Goal: Task Accomplishment & Management: Manage account settings

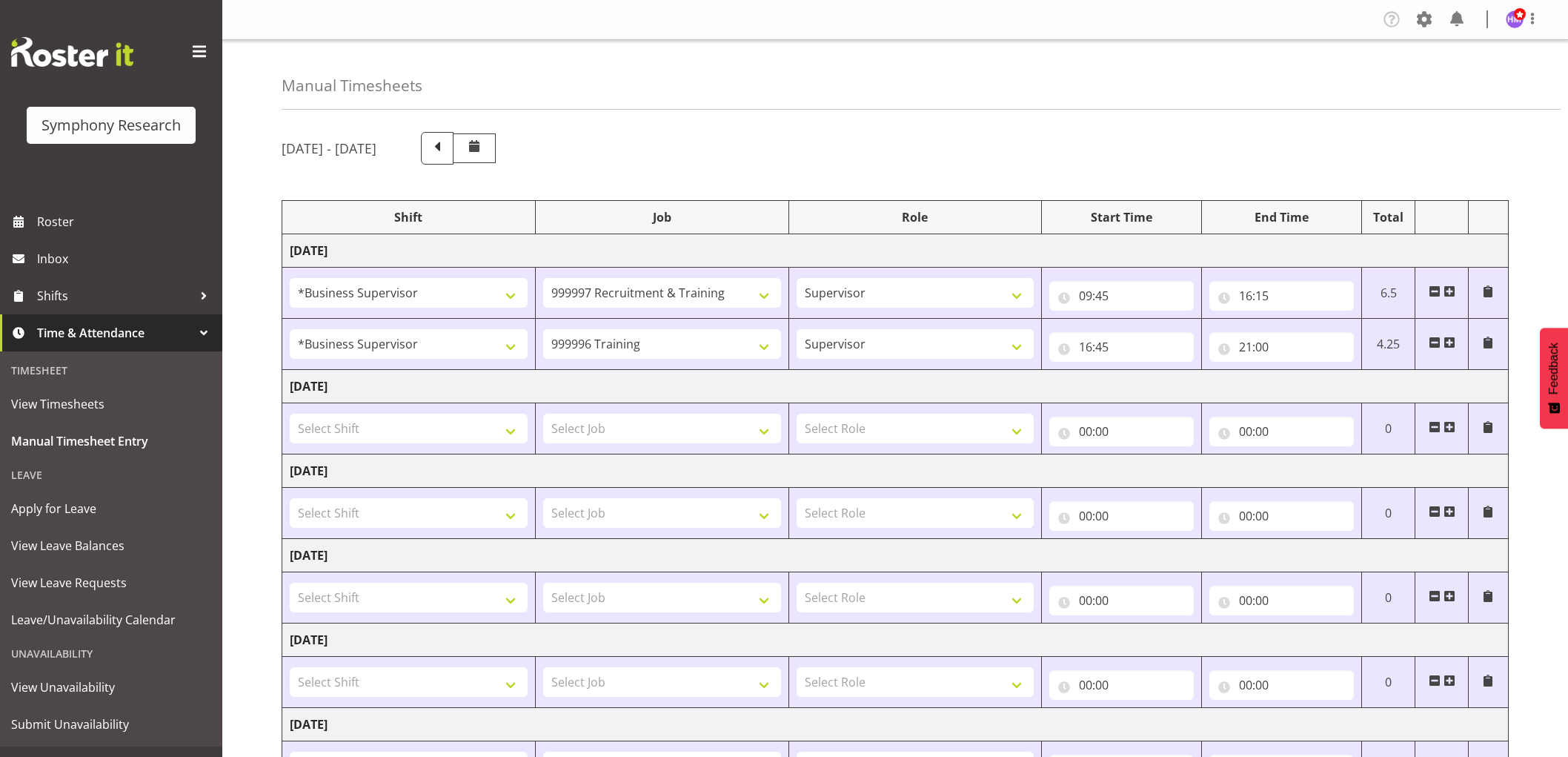
select select "1607"
select select "2379"
select select "1607"
select select "757"
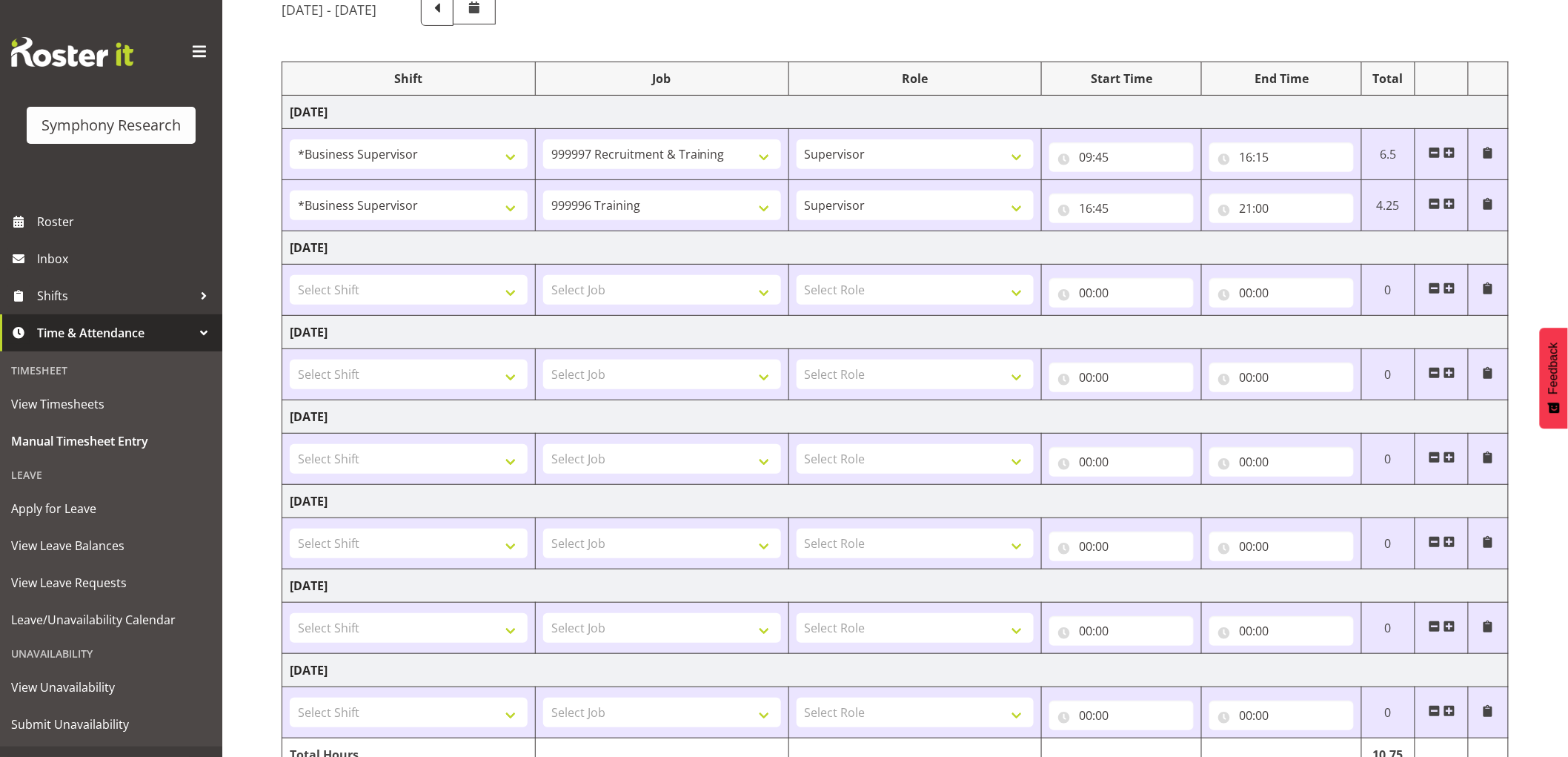
scroll to position [217, 0]
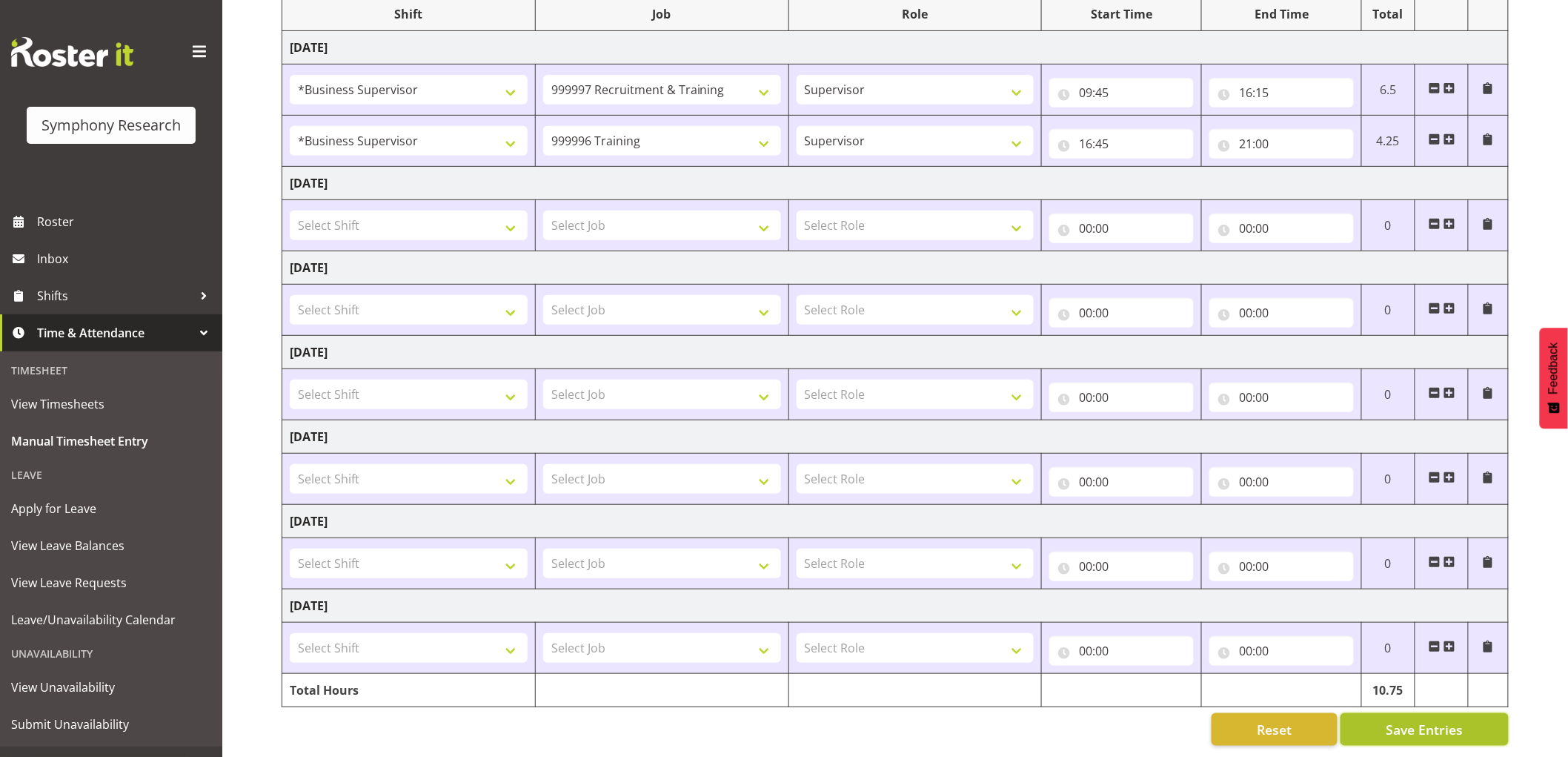
click at [1459, 721] on span "Save Entries" at bounding box center [1424, 729] width 77 height 20
click at [1438, 719] on span "Save Entries" at bounding box center [1424, 729] width 77 height 20
click at [41, 227] on span "Roster" at bounding box center [125, 222] width 178 height 23
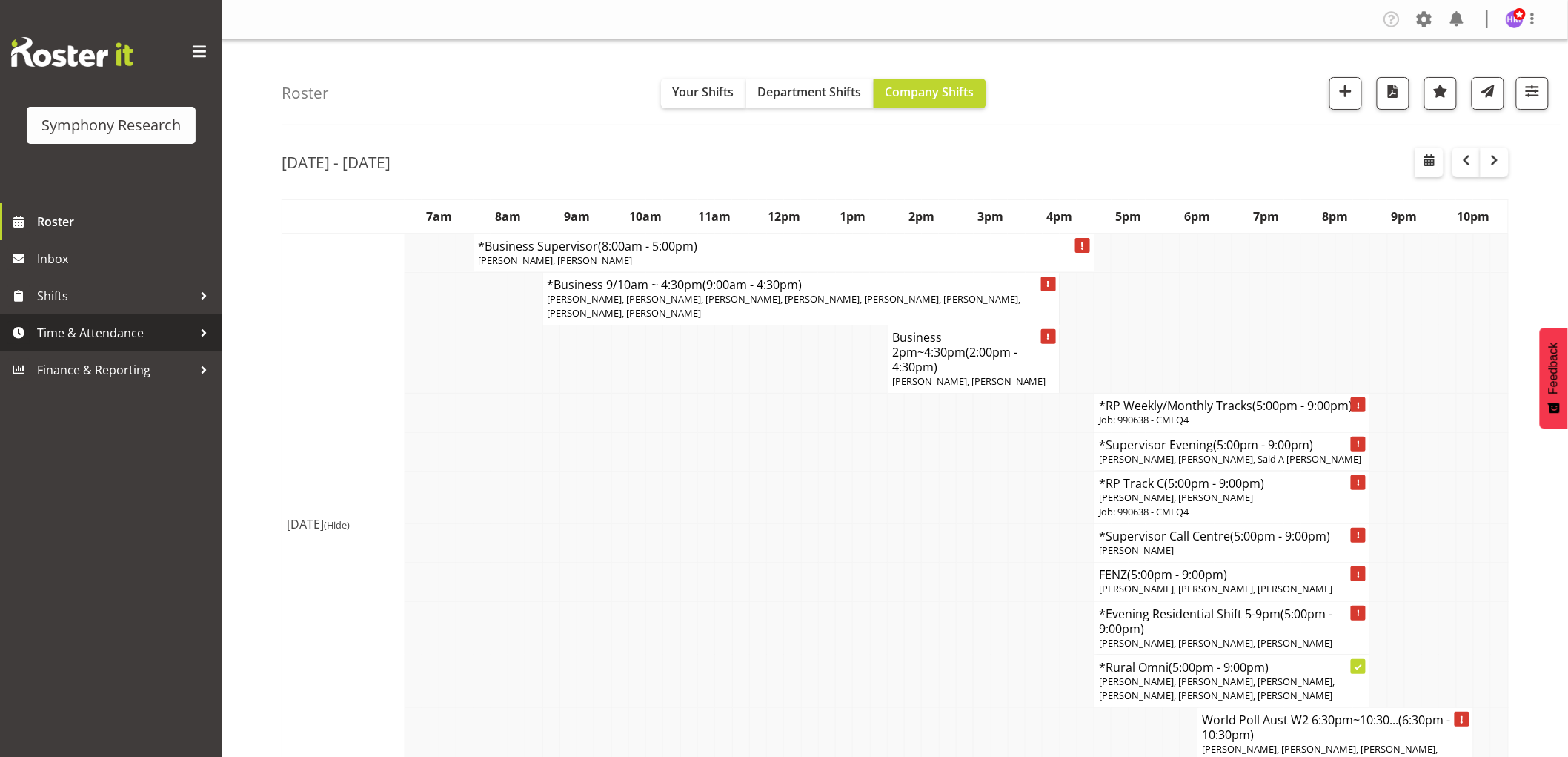
click at [101, 336] on span "Time & Attendance" at bounding box center [114, 333] width 155 height 23
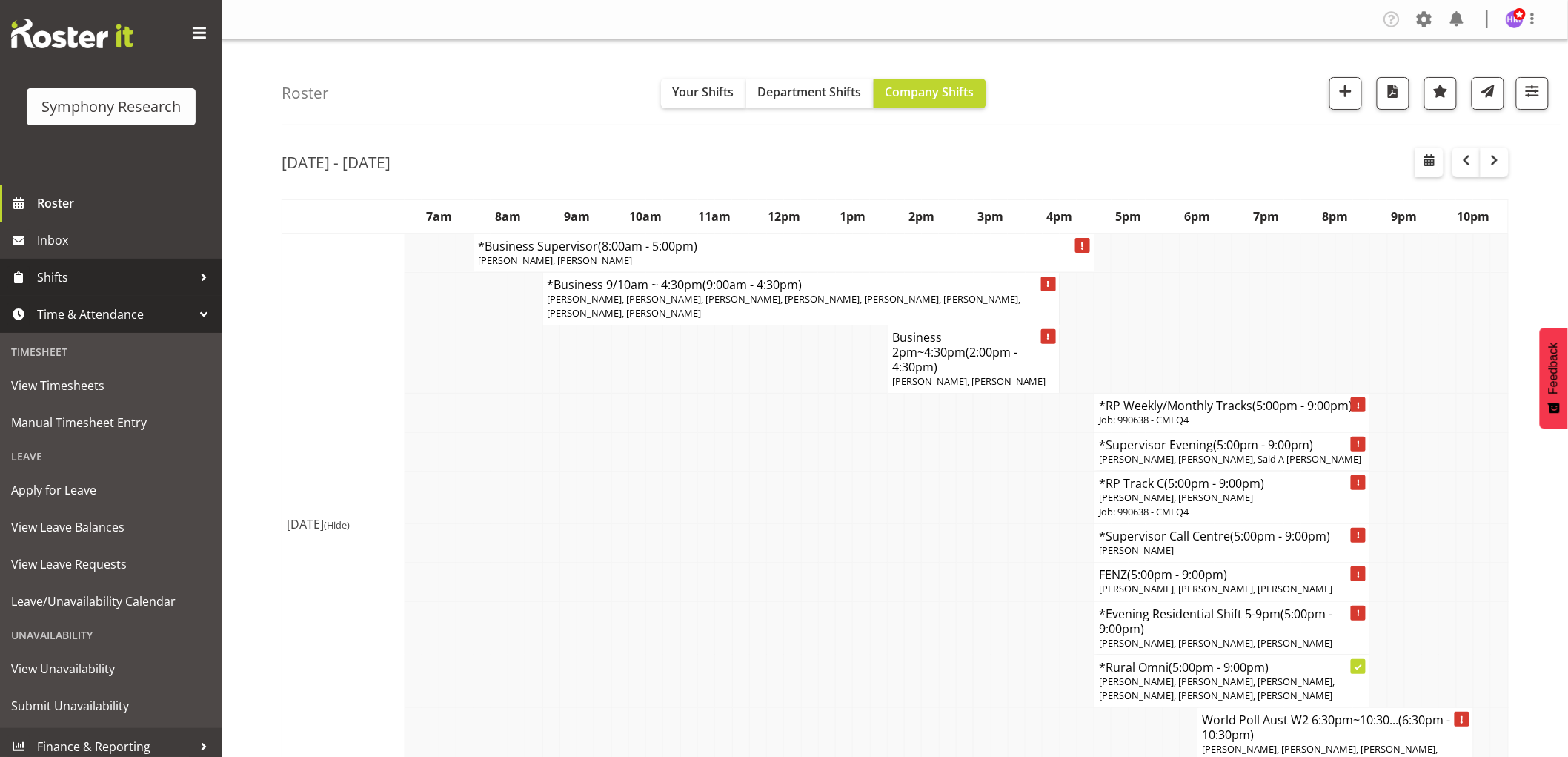
scroll to position [26, 0]
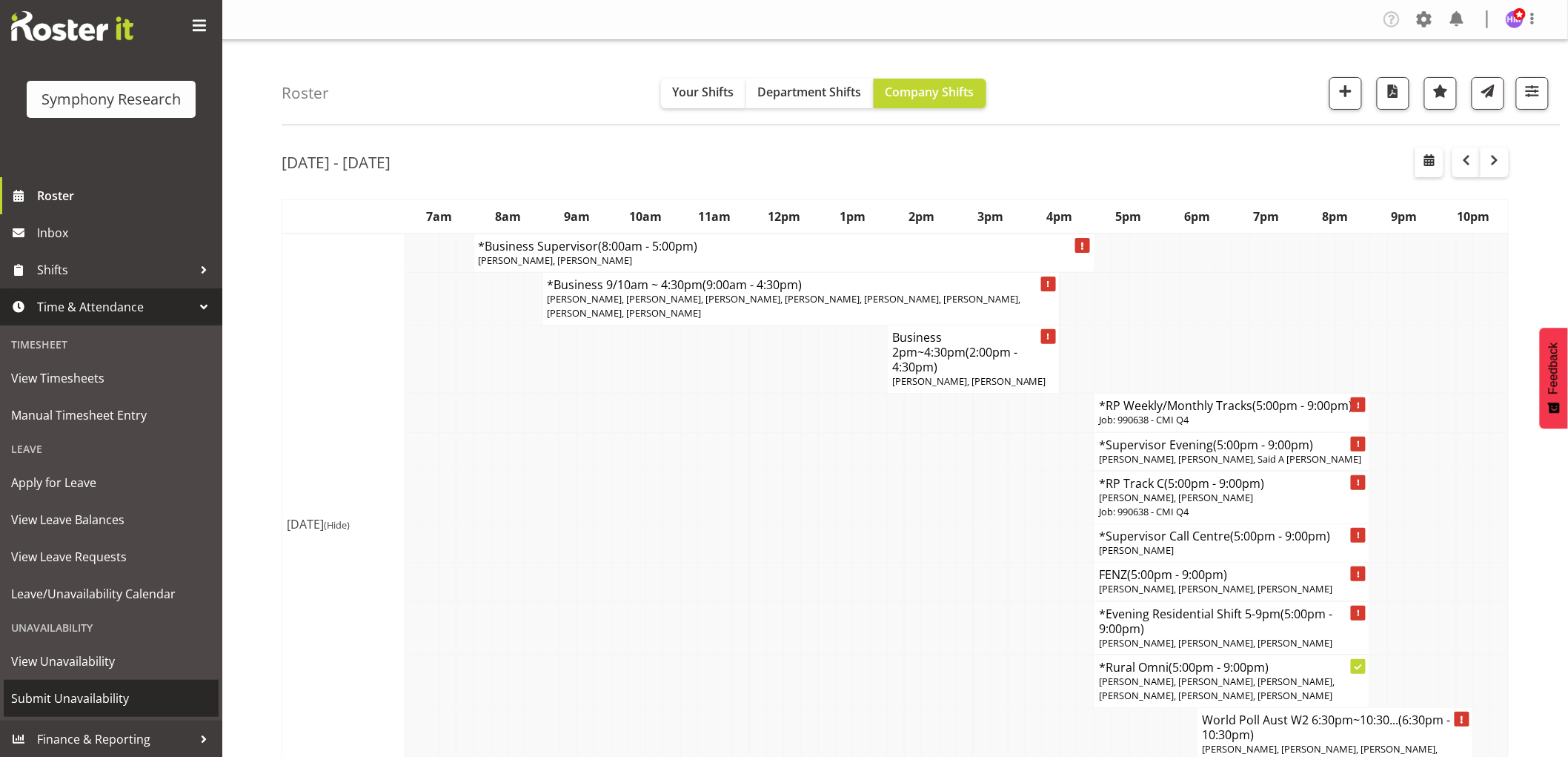
click at [136, 695] on span "Submit Unavailability" at bounding box center [111, 698] width 200 height 23
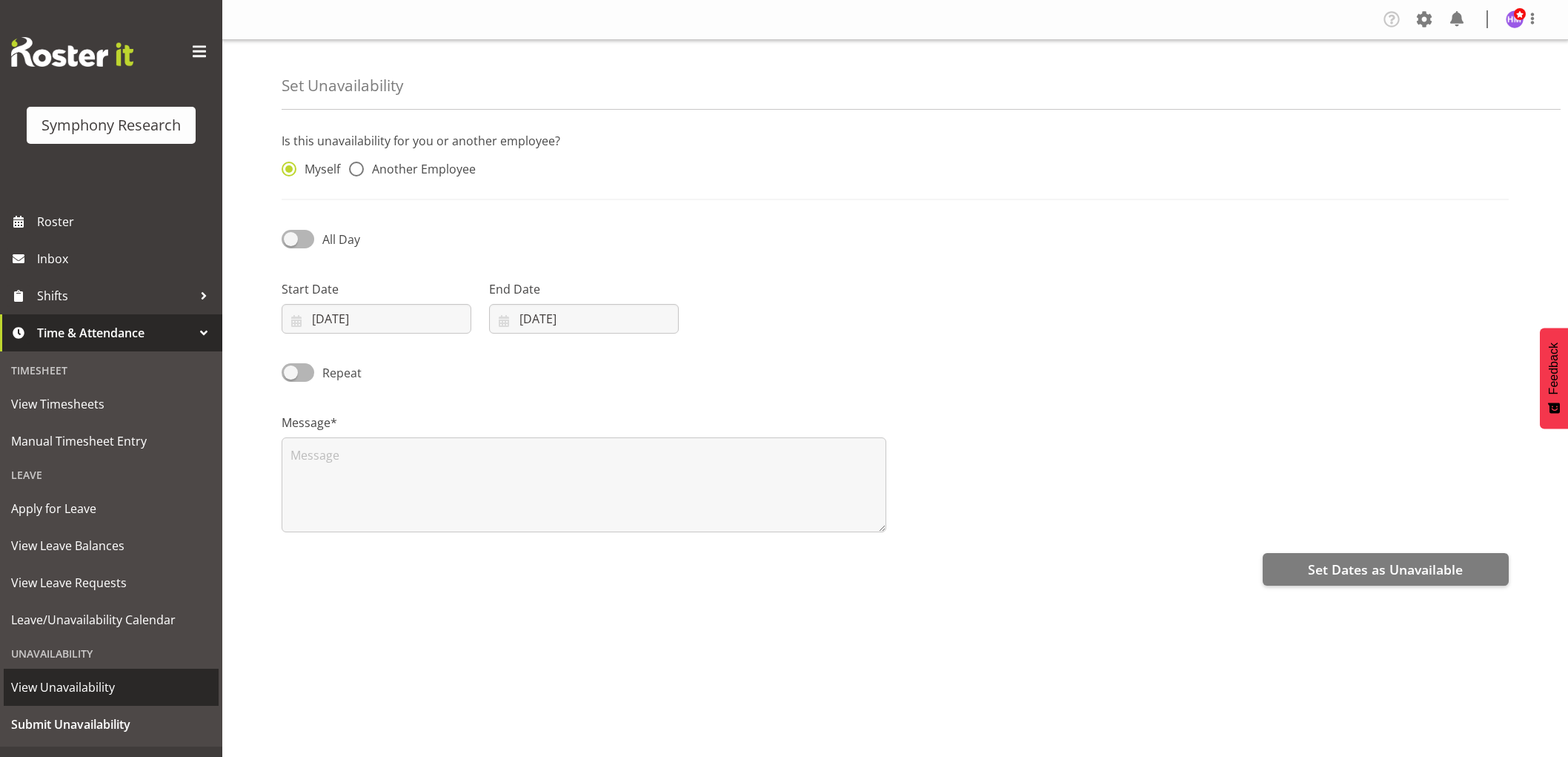
select select "7"
select select "2025"
click at [319, 316] on input "18/08/2025" at bounding box center [376, 318] width 190 height 29
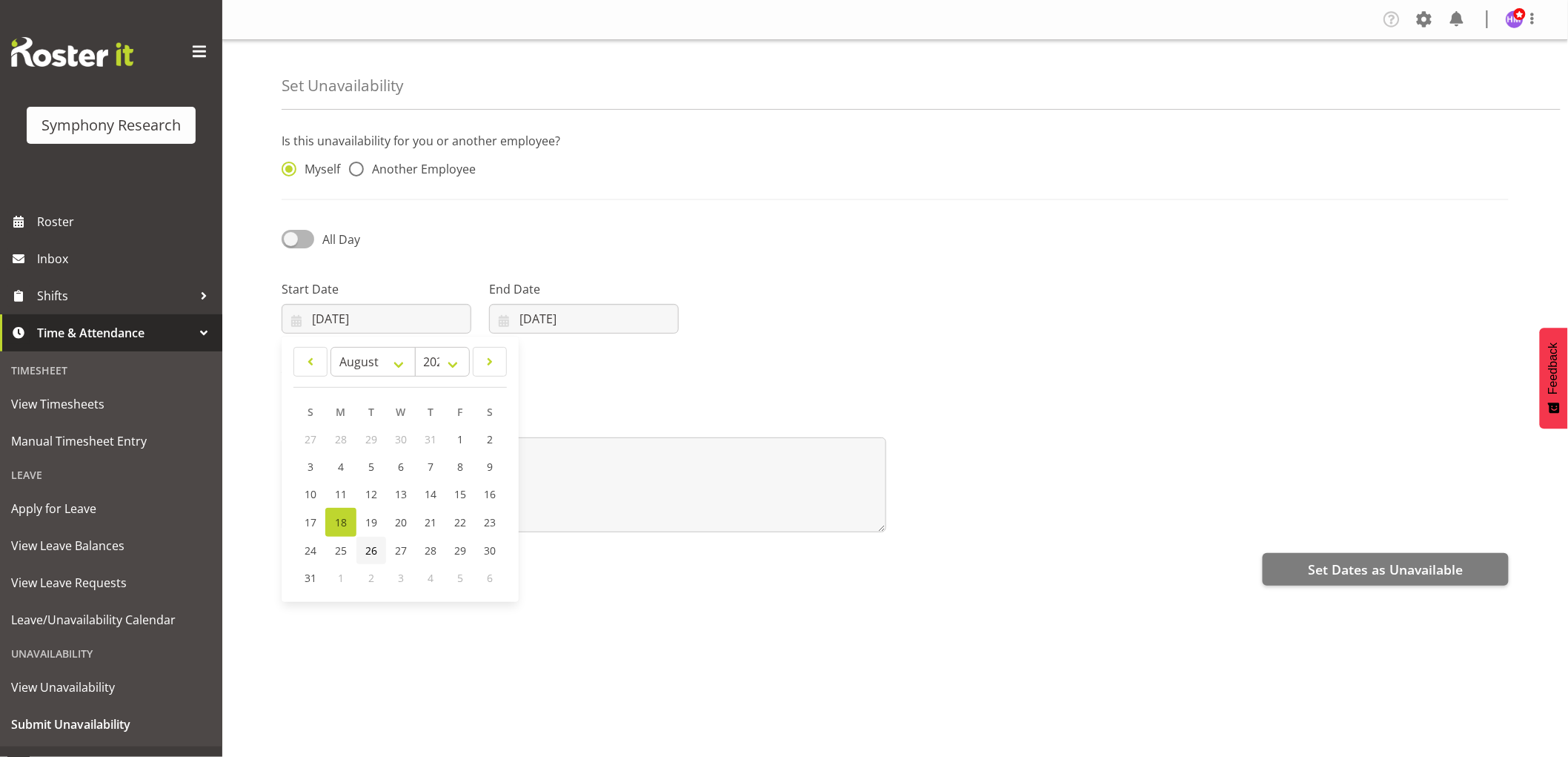
click at [372, 553] on span "26" at bounding box center [372, 550] width 12 height 14
type input "26/08/2025"
click at [537, 327] on input "18/08/2025" at bounding box center [583, 318] width 190 height 29
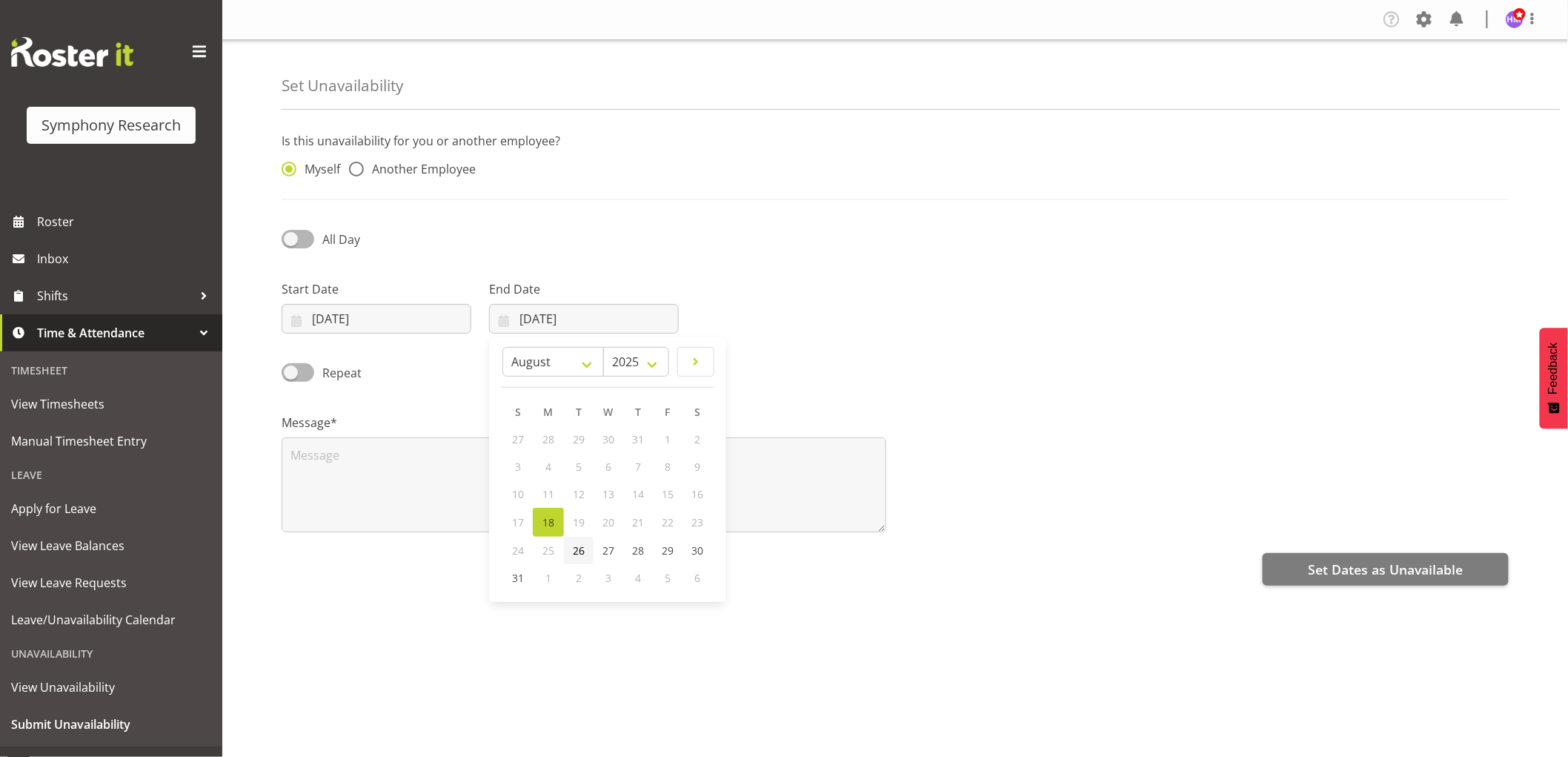
click at [586, 552] on link "26" at bounding box center [578, 550] width 29 height 28
type input "26/08/2025"
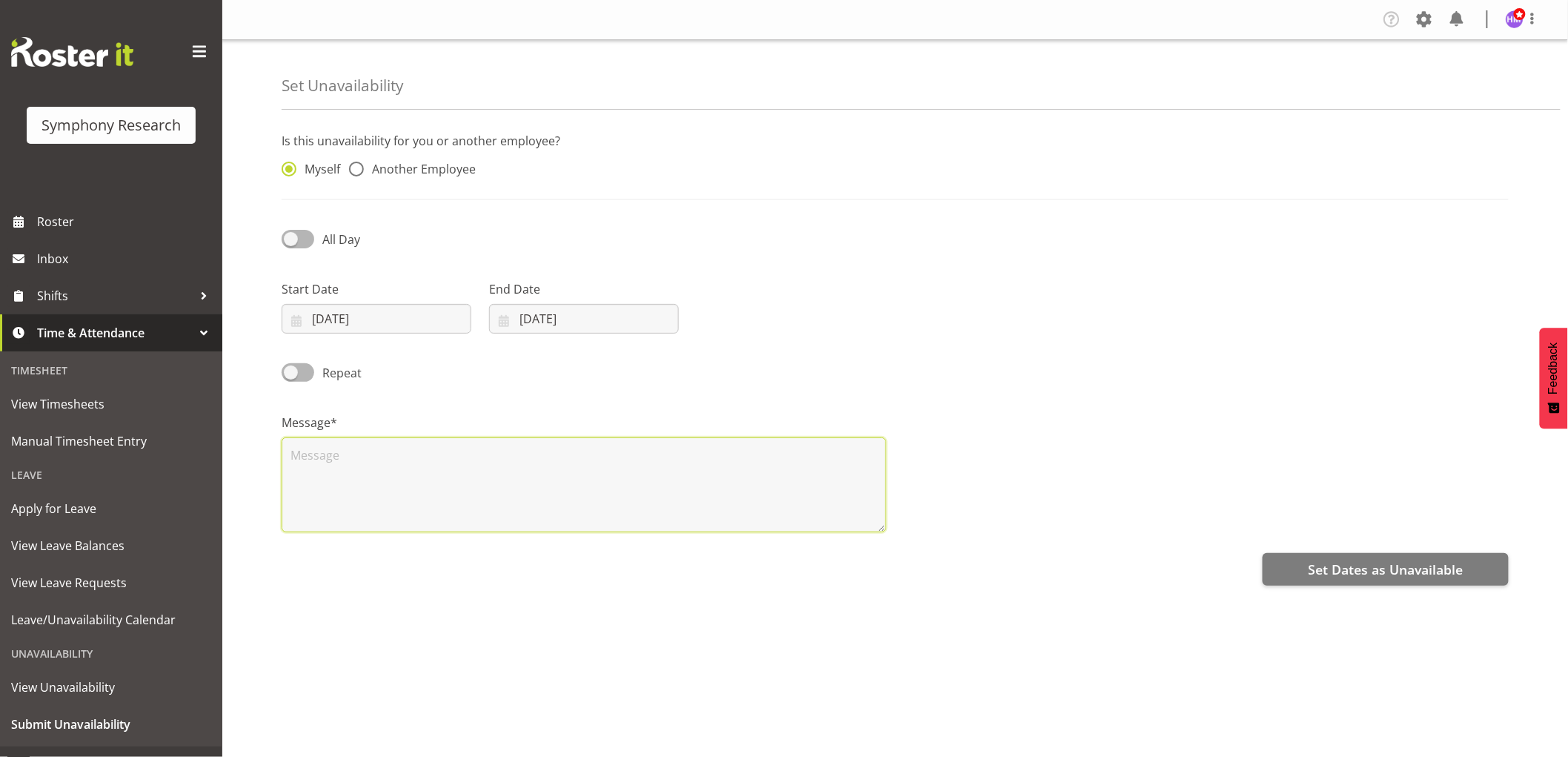
click at [402, 487] on textarea at bounding box center [583, 484] width 604 height 95
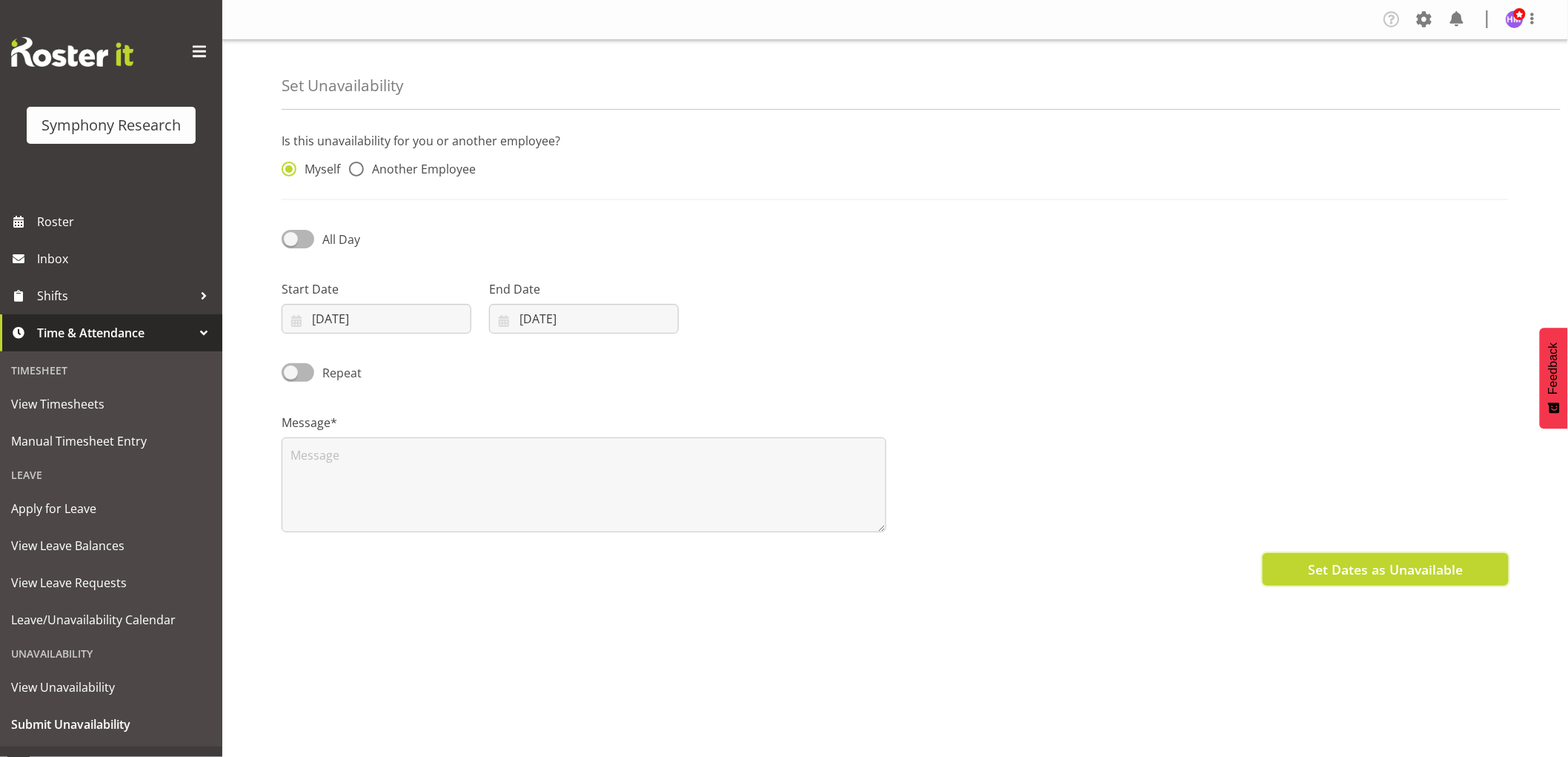
click at [1305, 559] on button "Set Dates as Unavailable" at bounding box center [1386, 569] width 246 height 32
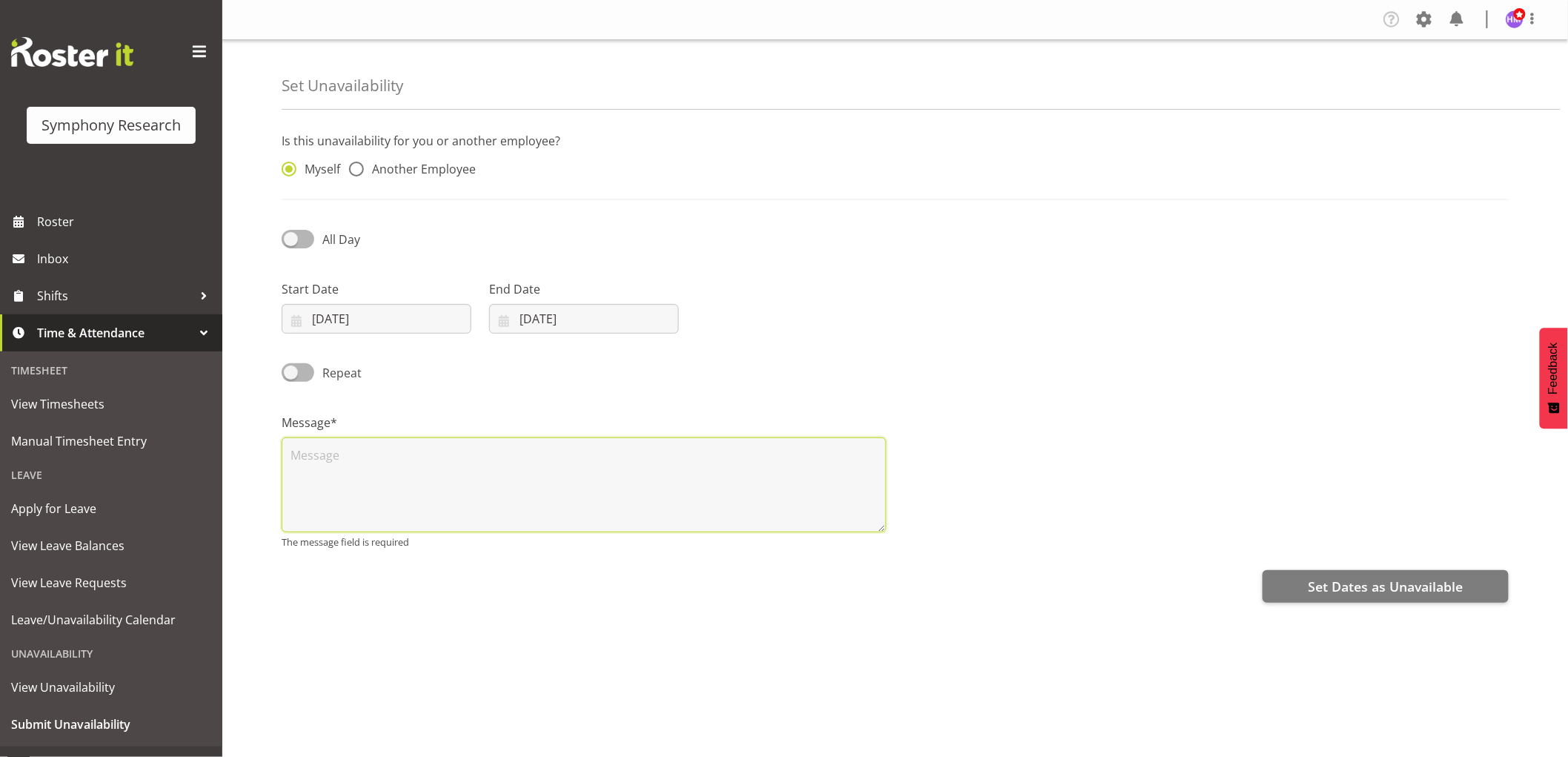
click at [511, 490] on textarea at bounding box center [583, 484] width 604 height 95
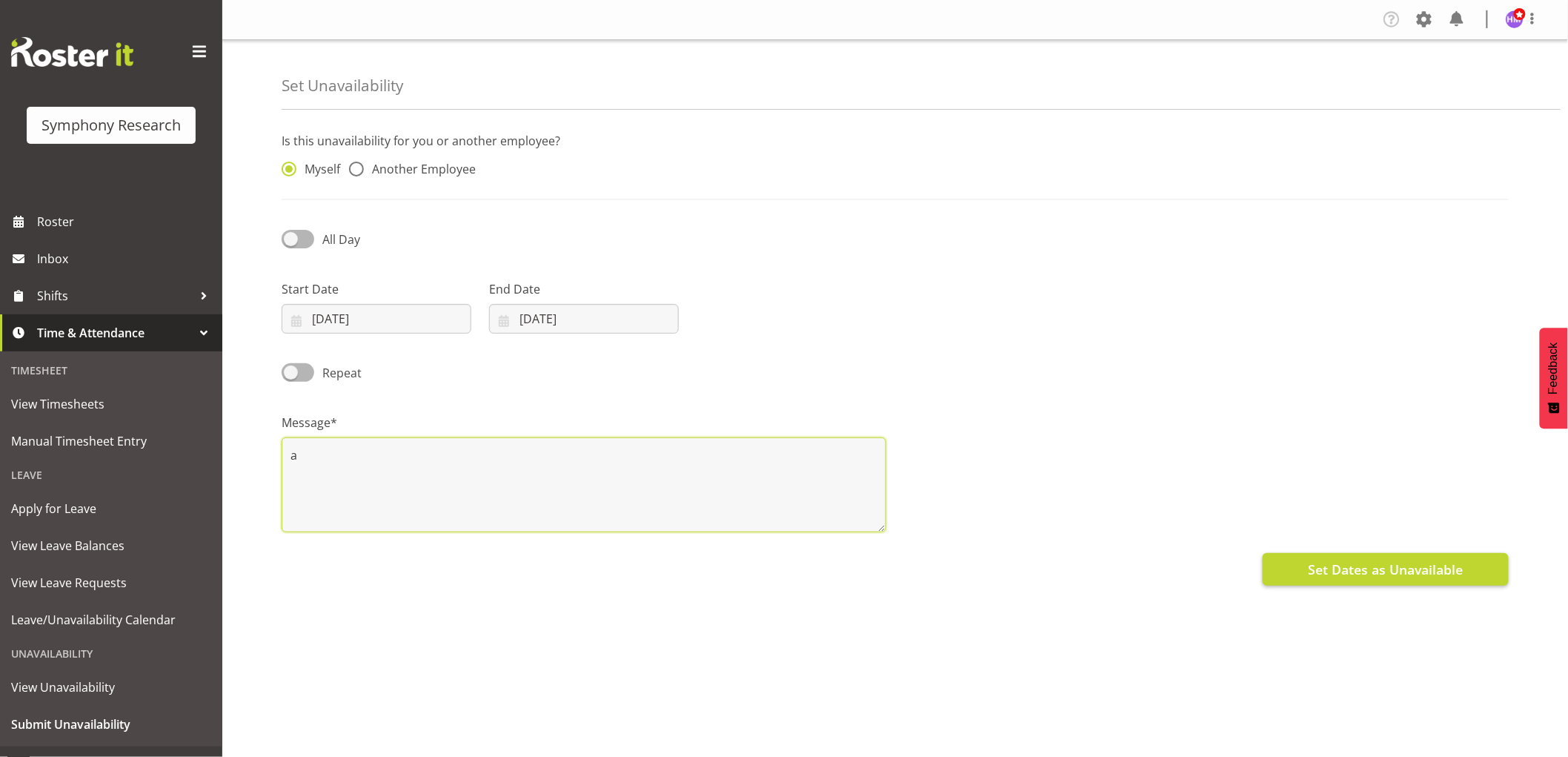
type textarea "a"
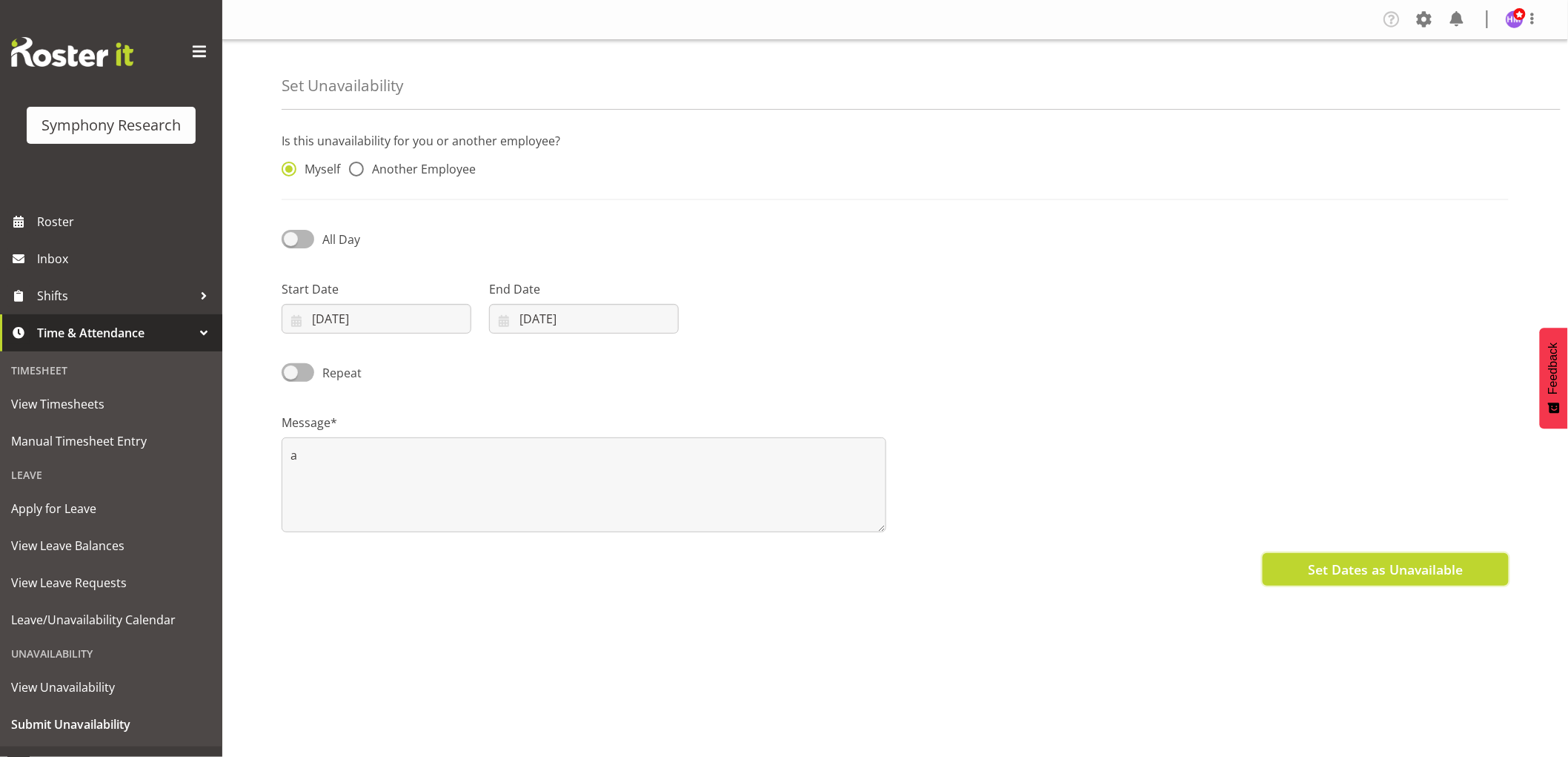
click at [1353, 571] on span "Set Dates as Unavailable" at bounding box center [1385, 569] width 155 height 20
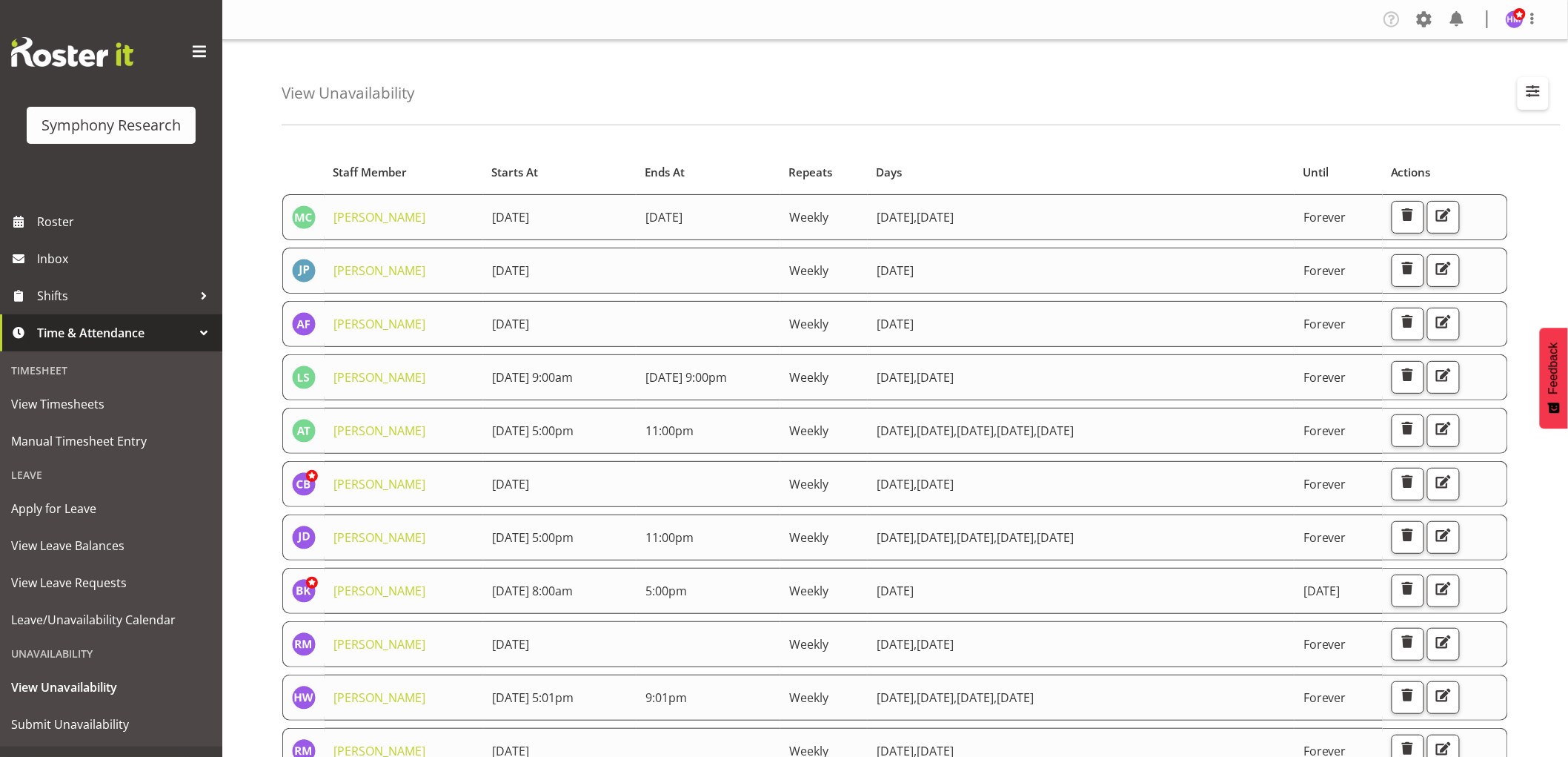
click at [1530, 91] on span "button" at bounding box center [1533, 92] width 20 height 20
click at [1425, 161] on input "text" at bounding box center [1437, 161] width 199 height 29
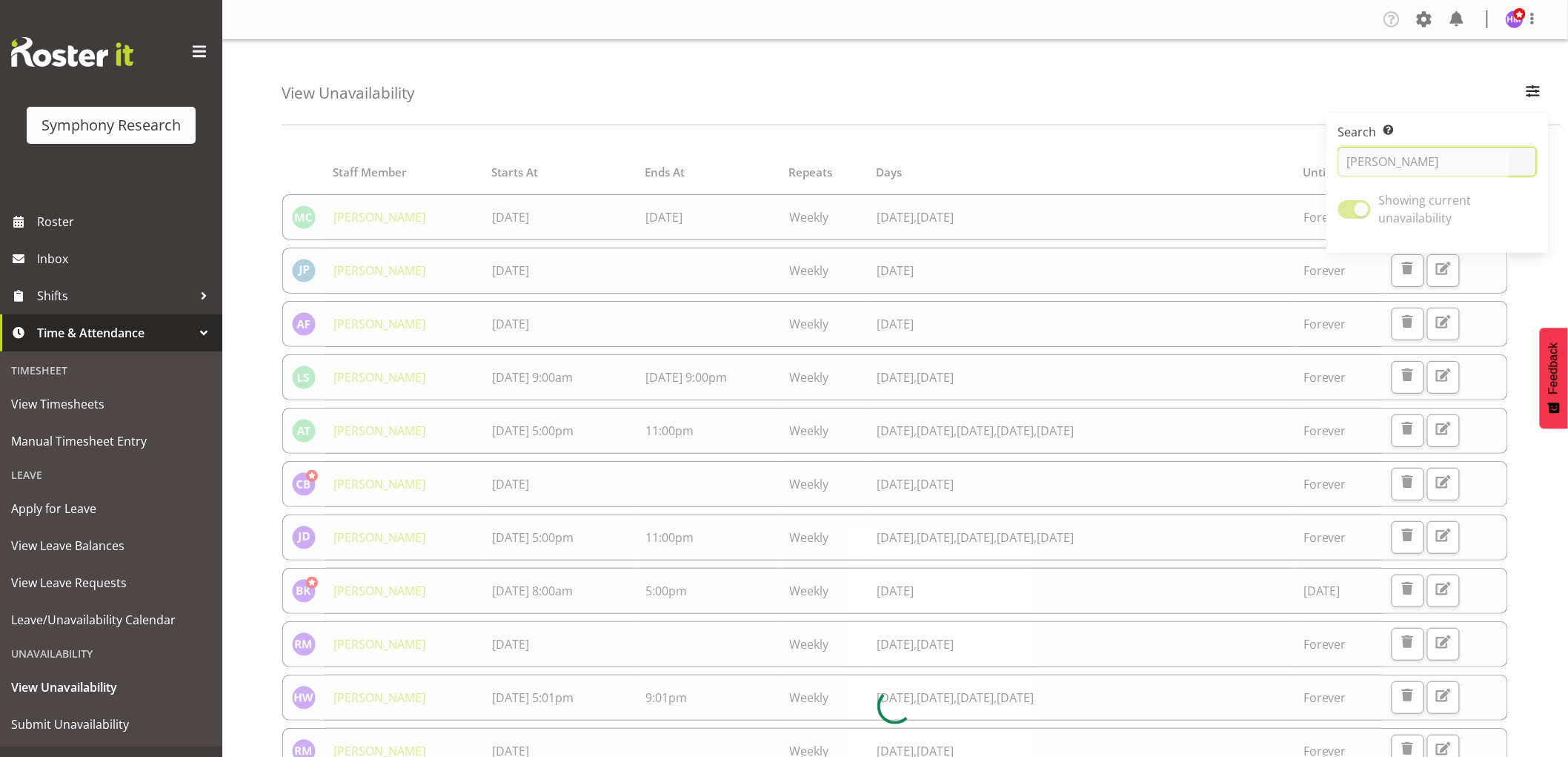
type input "hitesh"
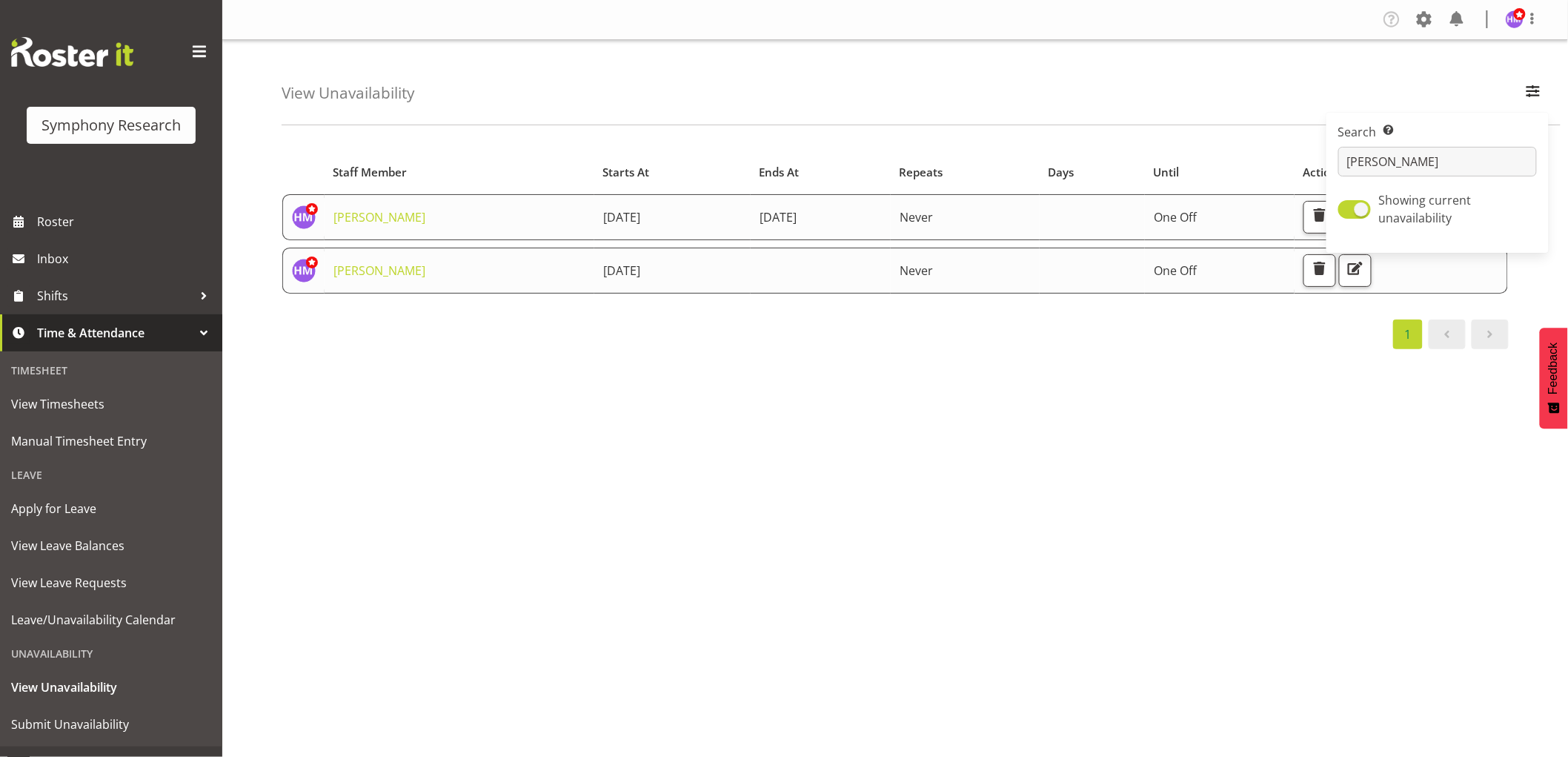
drag, startPoint x: 820, startPoint y: 471, endPoint x: 801, endPoint y: 463, distance: 20.6
click at [820, 470] on div "Starts At Staff Member Starts At Ends At Repeats Days Until Actions Hitesh Maka…" at bounding box center [924, 433] width 1286 height 593
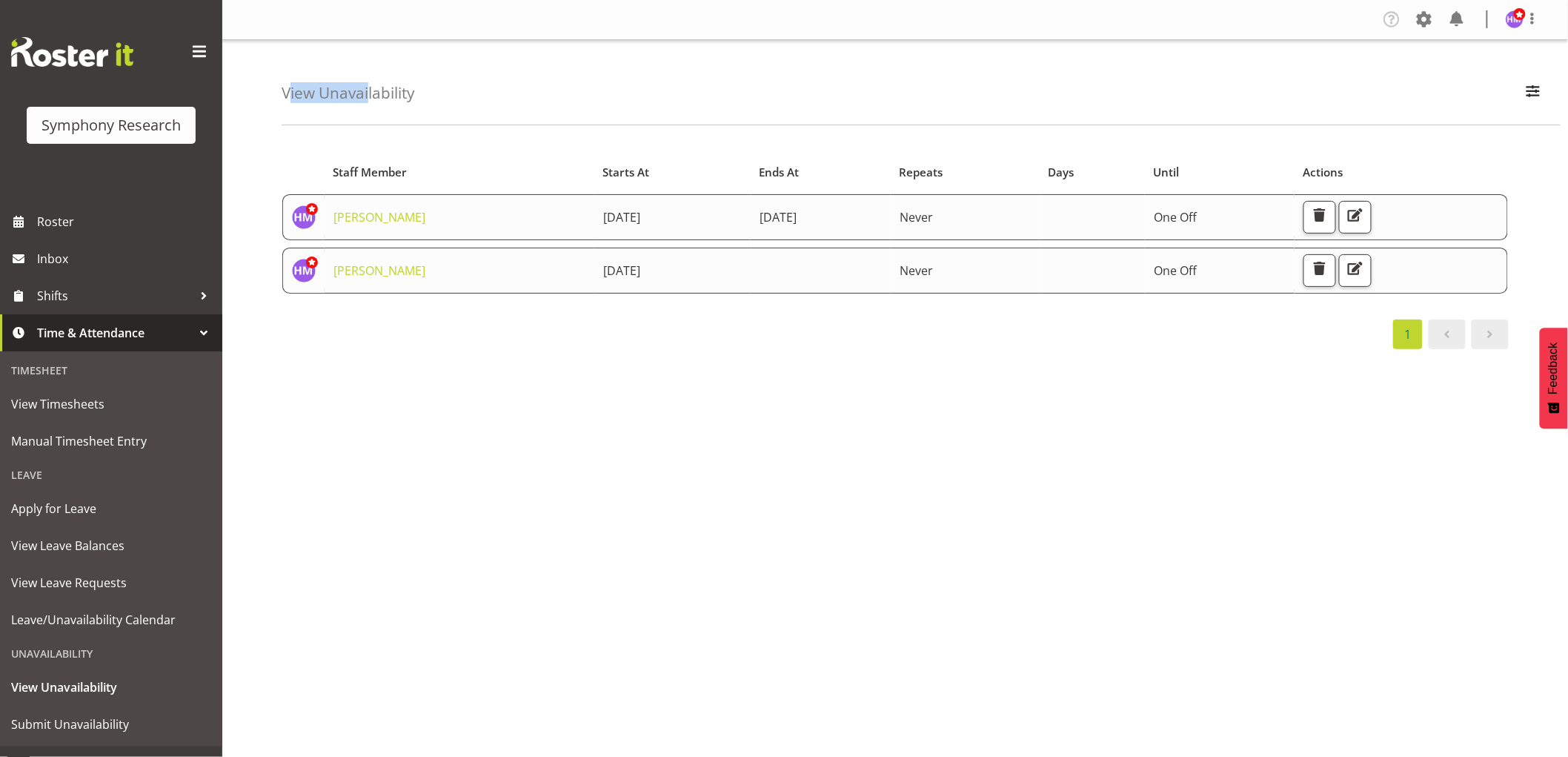
drag, startPoint x: 290, startPoint y: 101, endPoint x: 378, endPoint y: 98, distance: 88.1
click at [375, 98] on h4 "View Unavailability" at bounding box center [348, 93] width 133 height 17
click at [378, 98] on h4 "View Unavailability" at bounding box center [348, 93] width 133 height 17
drag, startPoint x: 639, startPoint y: 268, endPoint x: 543, endPoint y: 268, distance: 96.0
click at [594, 268] on td "26th August 2025" at bounding box center [673, 270] width 156 height 46
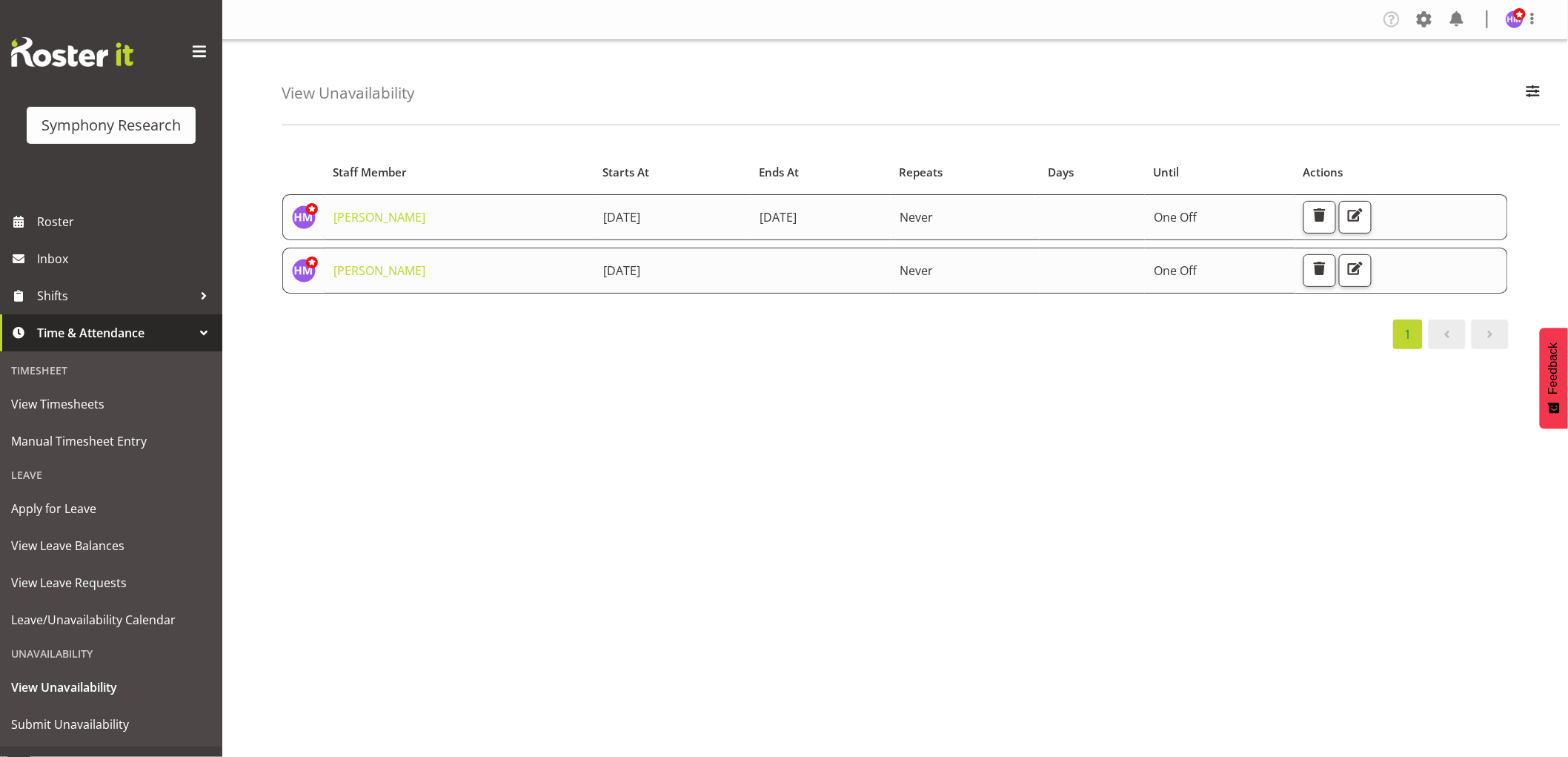
click at [603, 268] on span "26th August 2025" at bounding box center [621, 270] width 37 height 17
click at [70, 330] on span "Time & Attendance" at bounding box center [114, 333] width 155 height 23
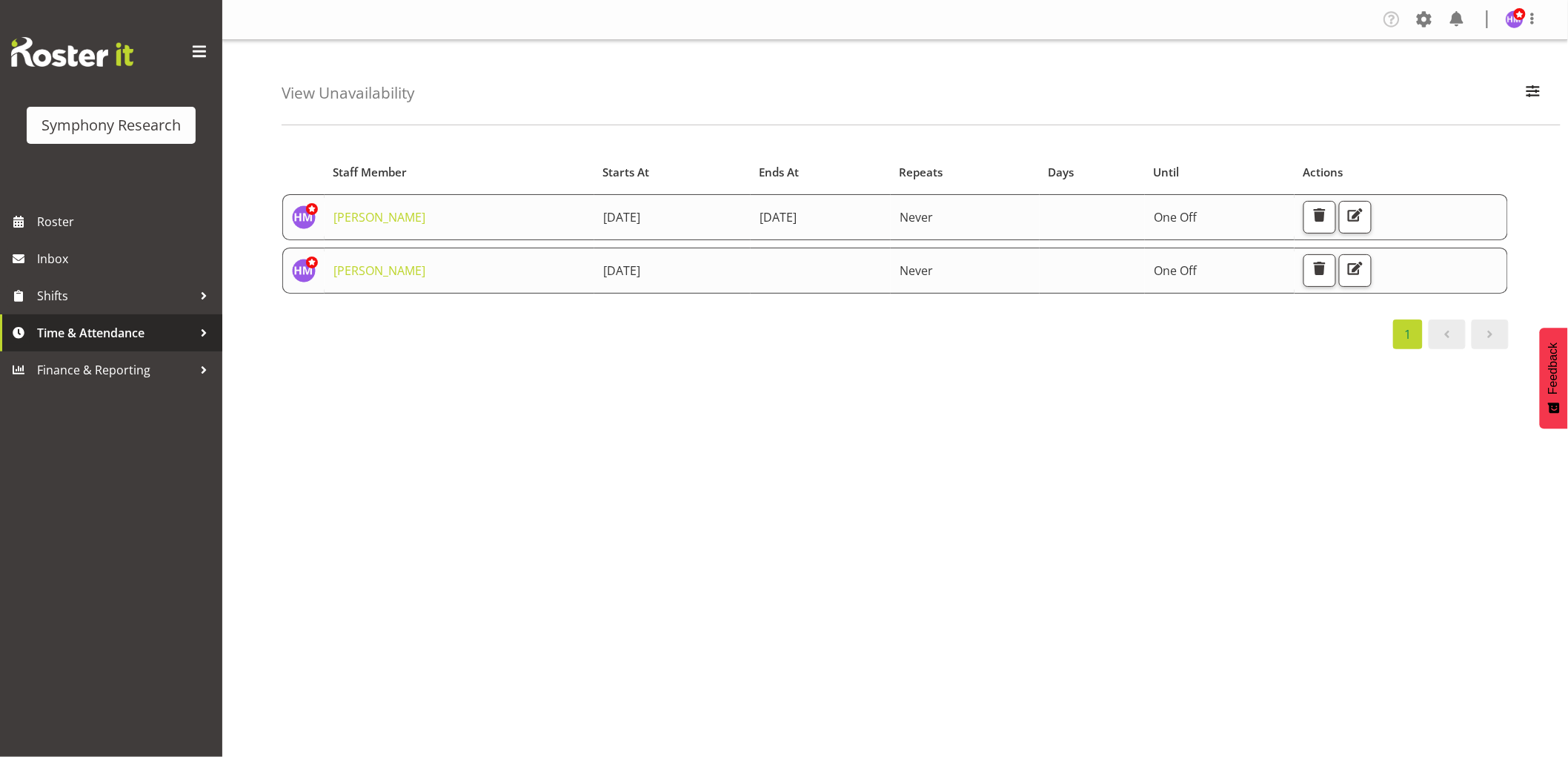
click at [69, 330] on span "Time & Attendance" at bounding box center [114, 333] width 155 height 23
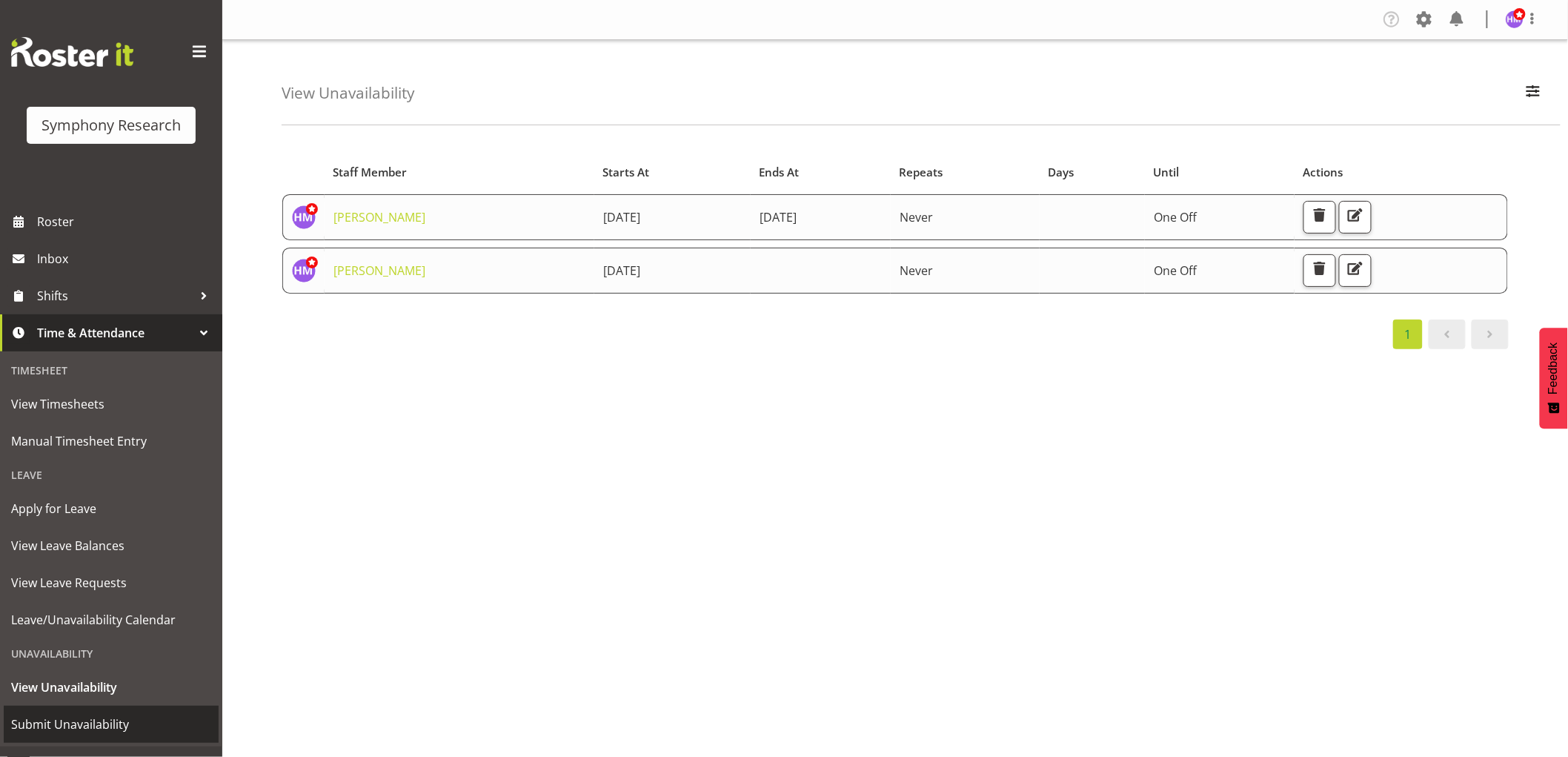
click at [74, 728] on span "Submit Unavailability" at bounding box center [111, 725] width 200 height 23
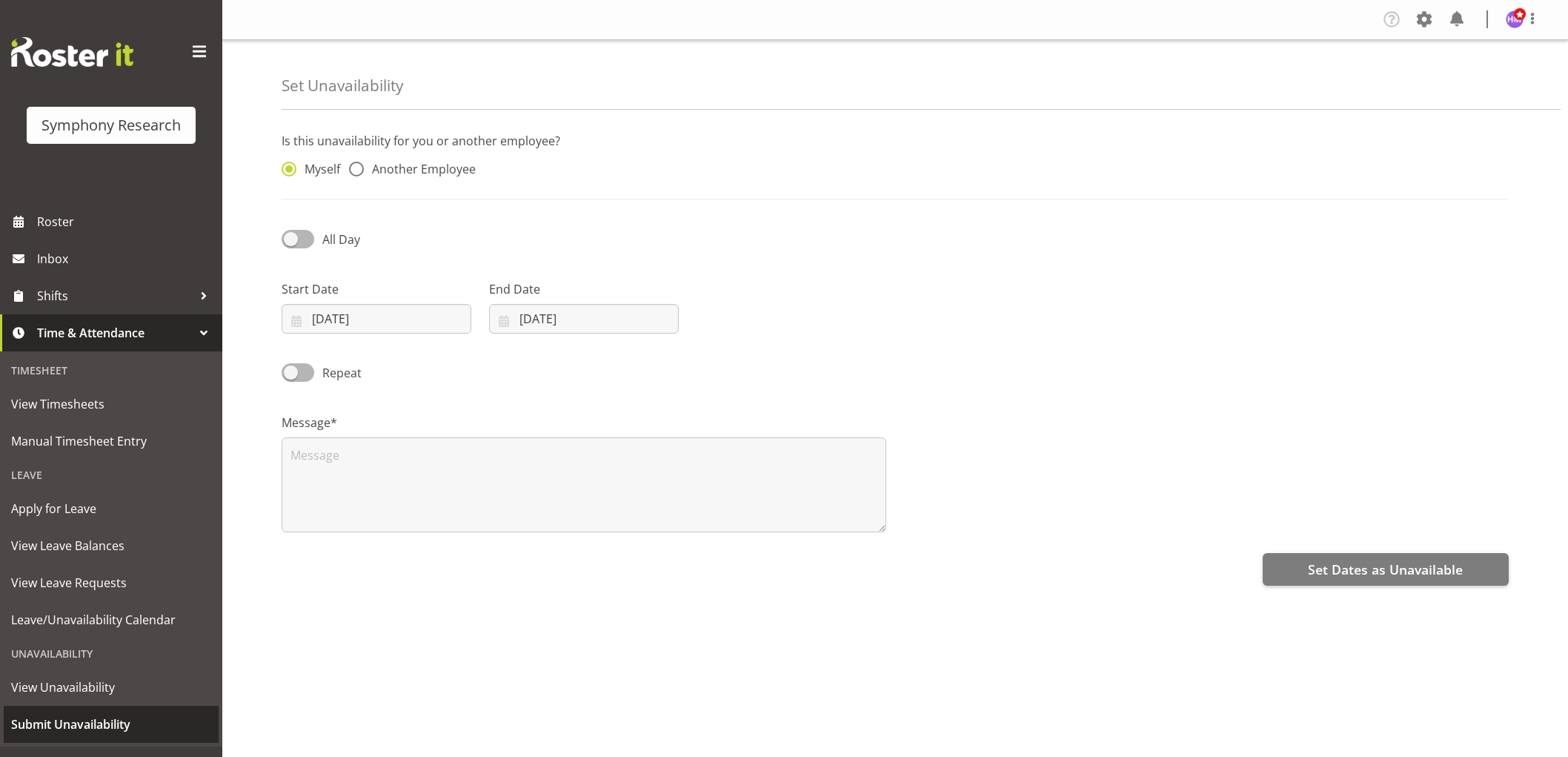
select select "7"
select select "2025"
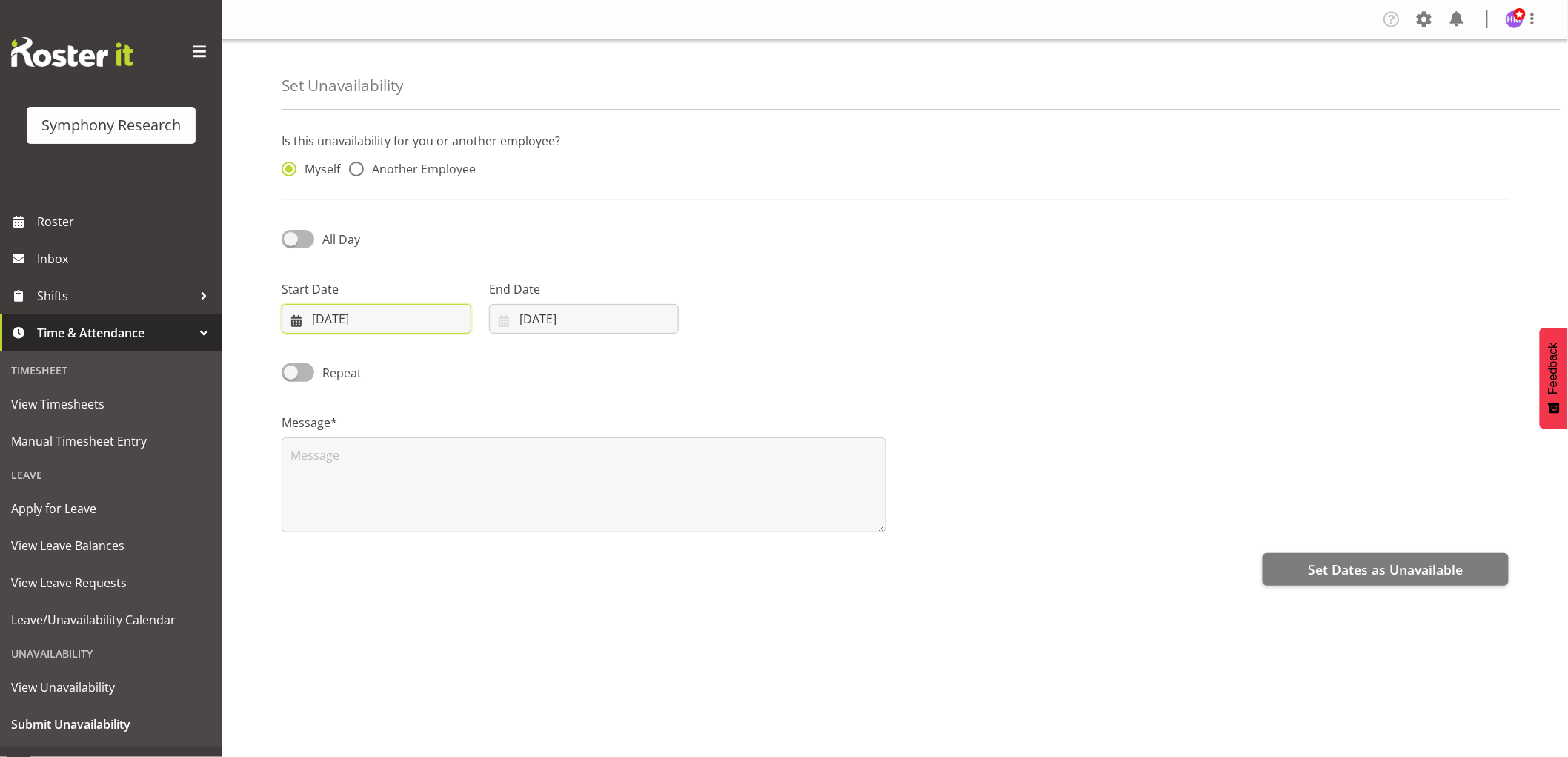
click at [327, 321] on input "[DATE]" at bounding box center [376, 318] width 190 height 29
click at [399, 552] on span "27" at bounding box center [401, 550] width 12 height 14
type input "27/08/2025"
click at [543, 310] on input "18/08/2025" at bounding box center [583, 318] width 190 height 29
click at [609, 541] on link "27" at bounding box center [608, 550] width 29 height 28
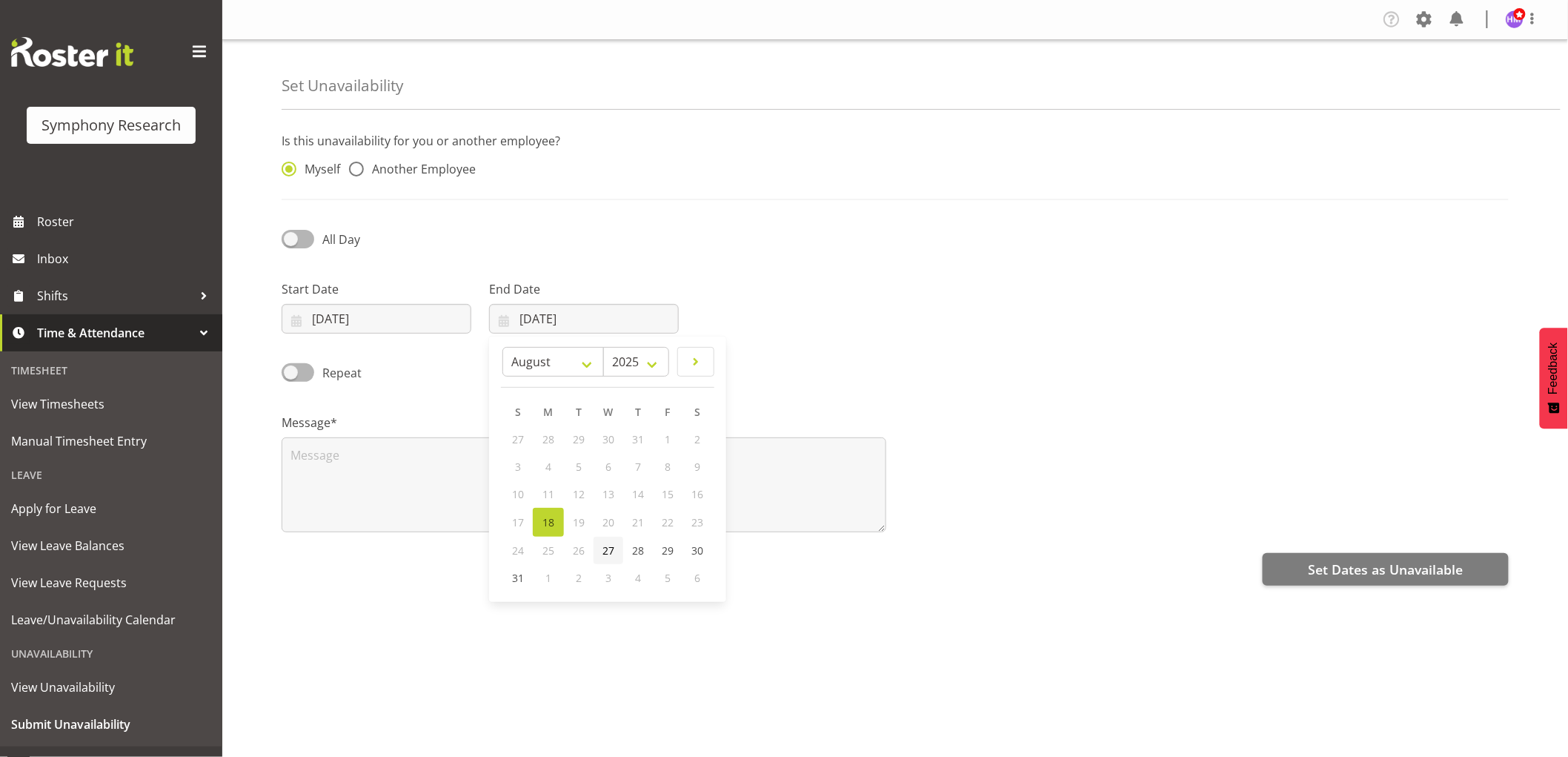
type input "27/08/2025"
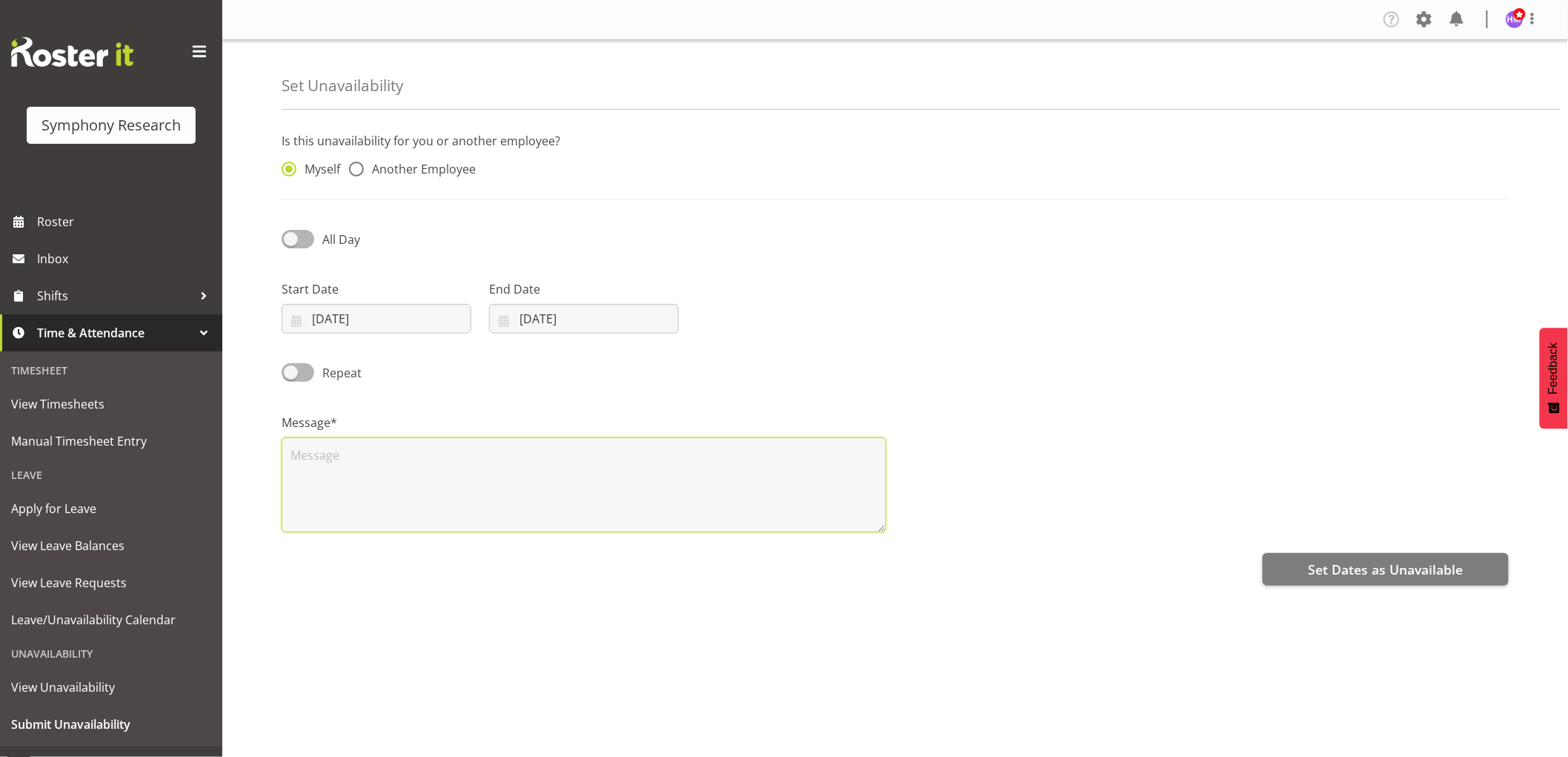
click at [549, 491] on textarea at bounding box center [583, 484] width 604 height 95
type textarea "5"
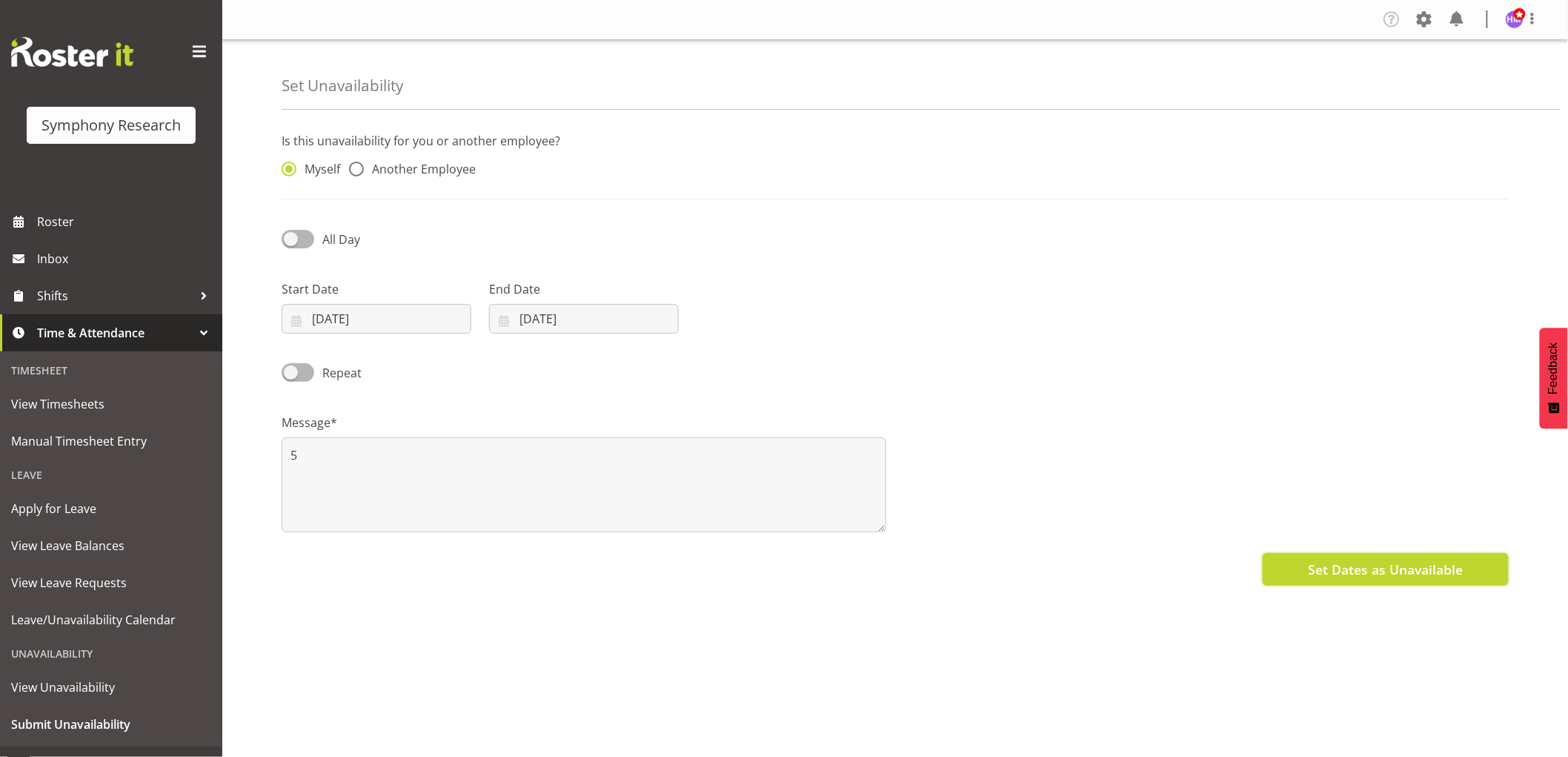
click at [1344, 569] on span "Set Dates as Unavailable" at bounding box center [1385, 569] width 155 height 20
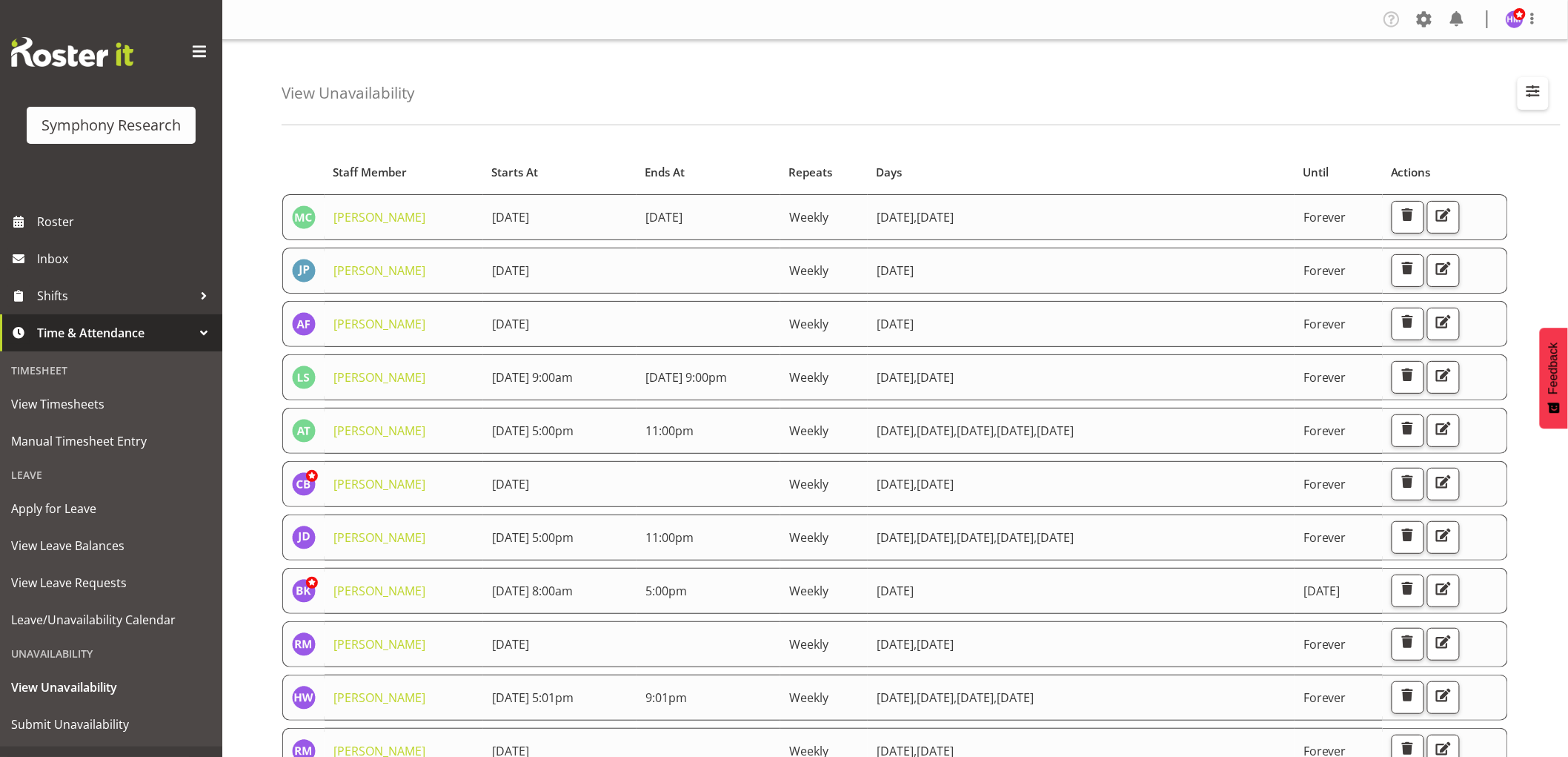
click at [1528, 101] on button "button" at bounding box center [1532, 93] width 31 height 32
drag, startPoint x: 1447, startPoint y: 164, endPoint x: 1468, endPoint y: 169, distance: 21.6
click at [1449, 164] on input "text" at bounding box center [1437, 161] width 199 height 29
type input "[PERSON_NAME]"
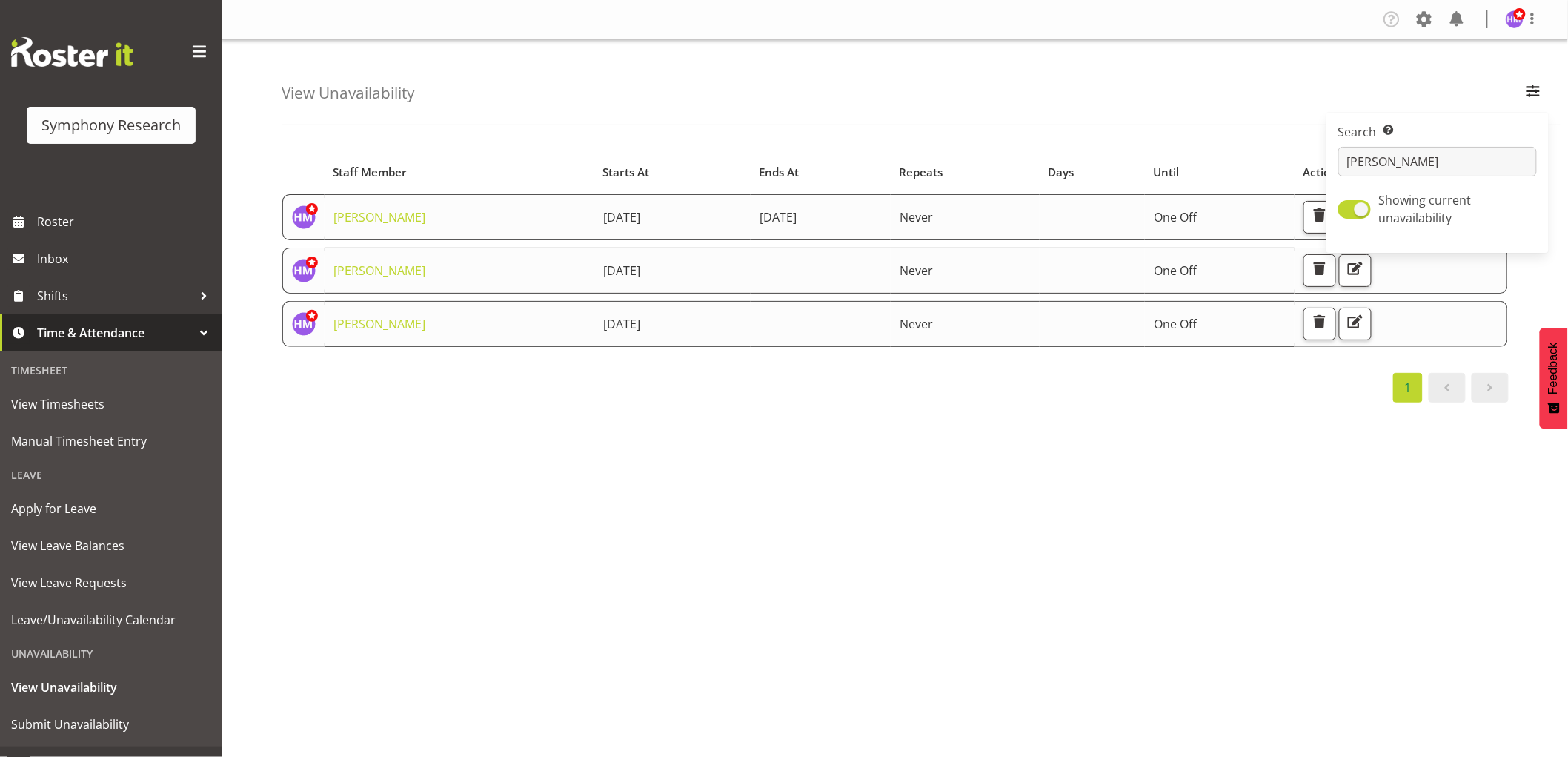
click at [871, 486] on div "Starts At Staff Member Starts At Ends At Repeats Days Until Actions [PERSON_NAM…" at bounding box center [924, 433] width 1286 height 593
click at [594, 259] on td "[DATE]" at bounding box center [673, 270] width 156 height 46
click at [1329, 271] on span "button" at bounding box center [1320, 268] width 20 height 20
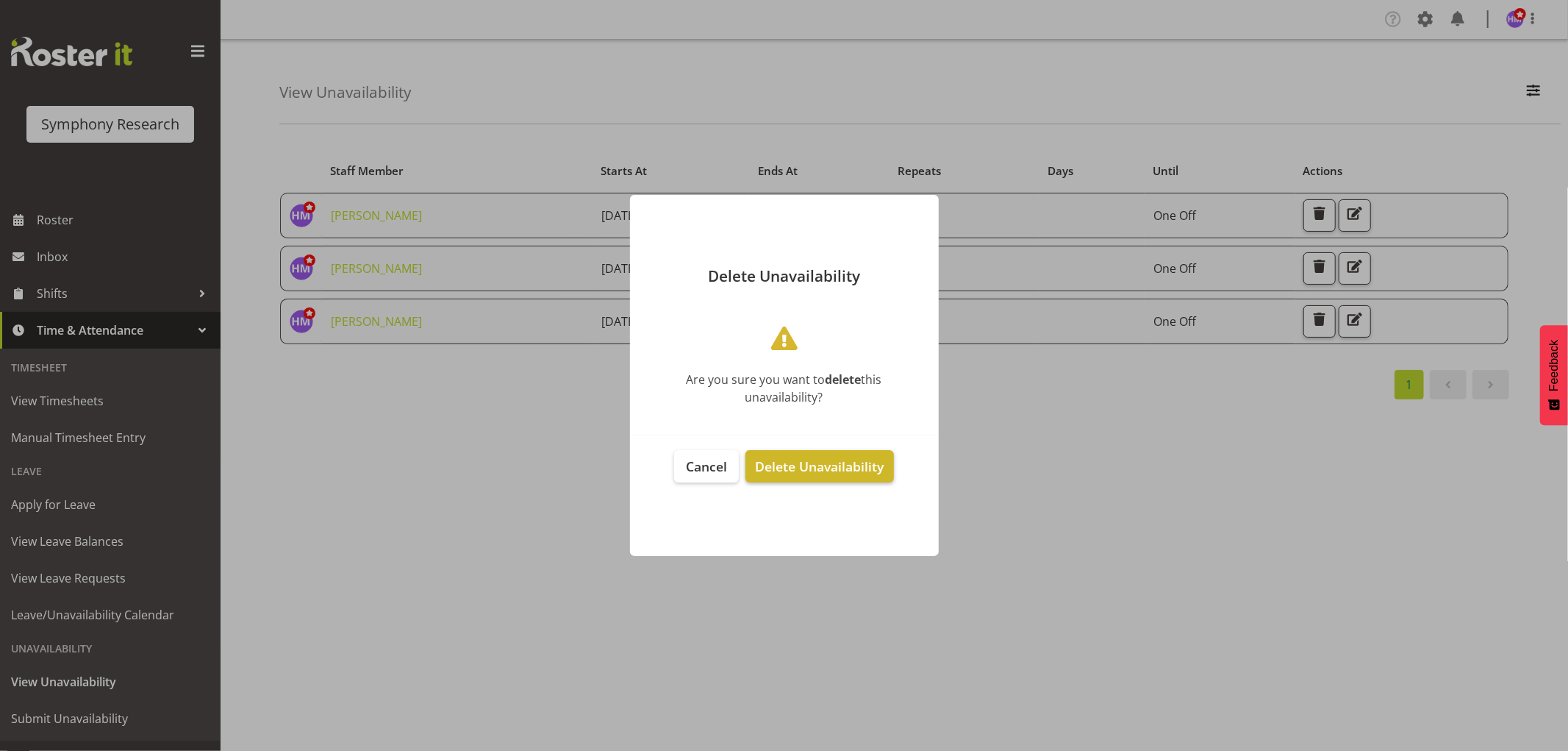
click at [818, 469] on span "Delete Unavailability" at bounding box center [819, 466] width 129 height 18
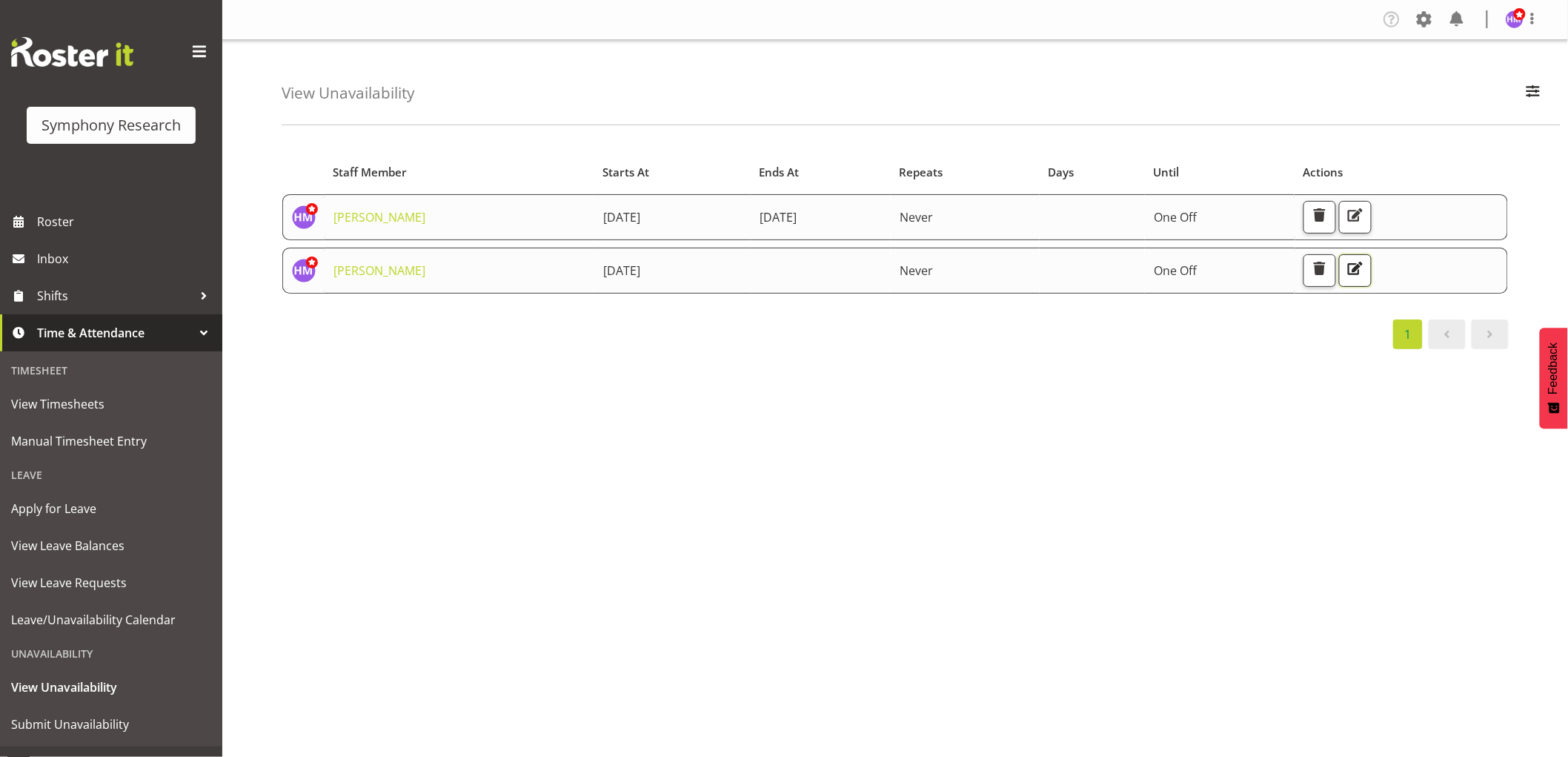
click at [1365, 270] on span "button" at bounding box center [1355, 268] width 20 height 20
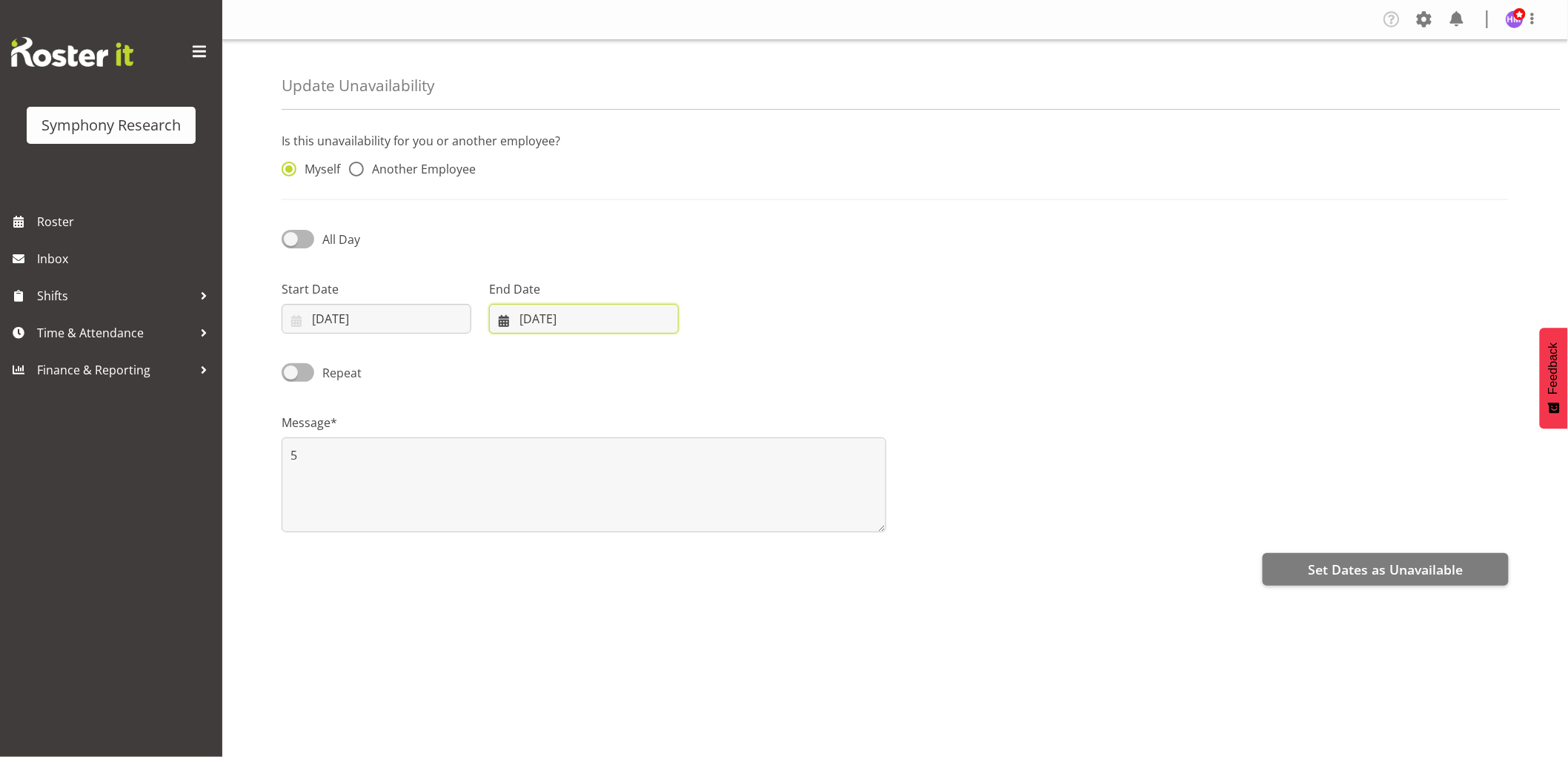
click at [559, 319] on input "[DATE]" at bounding box center [583, 318] width 190 height 29
click at [640, 553] on span "28" at bounding box center [638, 550] width 12 height 14
type input "[DATE]"
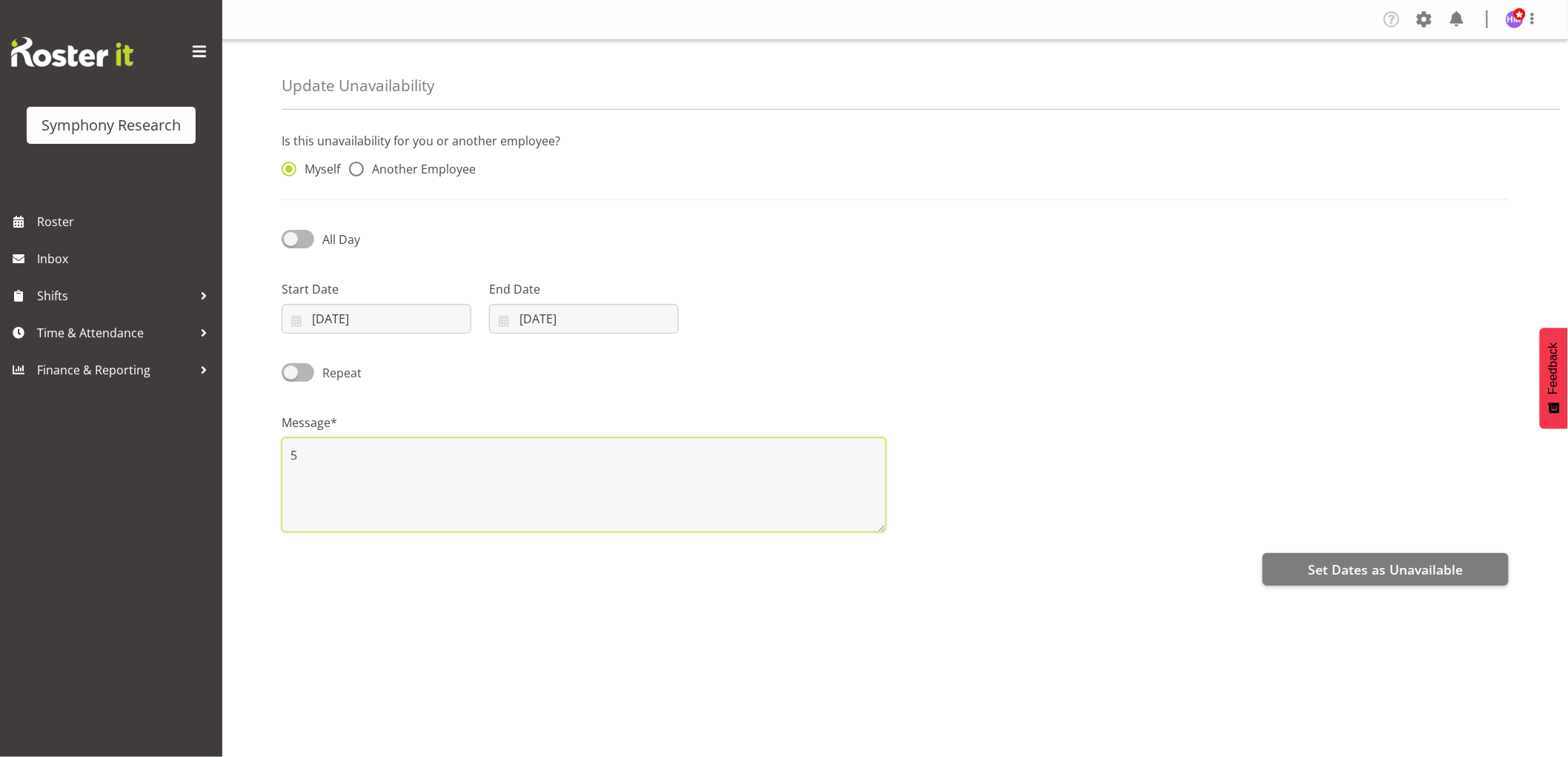
click at [427, 484] on textarea "5" at bounding box center [583, 484] width 604 height 95
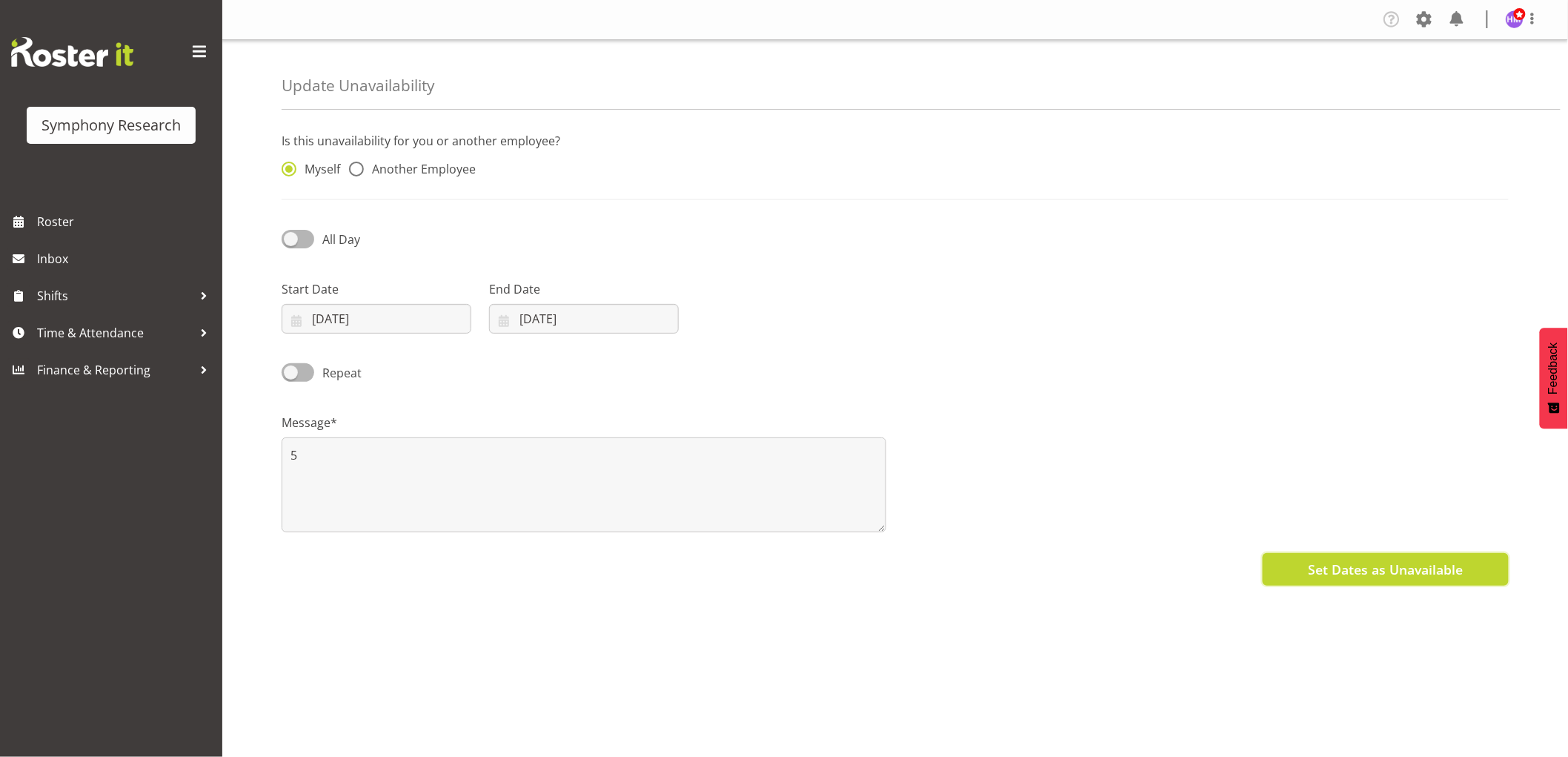
click at [1329, 571] on span "Set Dates as Unavailable" at bounding box center [1385, 569] width 155 height 20
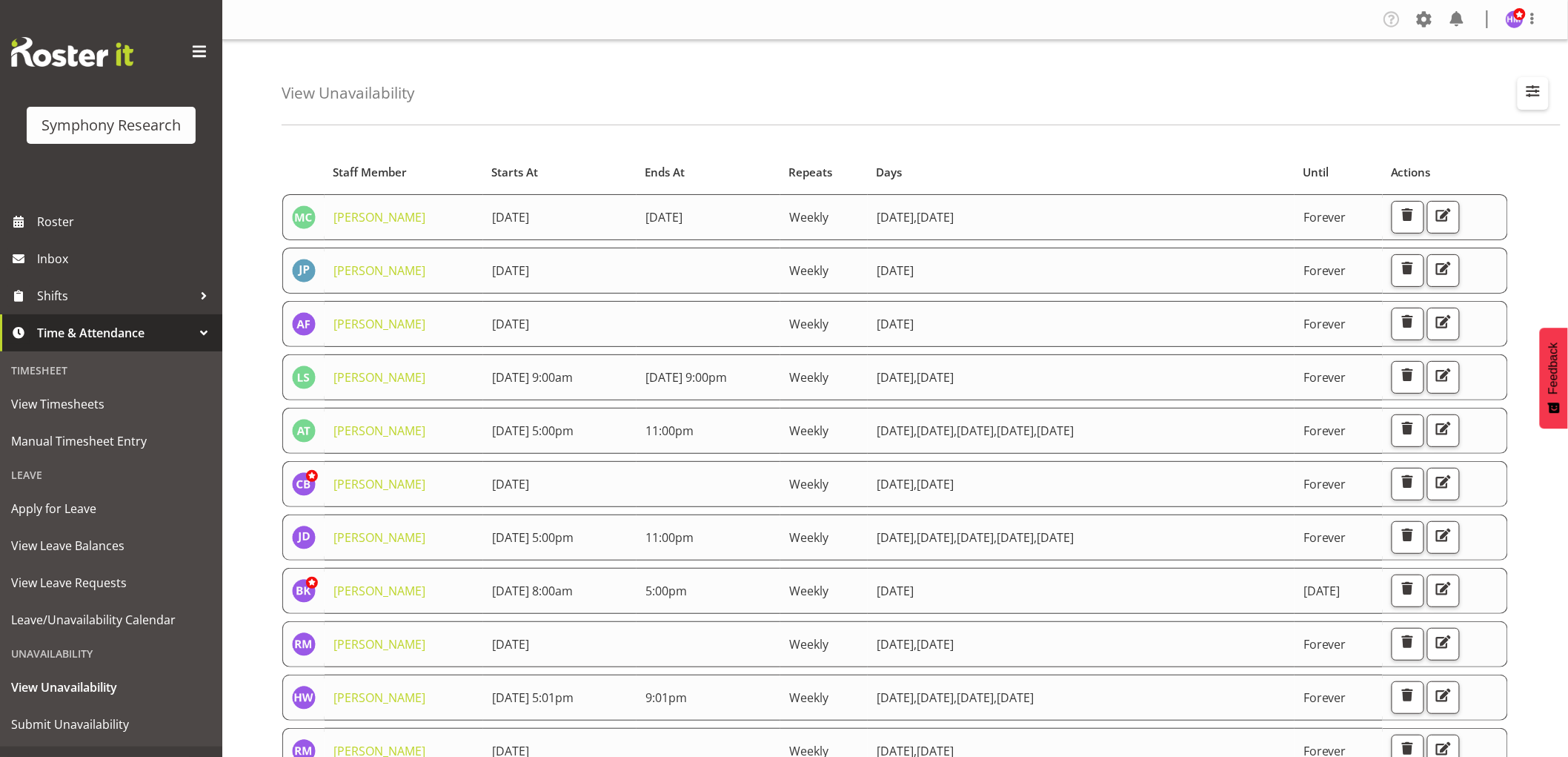
click at [1518, 92] on button "button" at bounding box center [1532, 93] width 31 height 32
click at [1459, 158] on input "text" at bounding box center [1437, 161] width 199 height 29
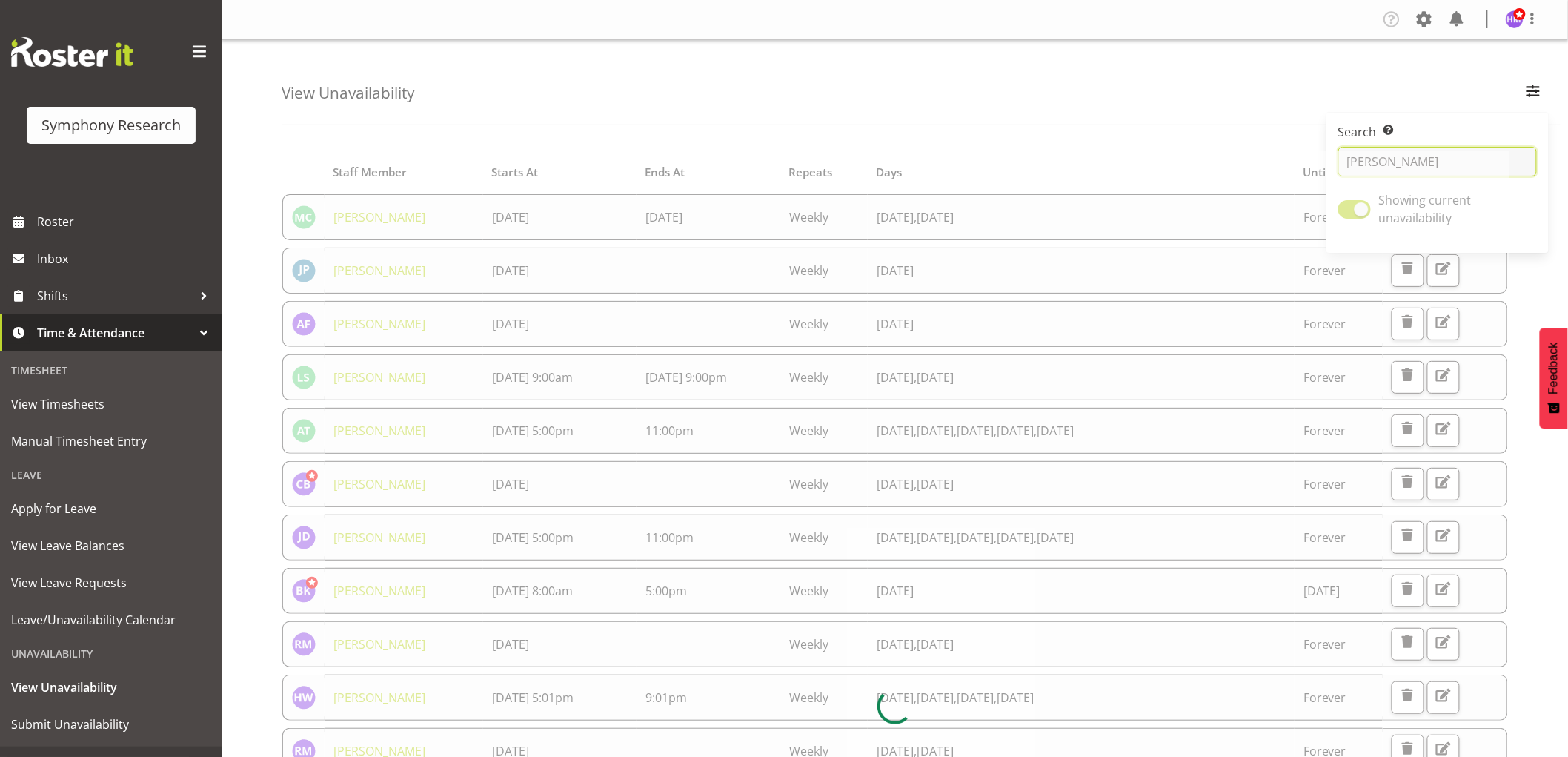
type input "hitesh"
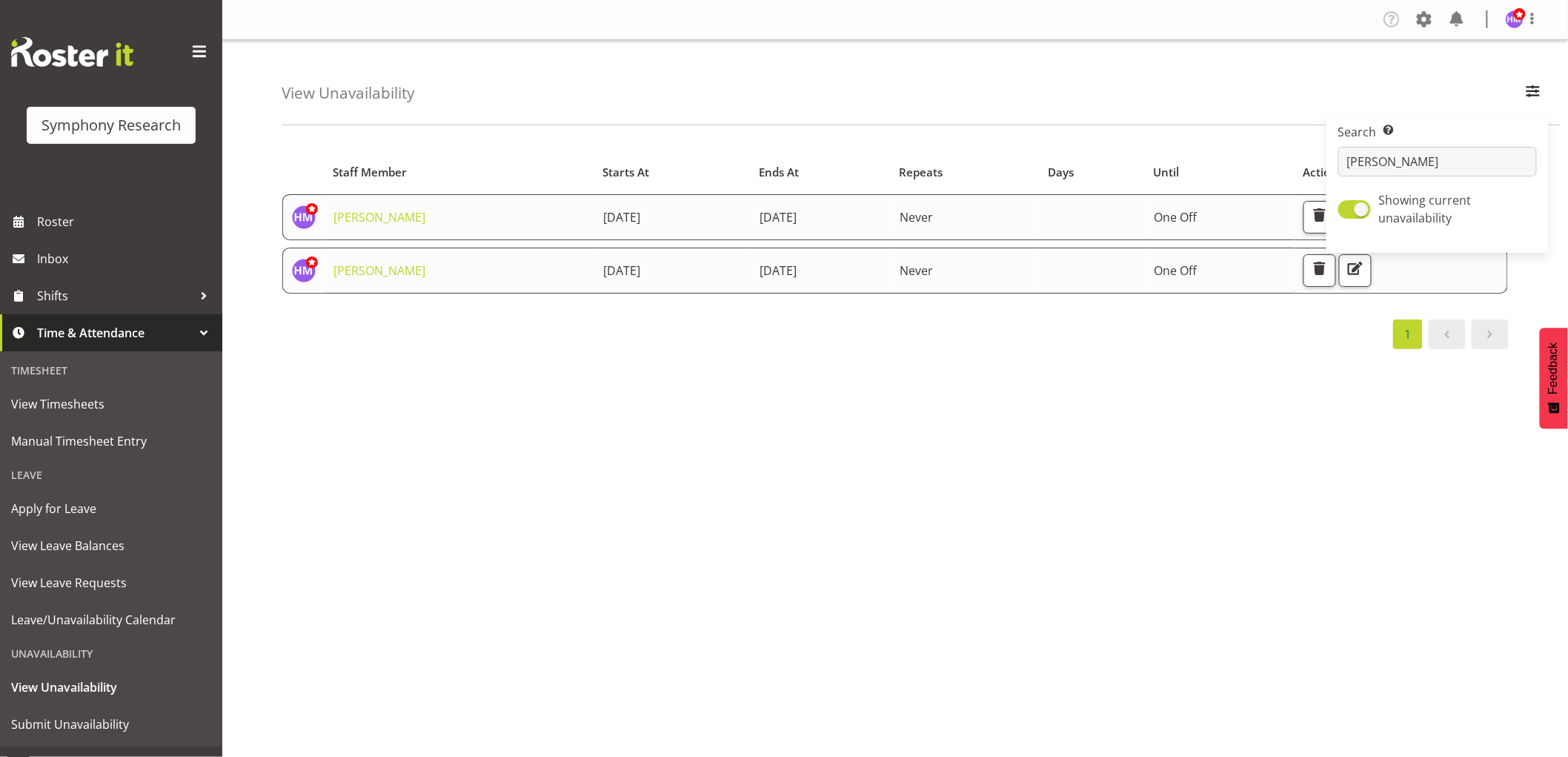
click at [784, 587] on div "Starts At Staff Member Starts At Ends At Repeats Days Until Actions Hitesh Maka…" at bounding box center [924, 433] width 1286 height 593
click at [603, 276] on span "27th August 2025" at bounding box center [621, 270] width 37 height 17
click at [1329, 276] on span "button" at bounding box center [1320, 268] width 20 height 20
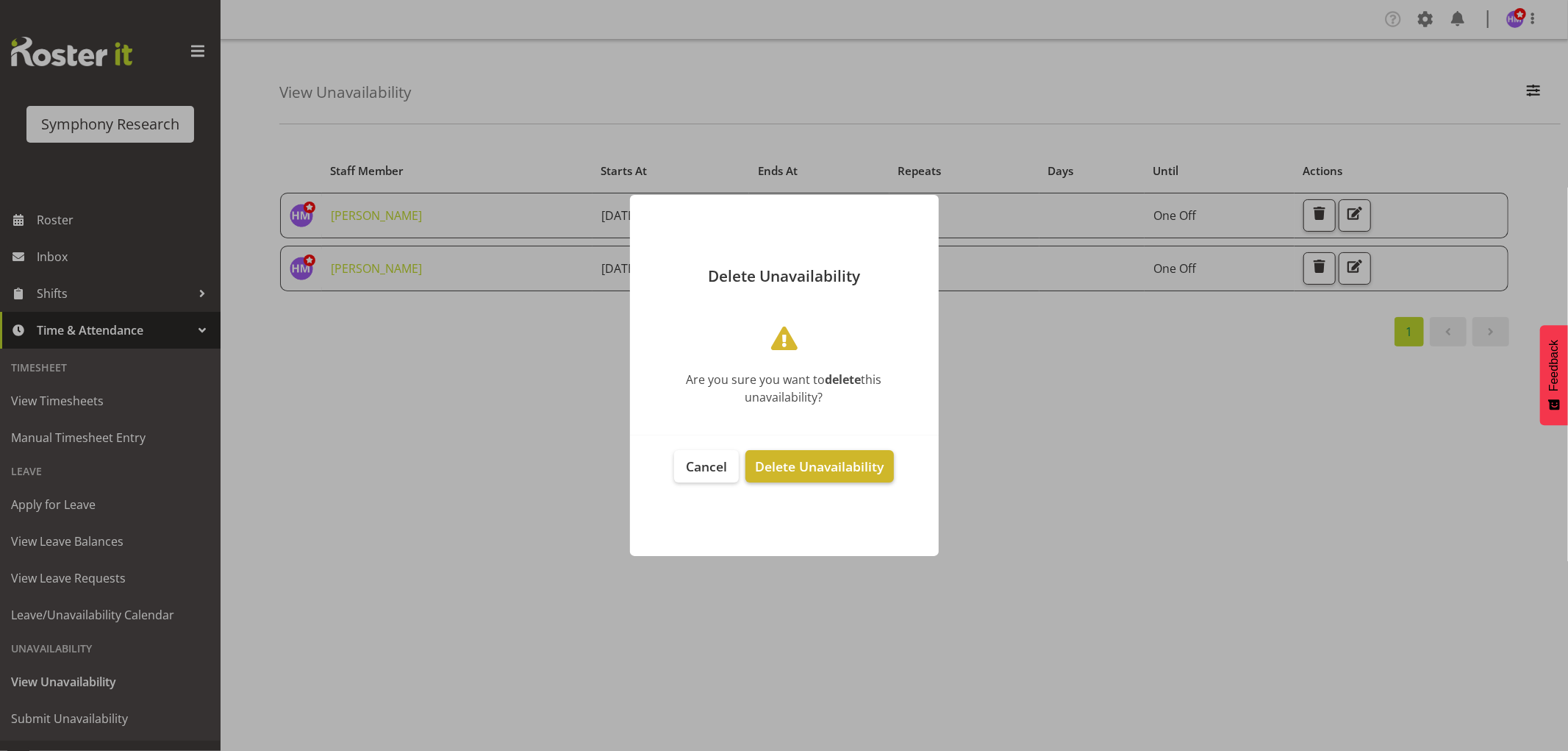
click at [847, 469] on span "Delete Unavailability" at bounding box center [819, 466] width 129 height 18
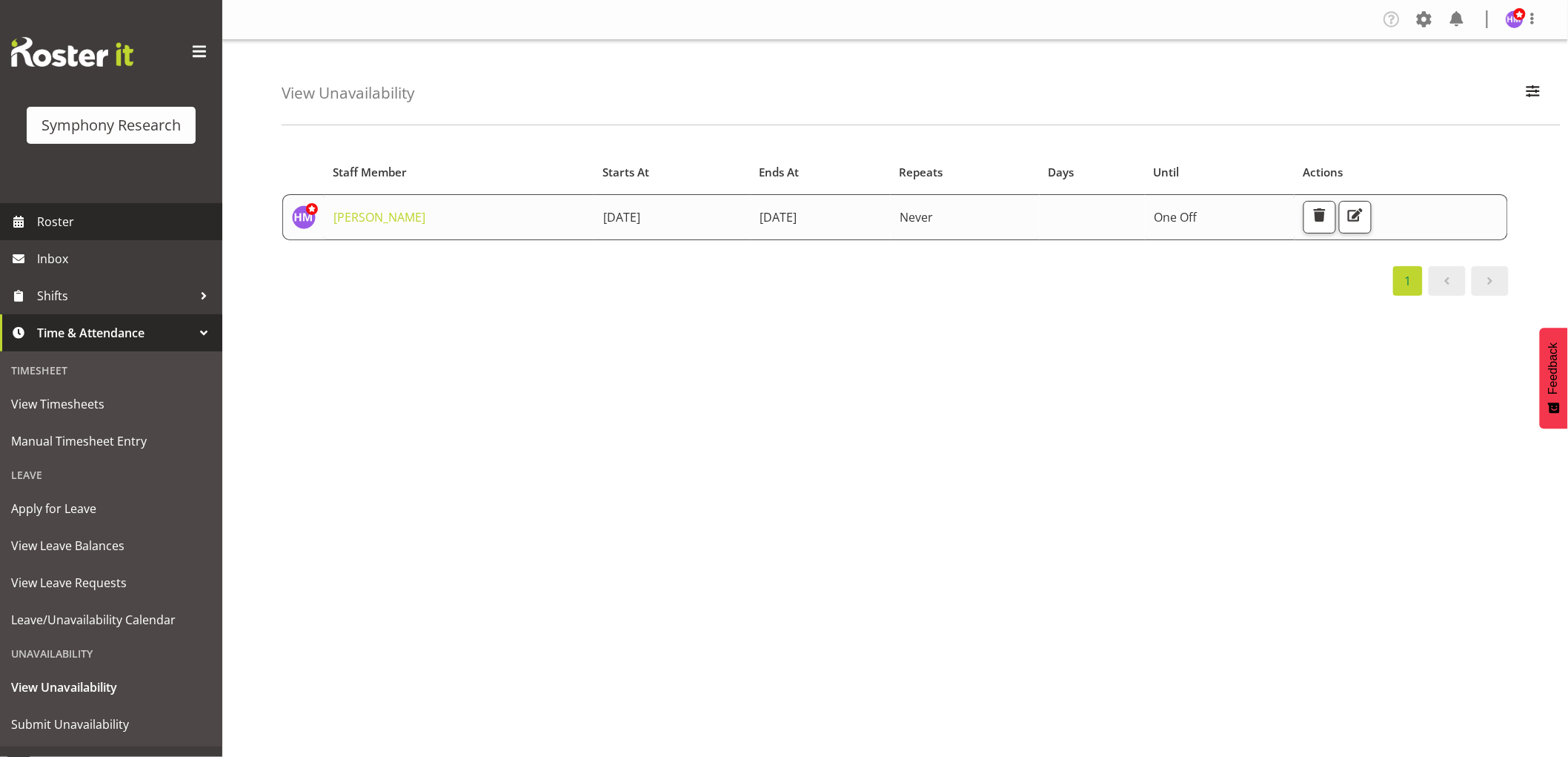
click at [69, 231] on span "Roster" at bounding box center [125, 222] width 178 height 23
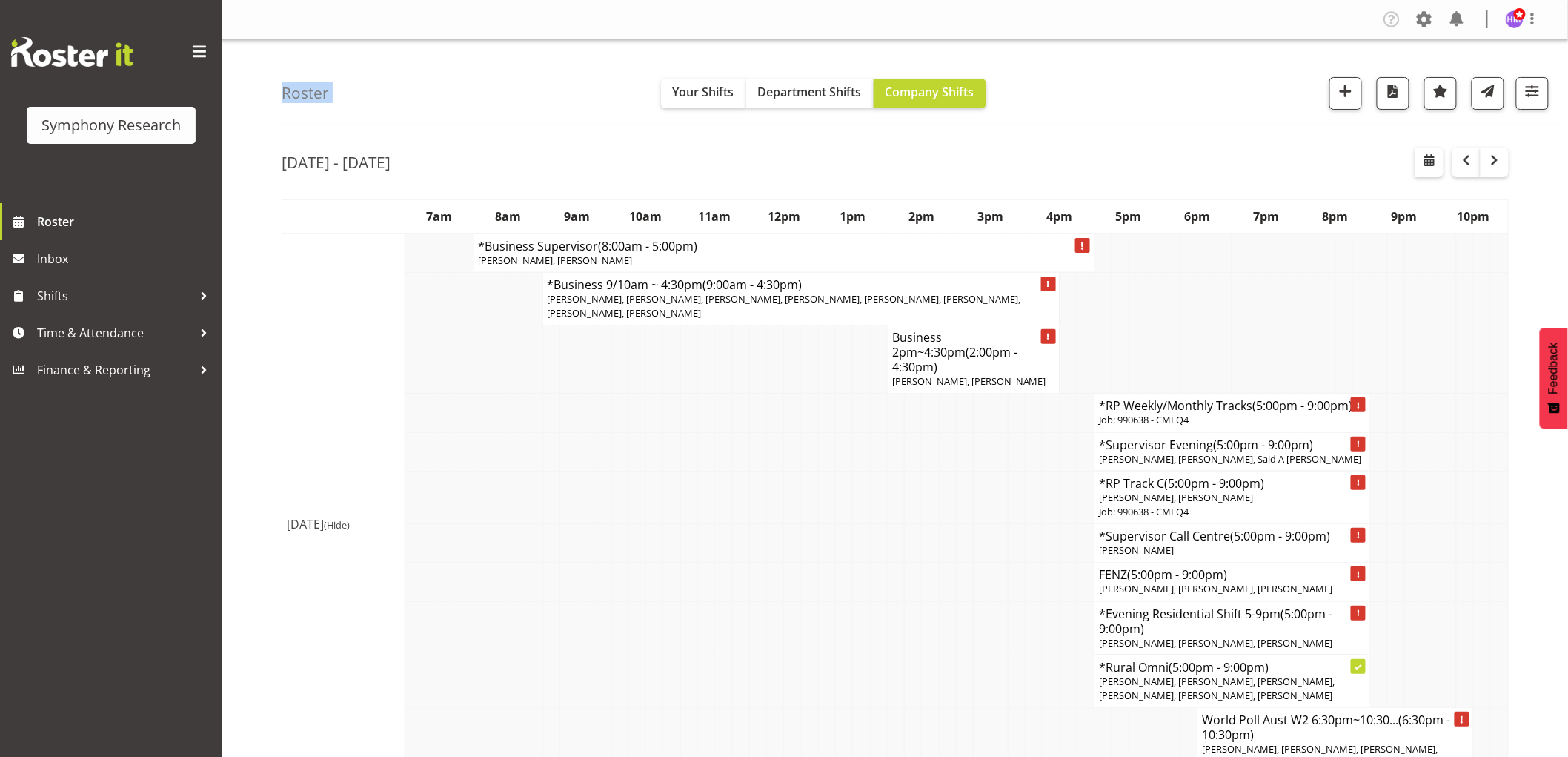
drag, startPoint x: 527, startPoint y: 98, endPoint x: 256, endPoint y: 86, distance: 271.3
click at [356, 72] on div "Roster Your Shifts Department Shifts Company Shifts 1 Locations Clear MM Sympho…" at bounding box center [921, 83] width 1279 height 86
click at [41, 342] on span "Time & Attendance" at bounding box center [114, 333] width 155 height 23
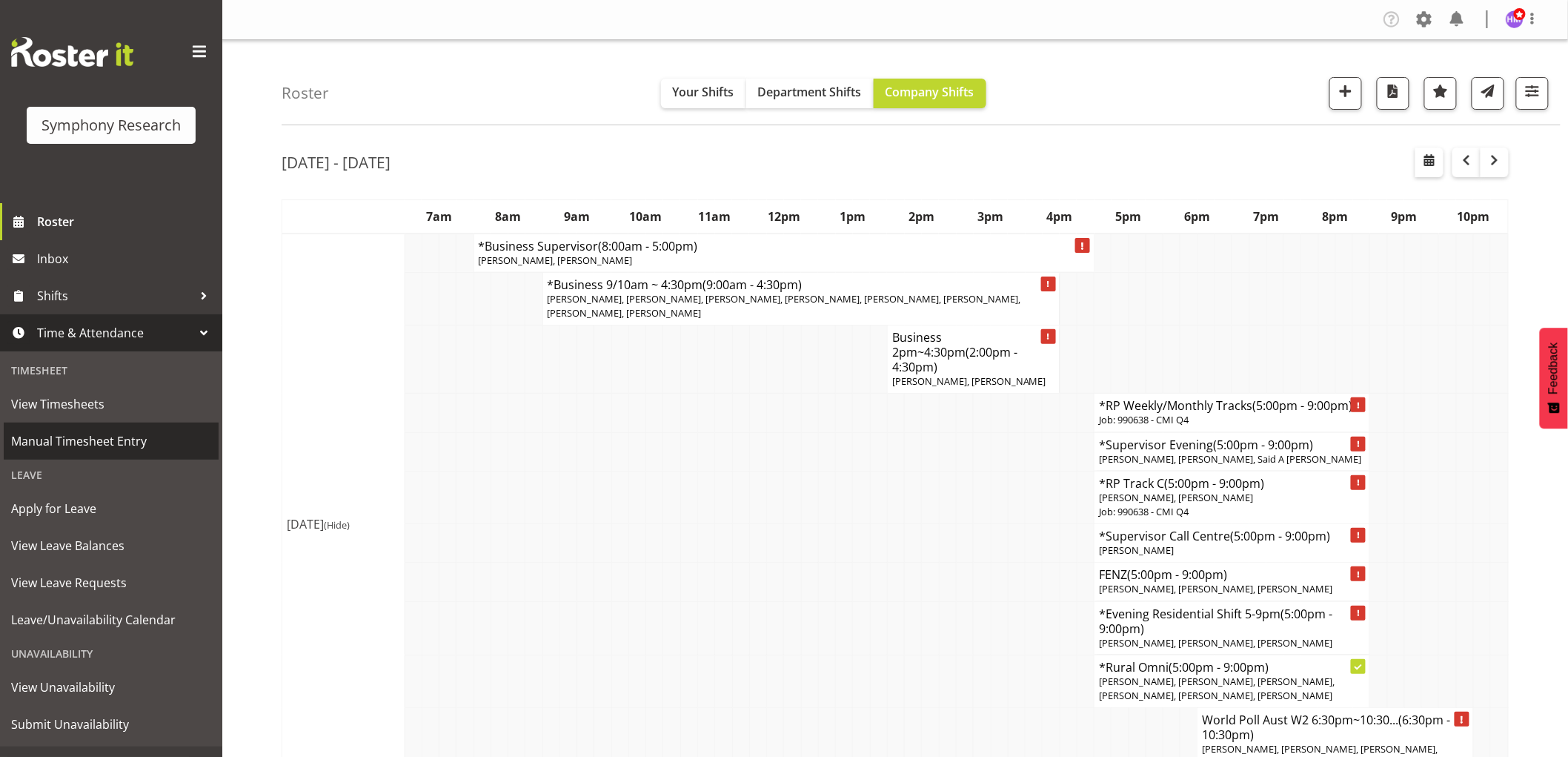
click at [84, 449] on span "Manual Timesheet Entry" at bounding box center [111, 441] width 200 height 23
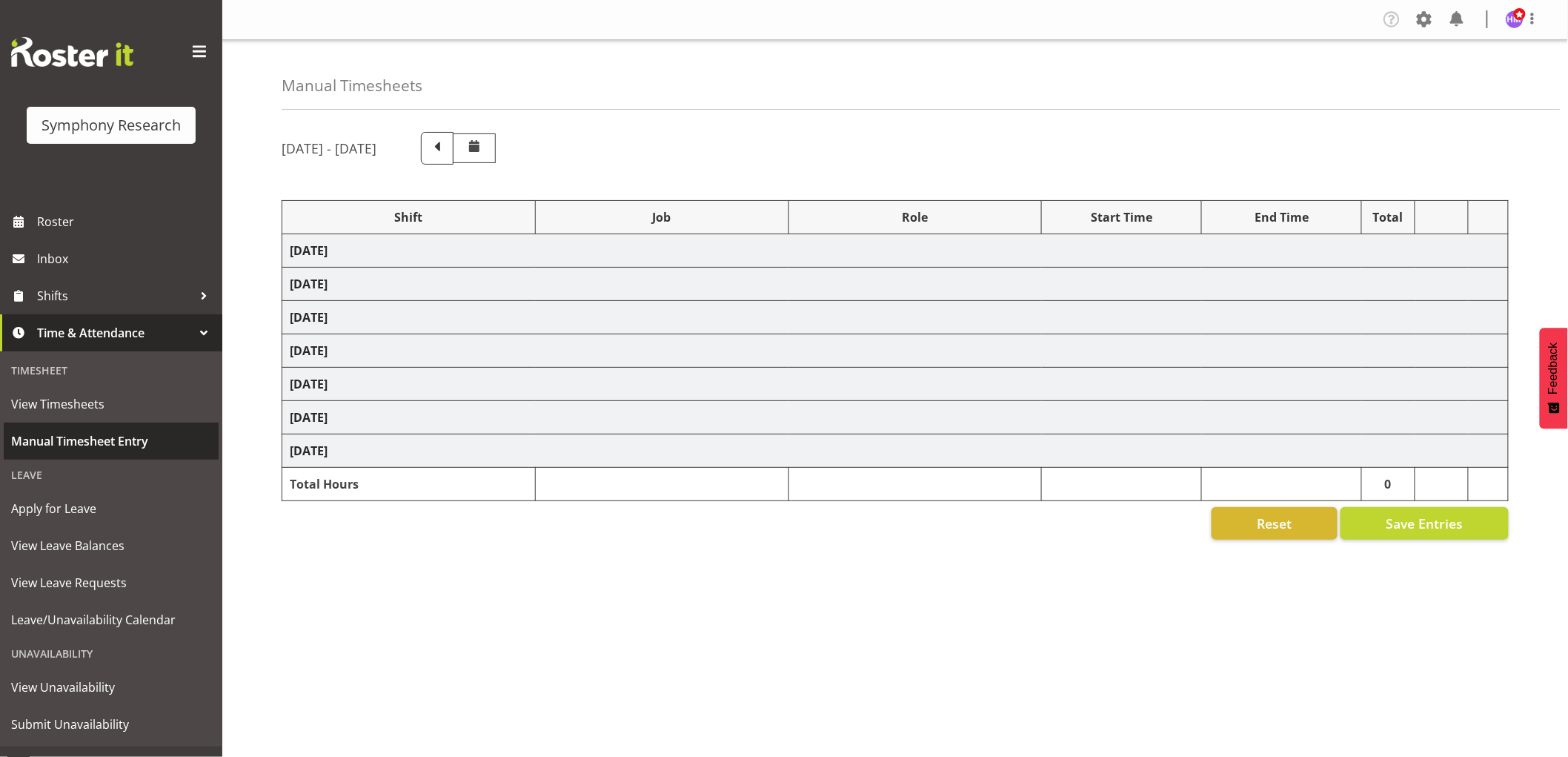
select select "1607"
select select "2379"
select select "1607"
select select "757"
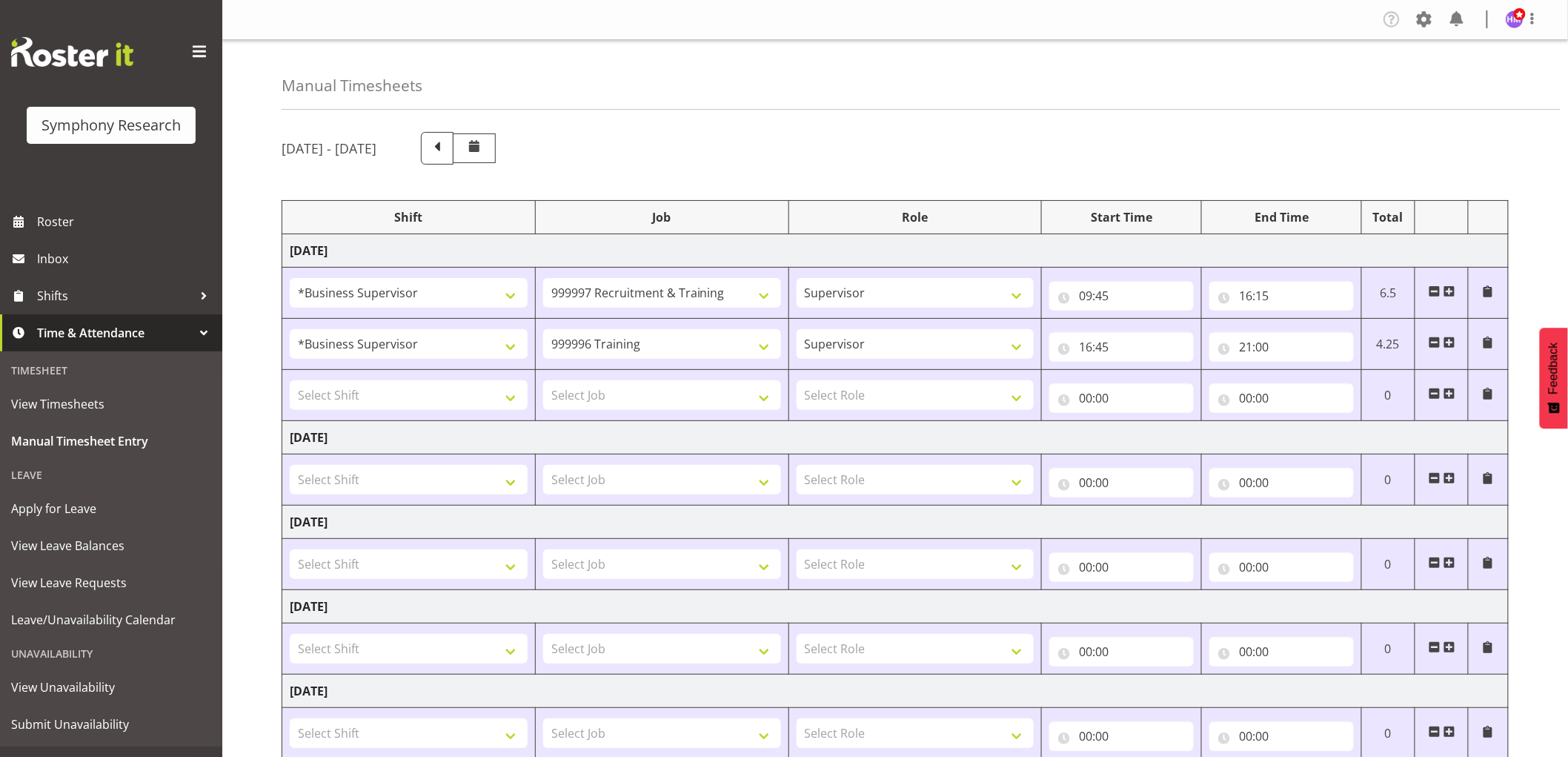
scroll to position [83, 0]
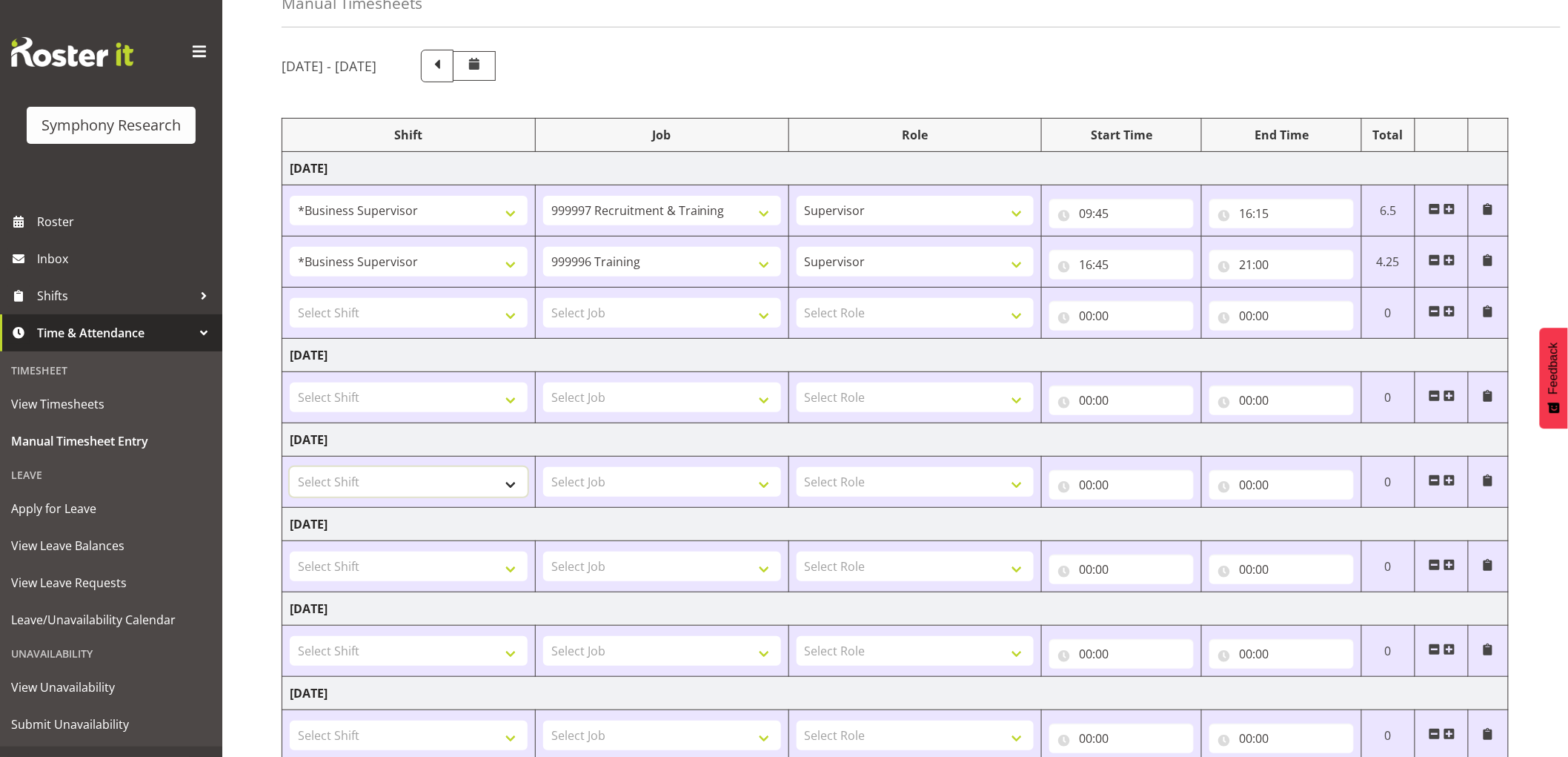
click at [359, 487] on select "Select Shift !!Project Briefing (Job to be assigned) !!Weekend Residential (Ros…" at bounding box center [408, 481] width 238 height 29
select select "67675"
click at [290, 468] on select "Select Shift !!Project Briefing (Job to be assigned) !!Weekend Residential (Ros…" at bounding box center [408, 481] width 238 height 29
drag, startPoint x: 628, startPoint y: 485, endPoint x: 598, endPoint y: 484, distance: 30.0
click at [628, 485] on select "Select Job 550060 IF Admin 553492 World Poll Aus Wave 2 Main 2025 553493 World …" at bounding box center [661, 481] width 238 height 29
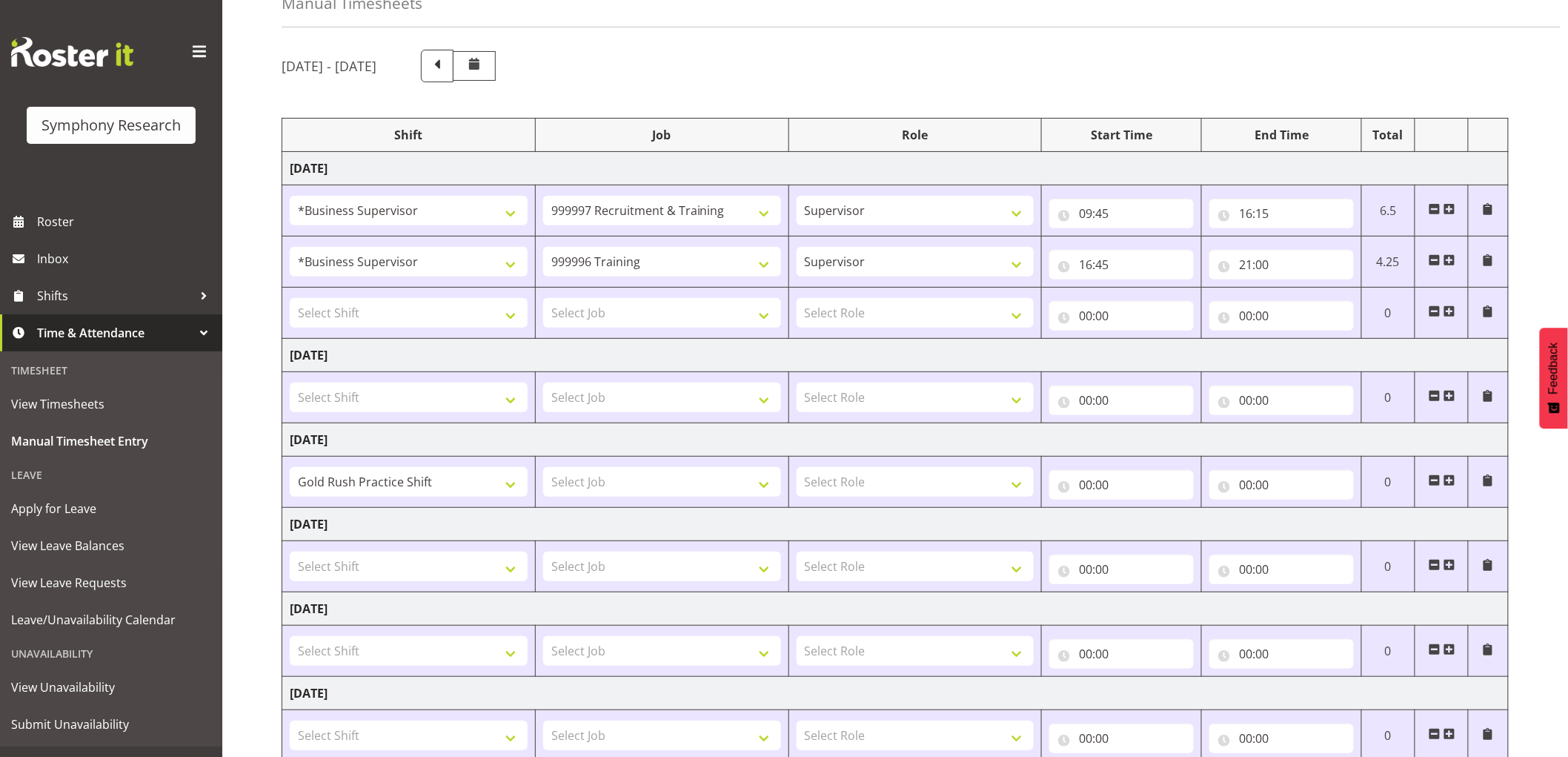
click at [444, 523] on td "[DATE]" at bounding box center [895, 524] width 1226 height 33
click at [618, 489] on select "Select Job 550060 IF Admin 553492 World Poll Aus Wave 2 Main 2025 553493 World …" at bounding box center [661, 481] width 238 height 29
select select "7759"
click at [543, 468] on select "Select Job 550060 IF Admin 553492 World Poll Aus Wave 2 Main 2025 553493 World …" at bounding box center [661, 481] width 238 height 29
click at [885, 487] on select "Select Role Supervisor Interviewing Briefing" at bounding box center [915, 481] width 238 height 29
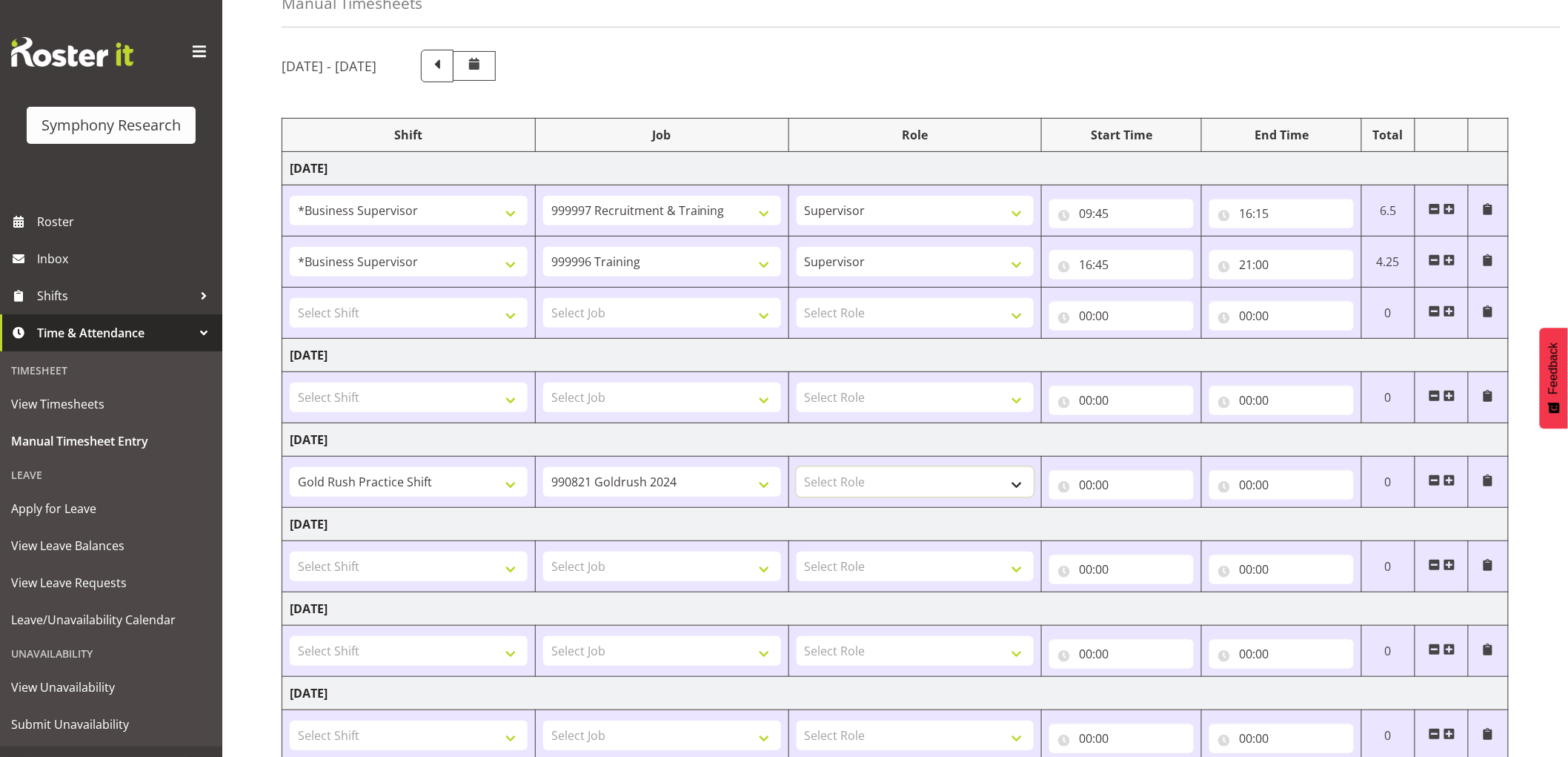
select select "47"
click at [796, 468] on select "Select Role Supervisor Interviewing Briefing" at bounding box center [915, 481] width 238 height 29
click at [1098, 483] on input "00:00" at bounding box center [1121, 484] width 144 height 29
click at [1152, 528] on select "00 01 02 03 04 05 06 07 08 09 10 11 12 13 14 15 16 17 18 19 20 21 22 23" at bounding box center [1150, 523] width 33 height 29
select select "17"
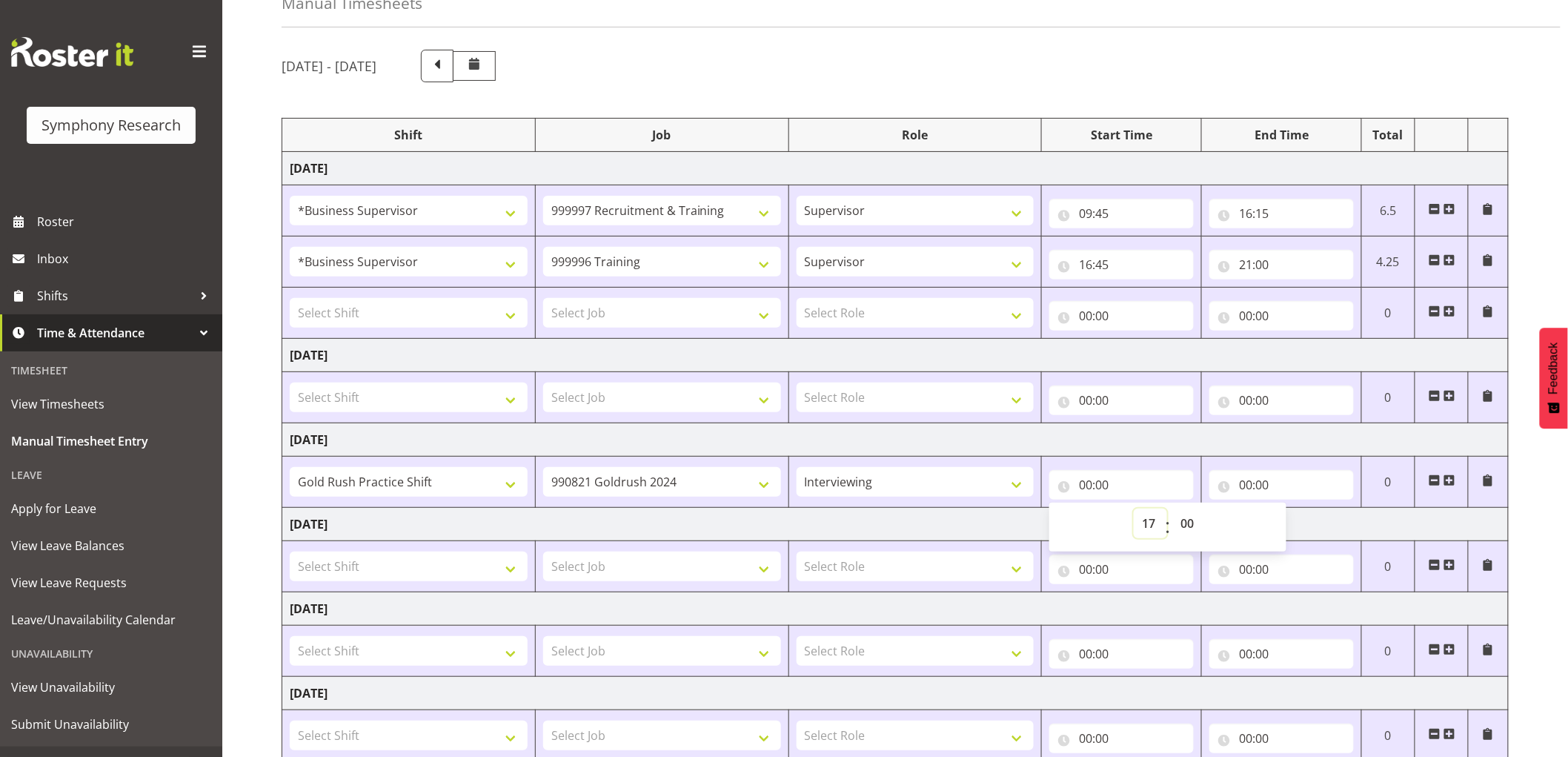
click at [1133, 509] on select "00 01 02 03 04 05 06 07 08 09 10 11 12 13 14 15 16 17 18 19 20 21 22 23" at bounding box center [1150, 523] width 33 height 29
type input "17:00"
click at [1248, 481] on input "00:00" at bounding box center [1281, 484] width 144 height 29
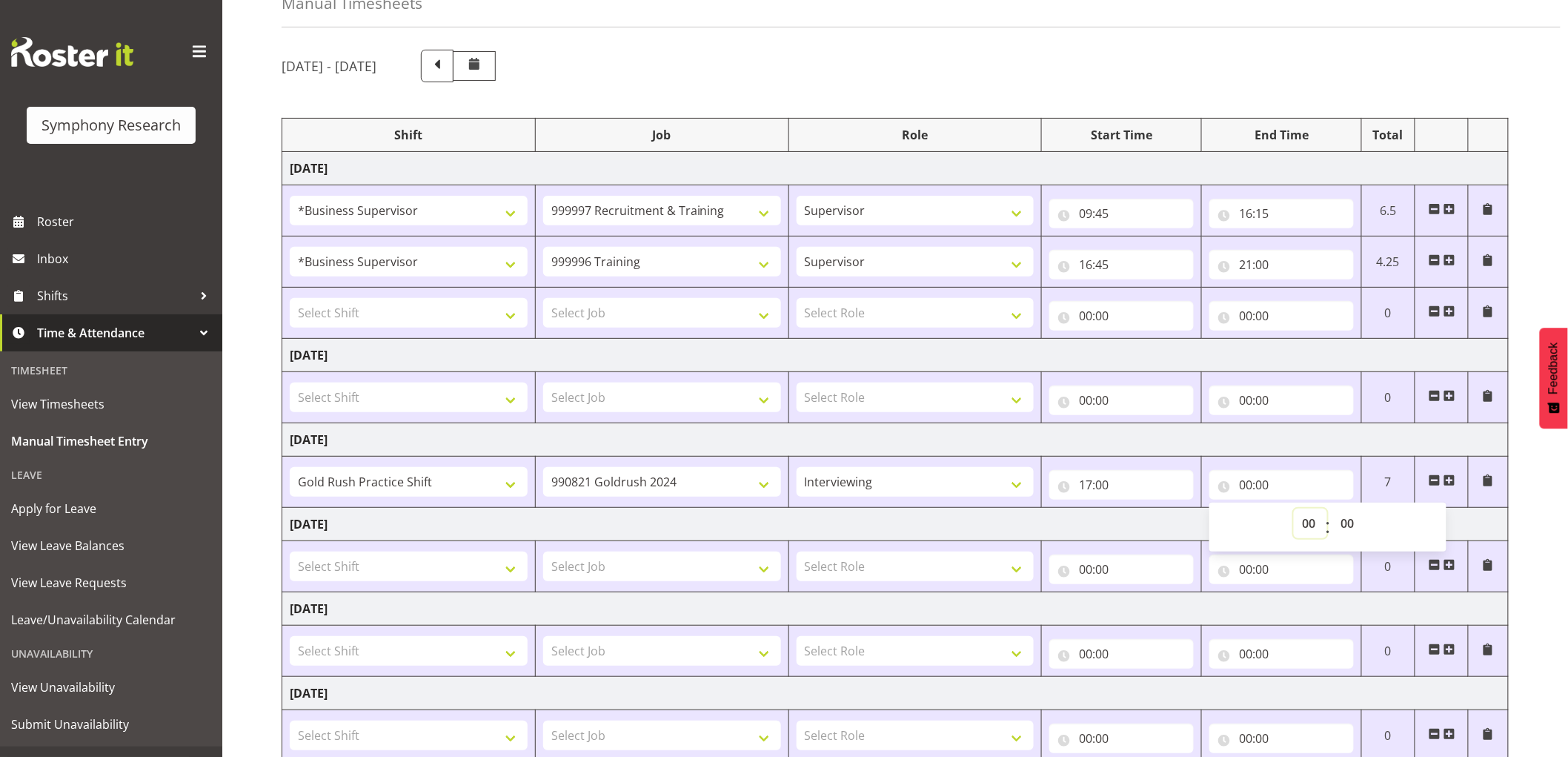
drag, startPoint x: 1305, startPoint y: 521, endPoint x: 1297, endPoint y: 552, distance: 32.0
click at [1305, 523] on select "00 01 02 03 04 05 06 07 08 09 10 11 12 13 14 15 16 17 18 19 20 21 22 23" at bounding box center [1310, 523] width 33 height 29
select select "21"
click at [1293, 509] on select "00 01 02 03 04 05 06 07 08 09 10 11 12 13 14 15 16 17 18 19 20 21 22 23" at bounding box center [1310, 523] width 33 height 29
type input "21:00"
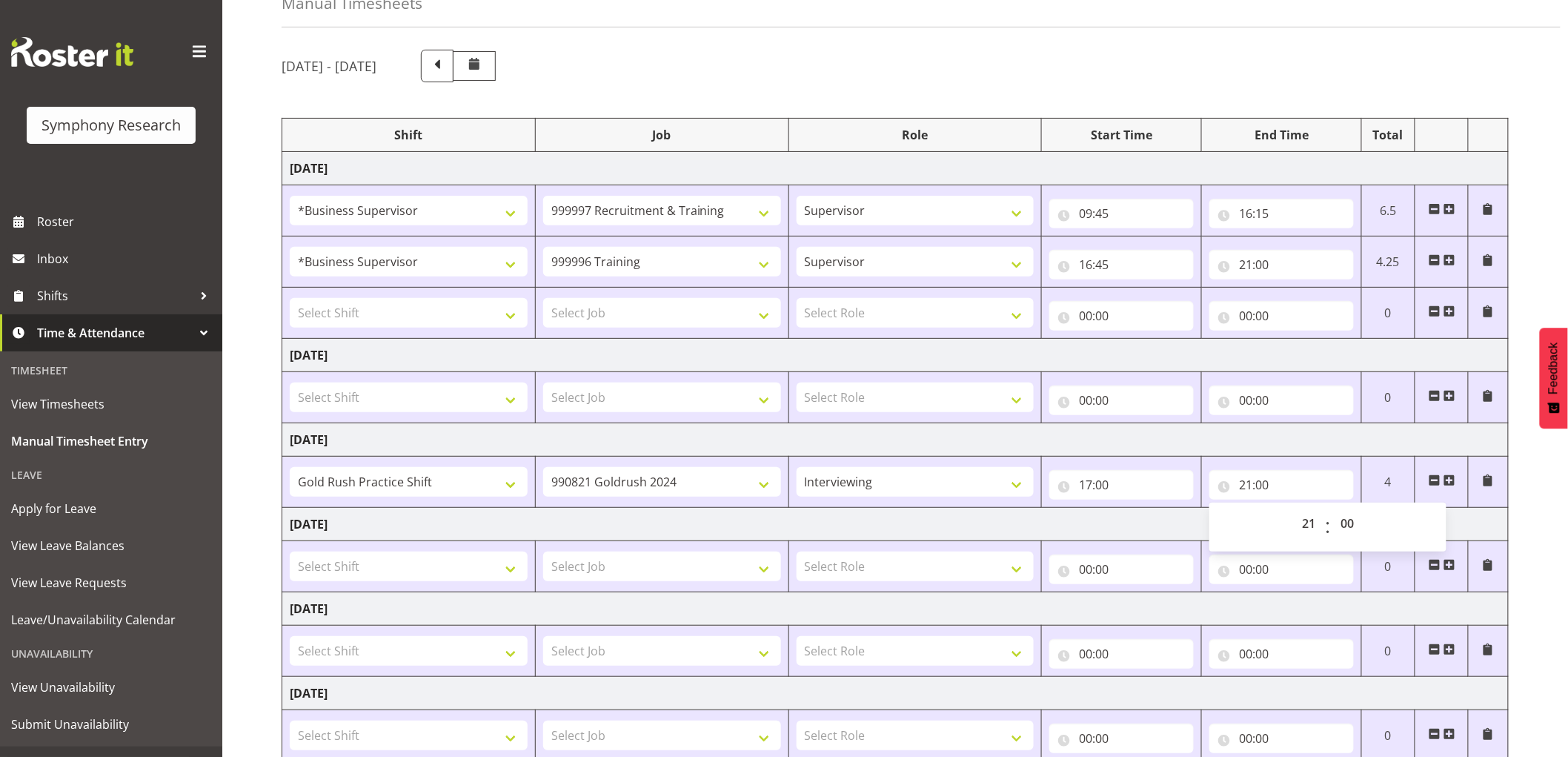
click at [1087, 527] on td "Thursday 21st August 2025" at bounding box center [895, 524] width 1226 height 33
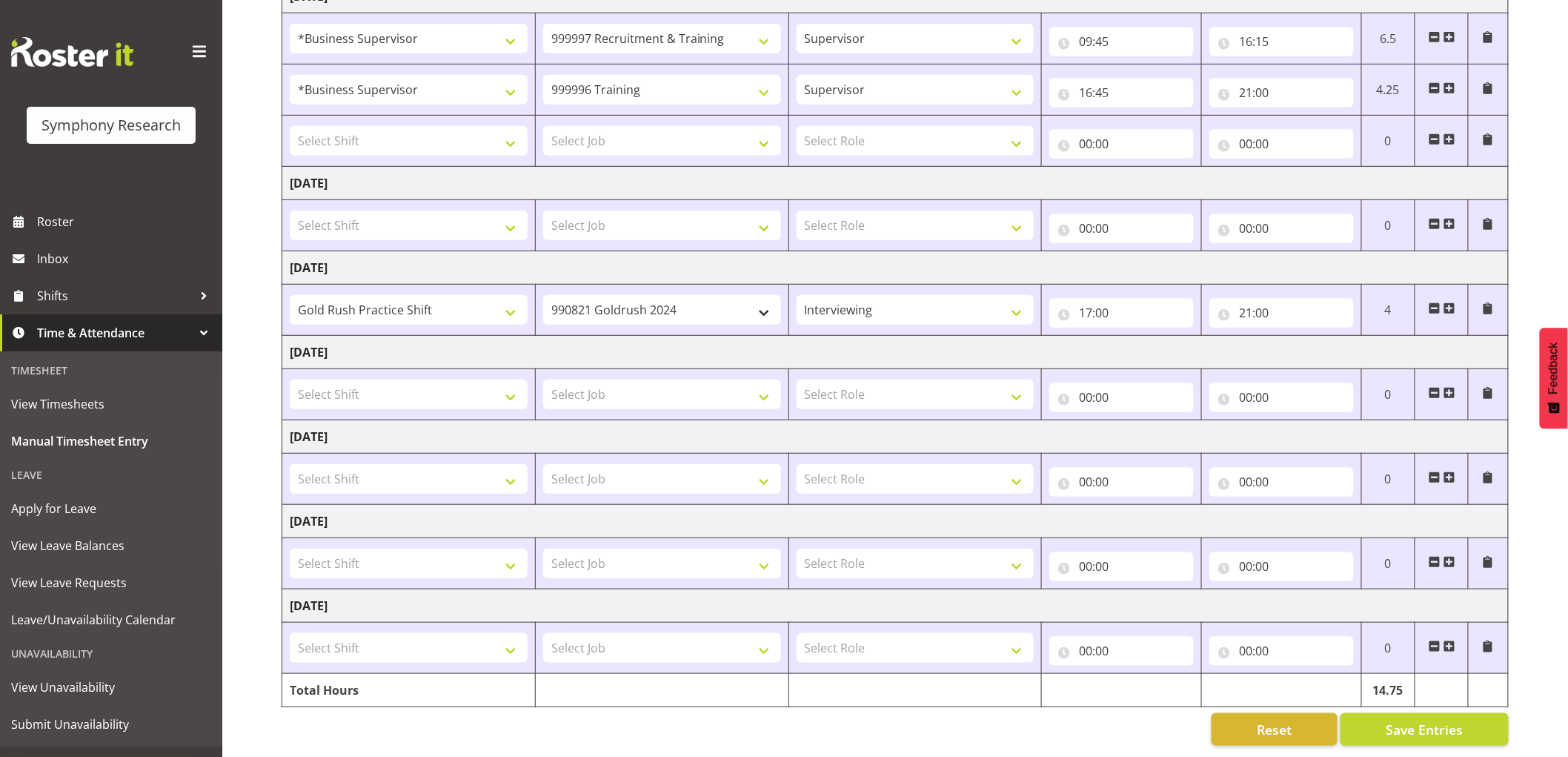
scroll to position [268, 0]
click at [1394, 723] on span "Save Entries" at bounding box center [1424, 729] width 77 height 20
click at [1388, 719] on span "Save Entries" at bounding box center [1424, 729] width 77 height 20
click at [62, 227] on span "Roster" at bounding box center [125, 222] width 178 height 23
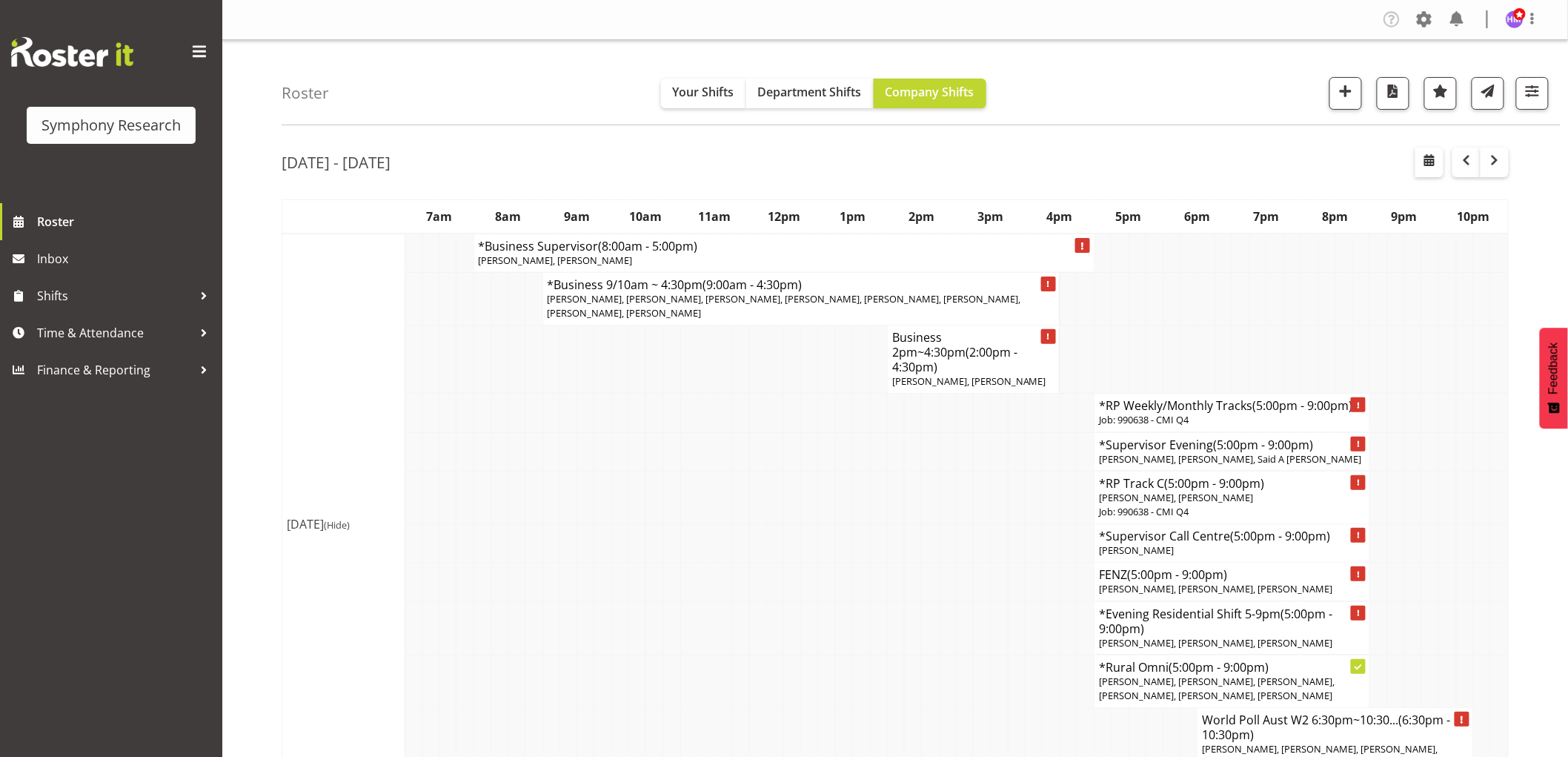
click at [573, 119] on div "Roster Your Shifts Department Shifts Company Shifts 1 Locations Clear MM Sympho…" at bounding box center [921, 83] width 1279 height 86
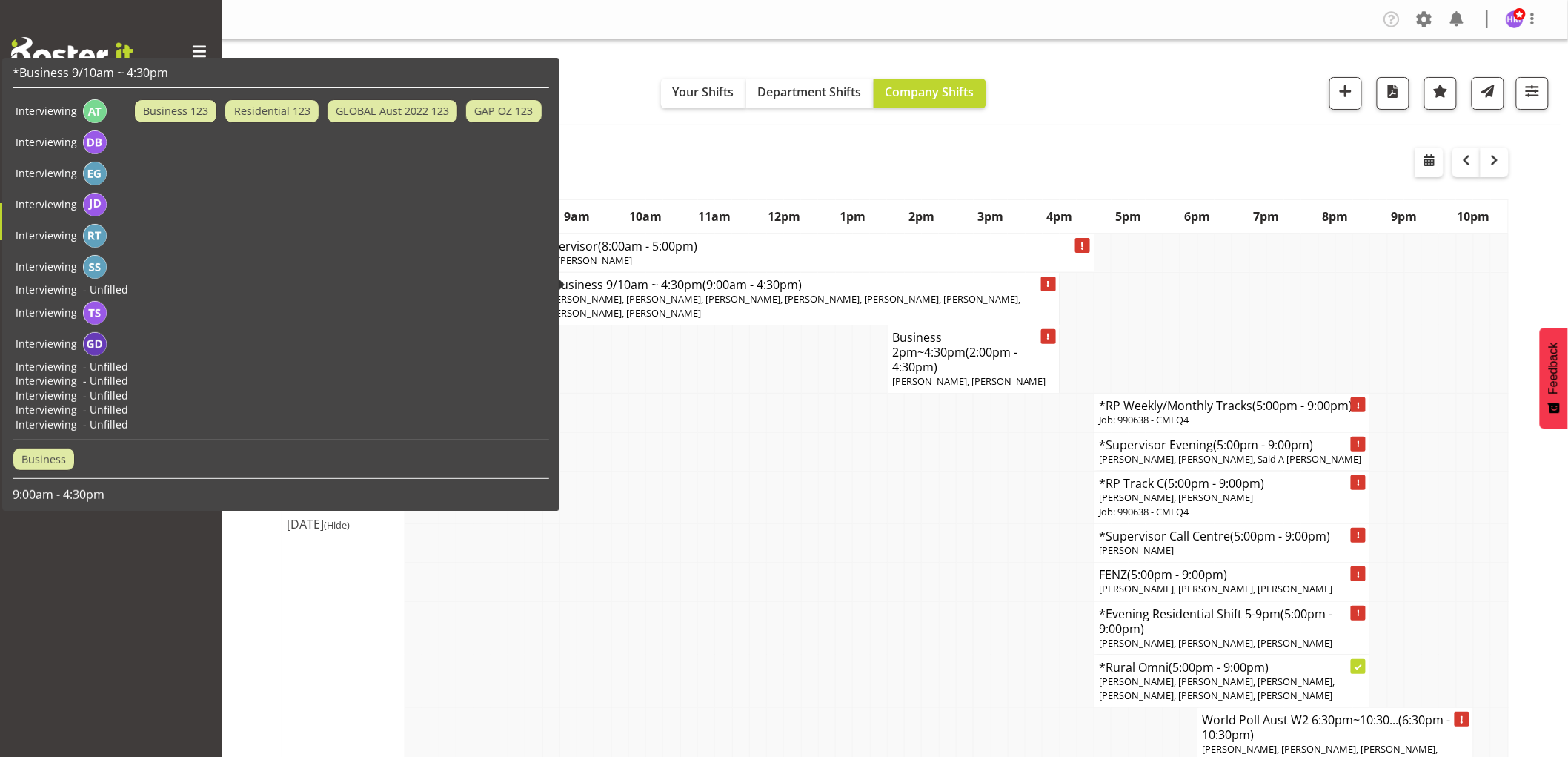
scroll to position [83, 0]
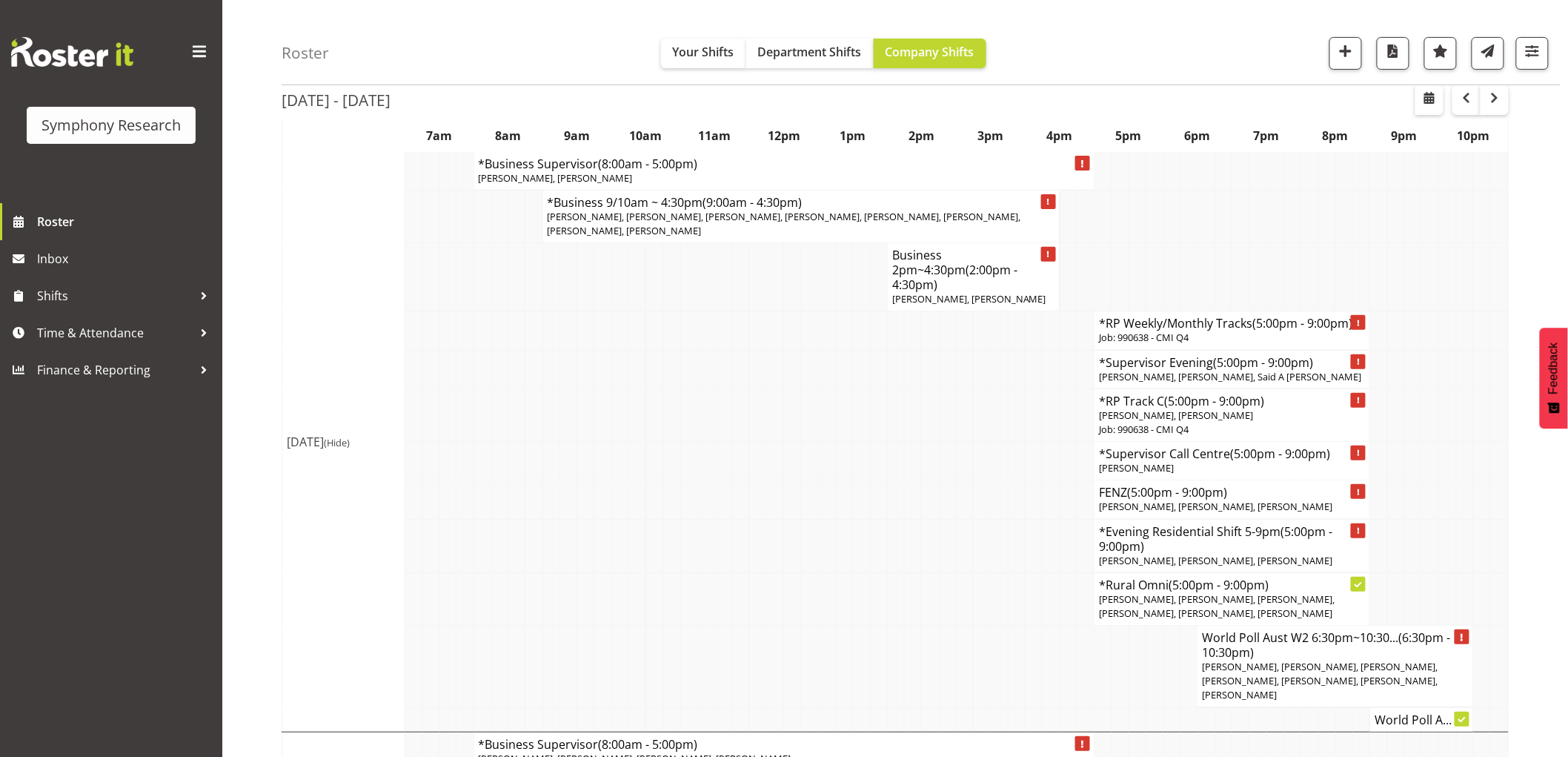
click at [819, 405] on td at bounding box center [826, 415] width 17 height 53
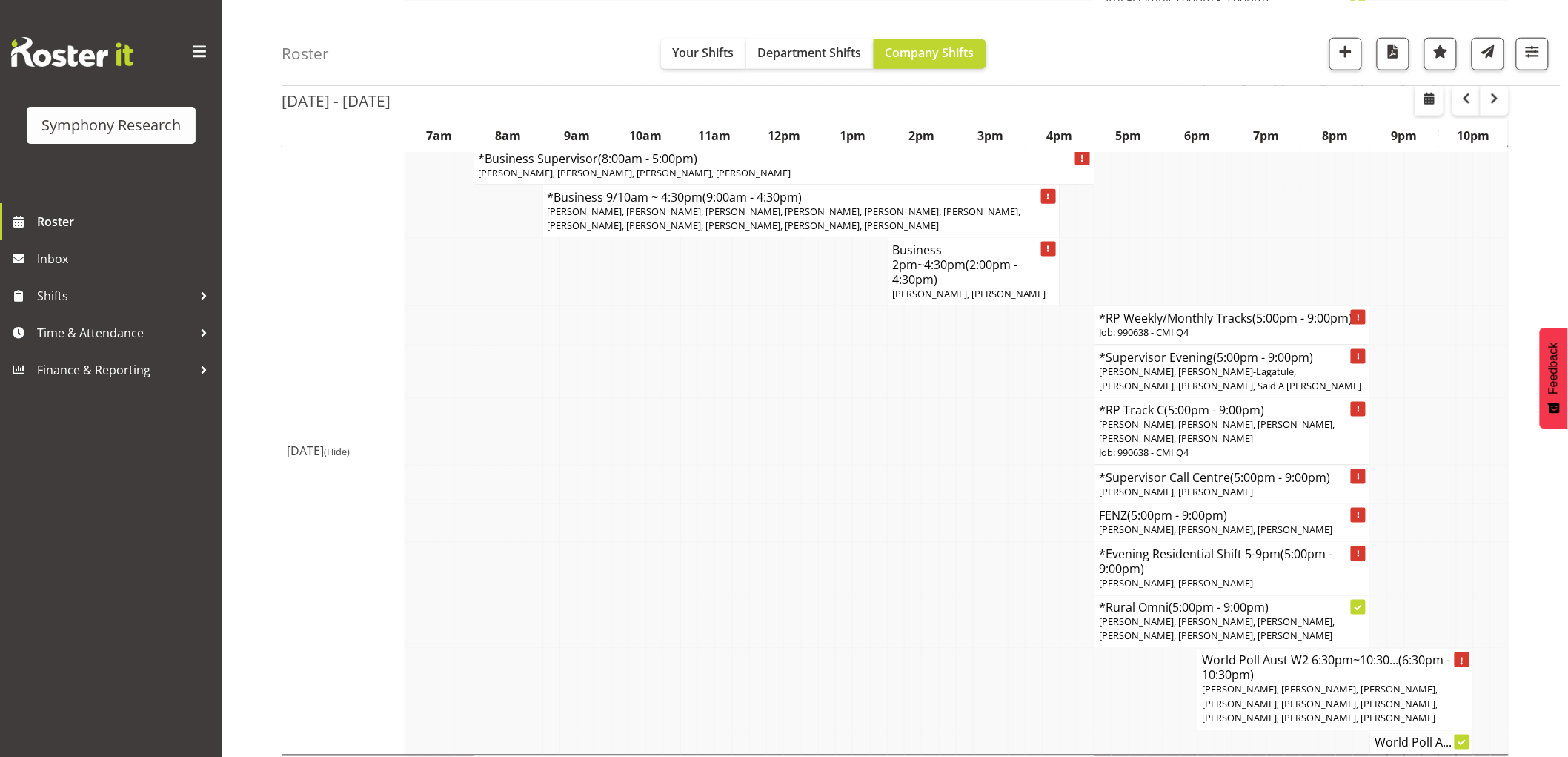
scroll to position [741, 0]
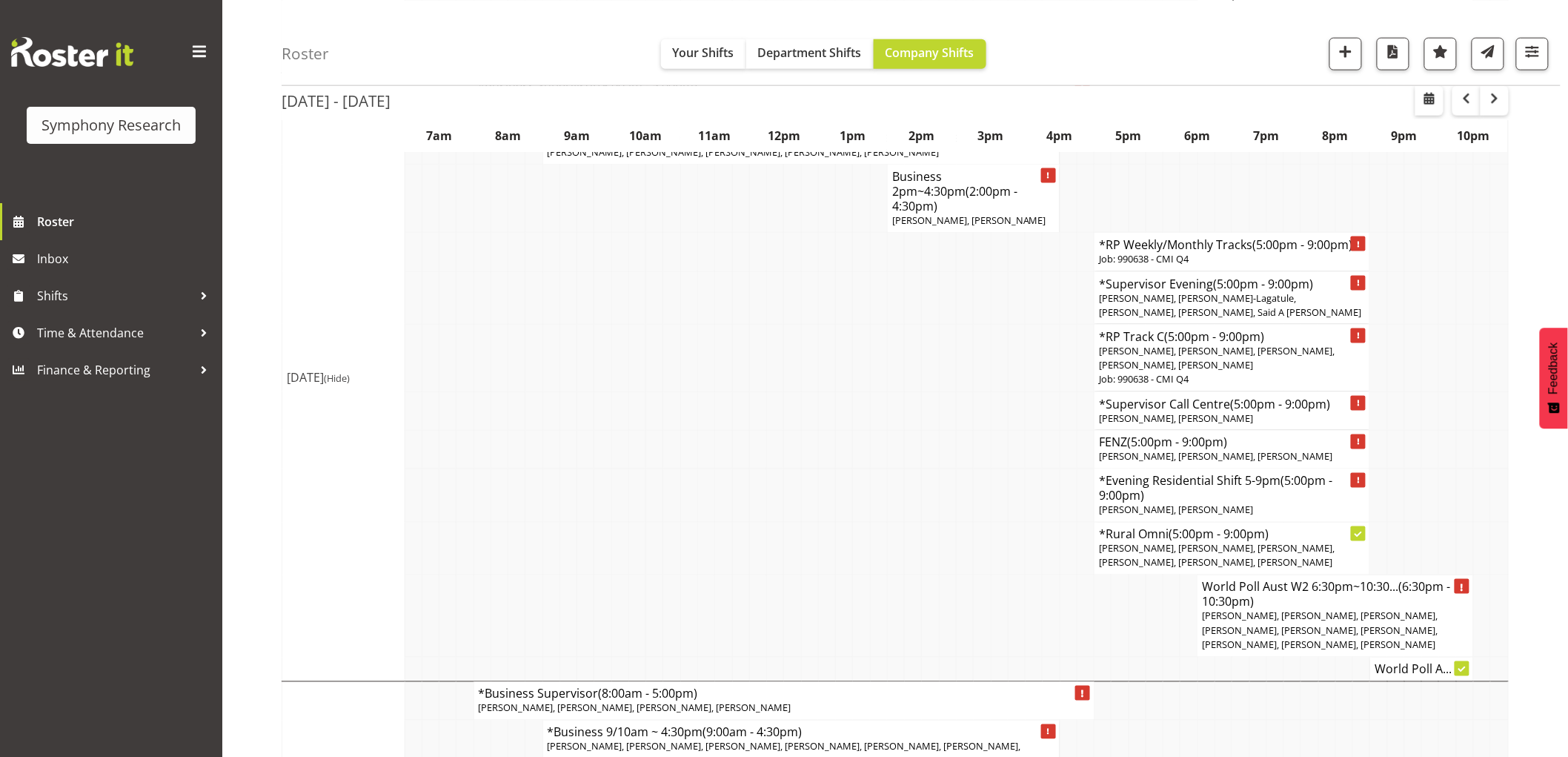
click at [901, 391] on td at bounding box center [895, 410] width 17 height 38
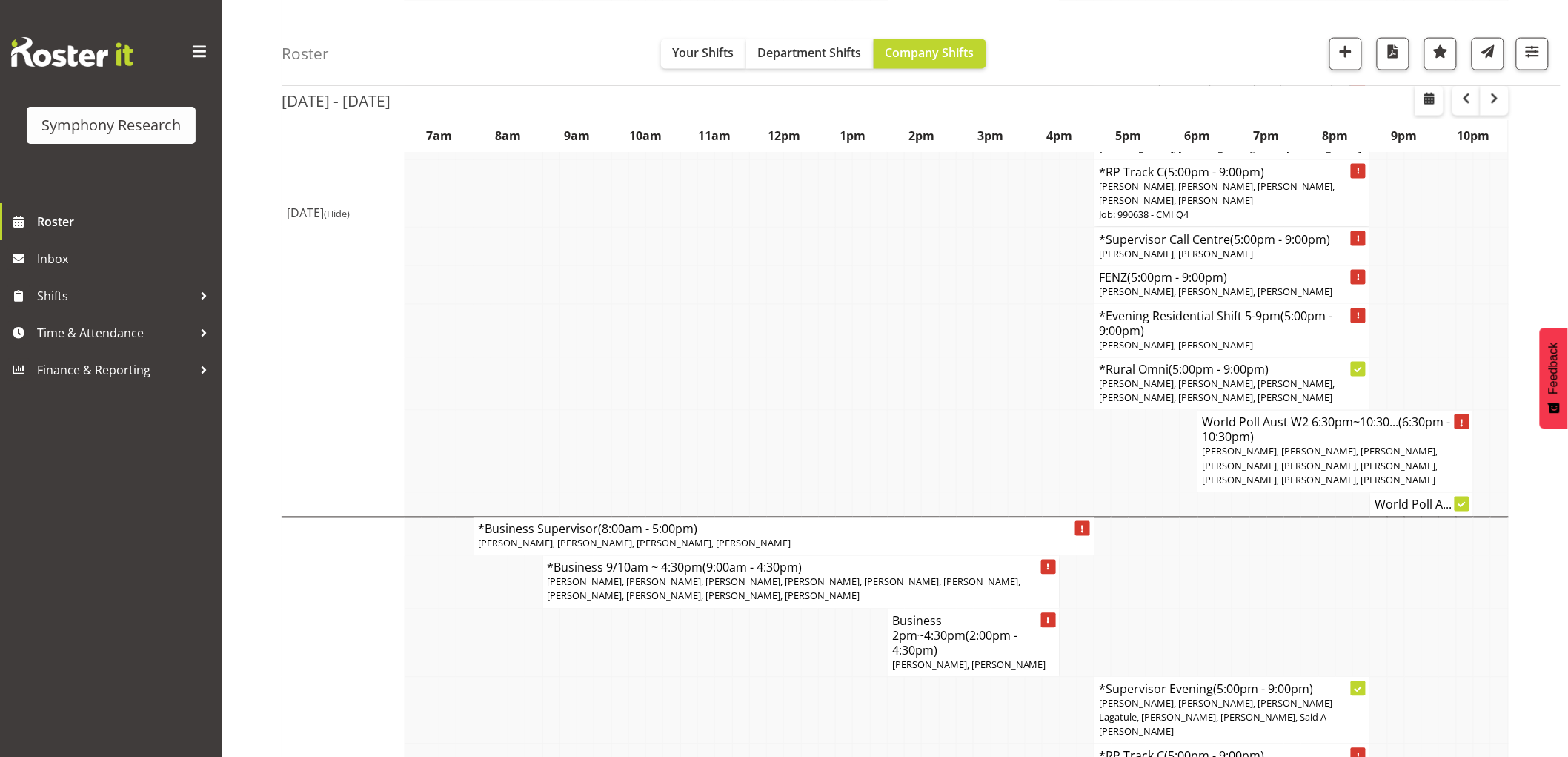
scroll to position [988, 0]
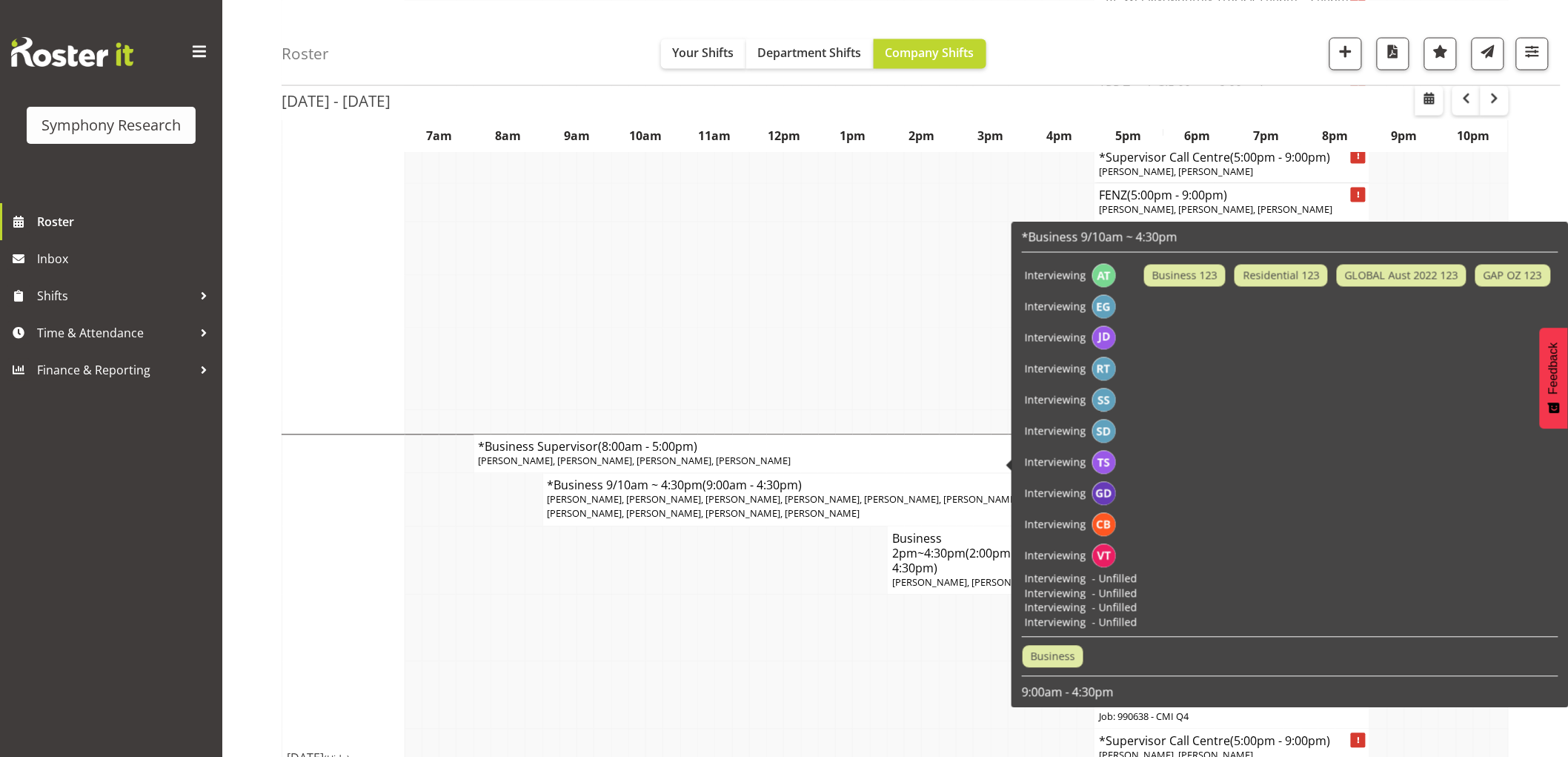
click at [793, 662] on td at bounding box center [792, 695] width 17 height 68
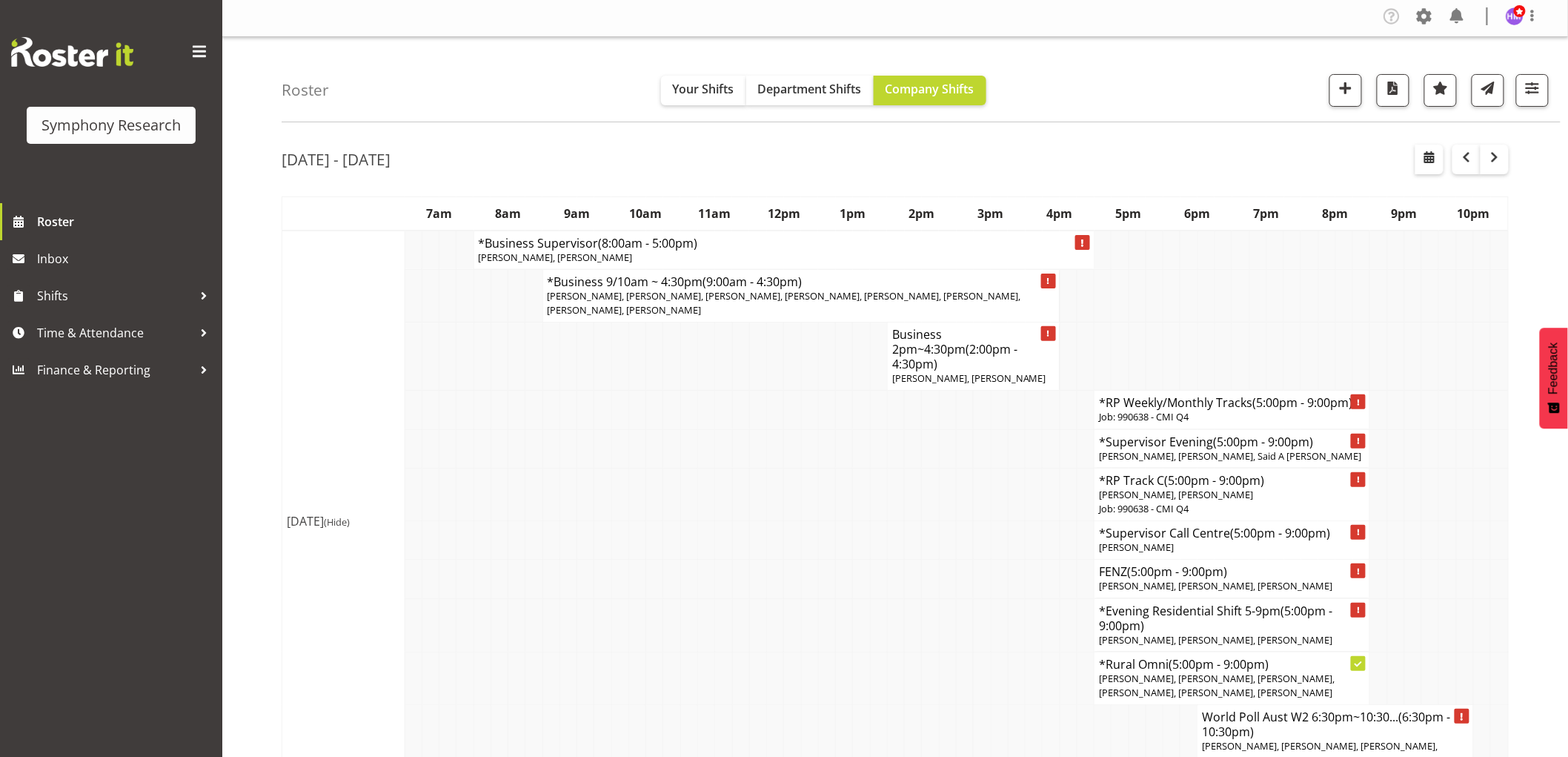
scroll to position [0, 0]
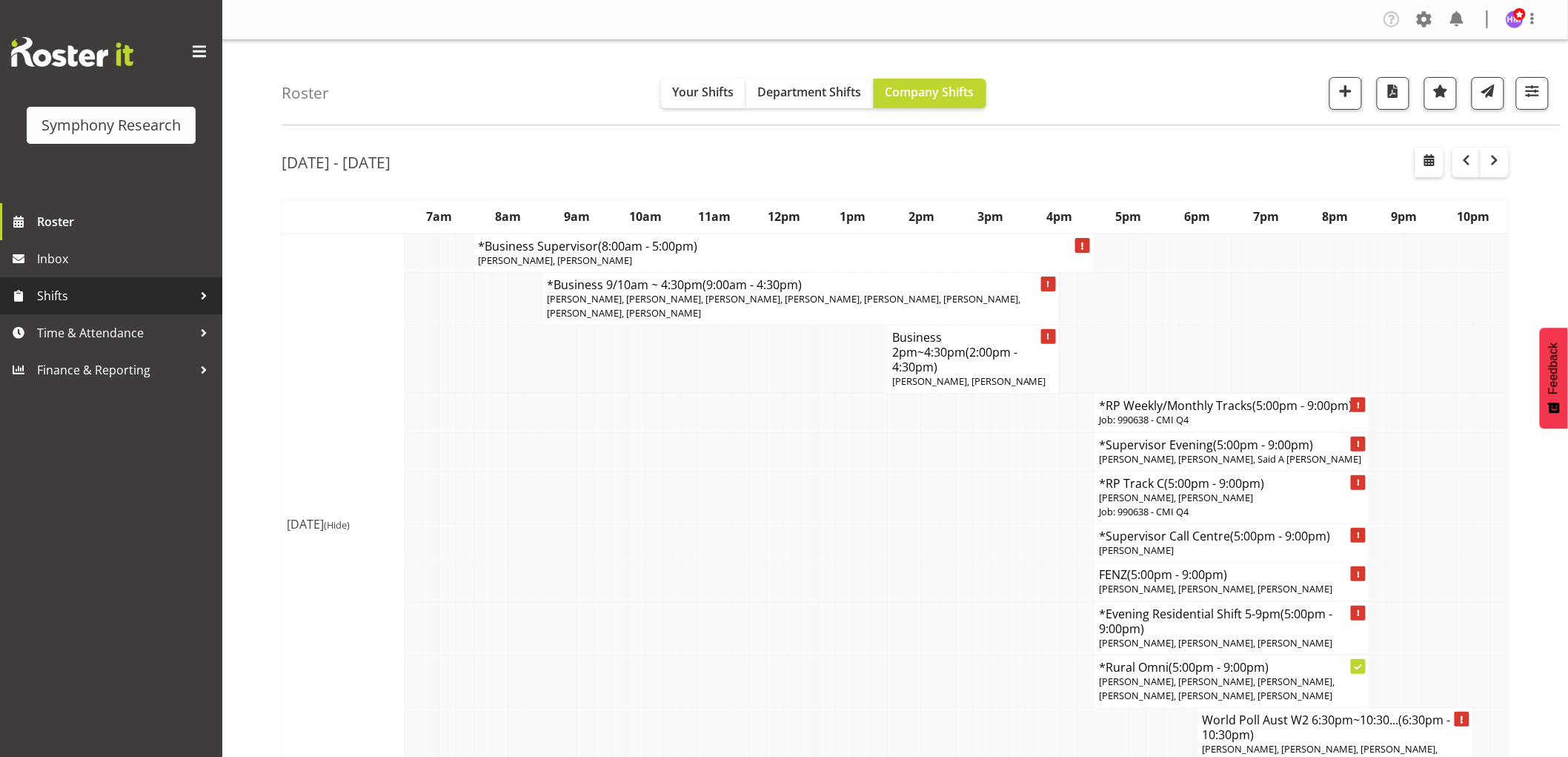
click at [86, 299] on span "Shifts" at bounding box center [114, 296] width 155 height 23
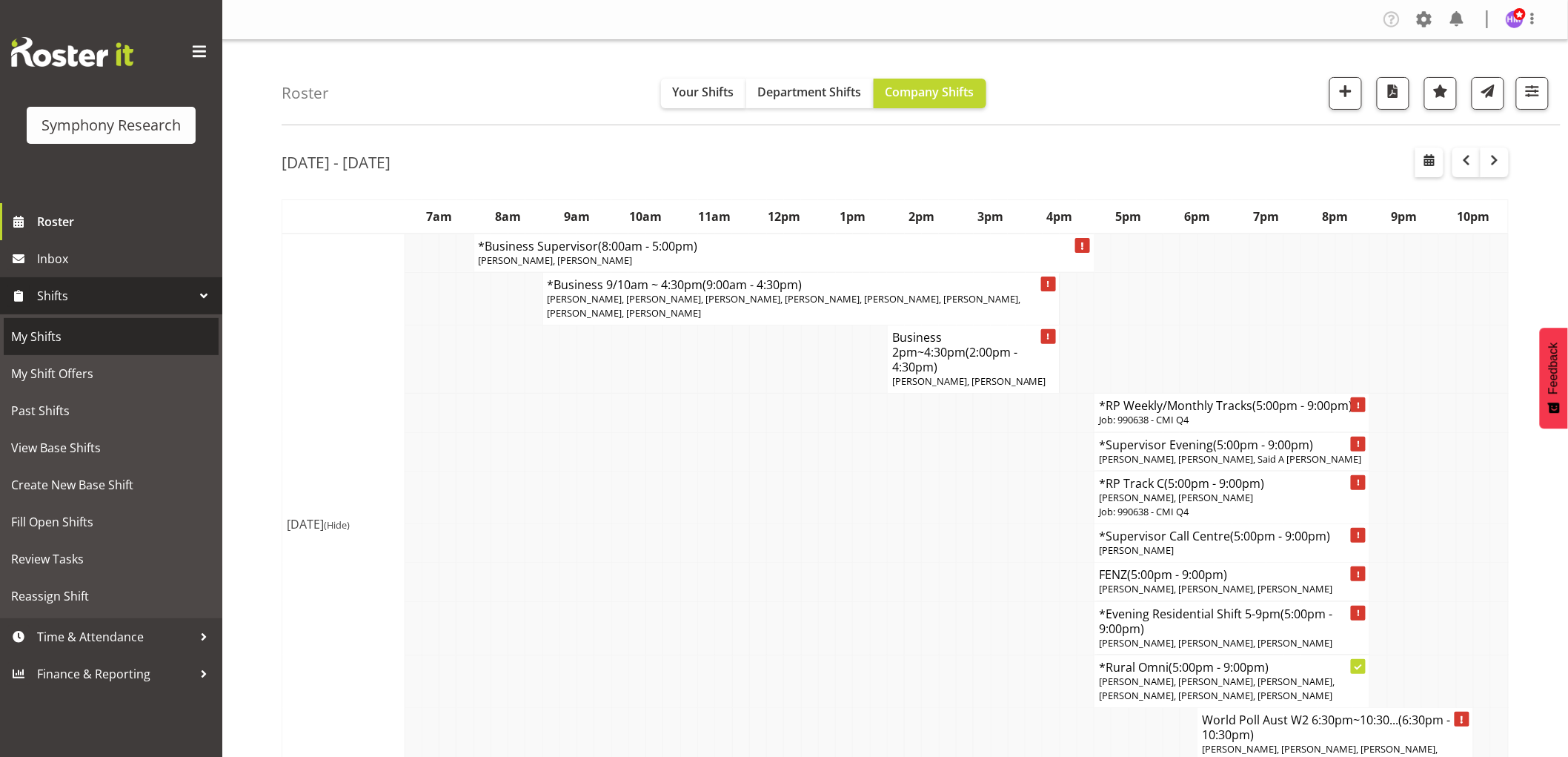
click at [56, 342] on span "My Shifts" at bounding box center [111, 336] width 200 height 23
